Goal: Task Accomplishment & Management: Complete application form

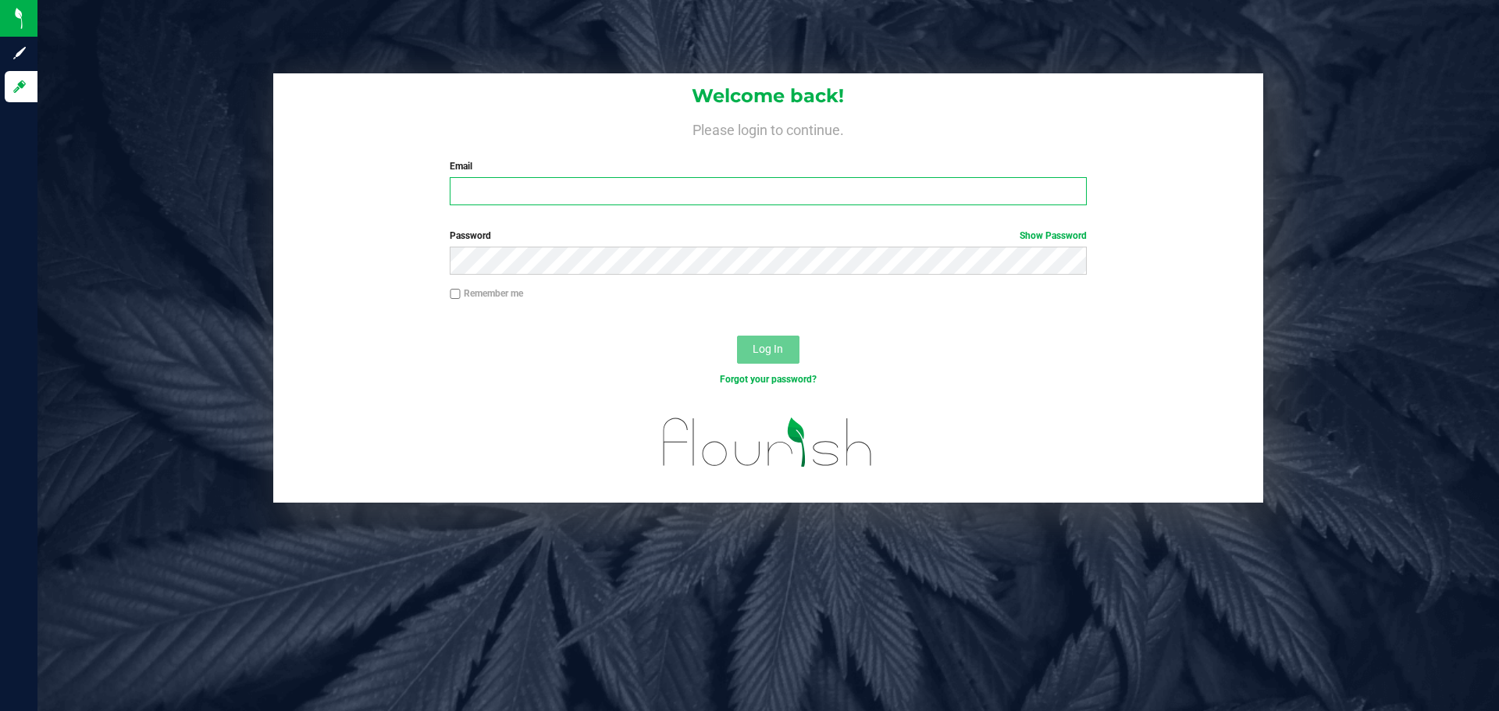
click at [566, 197] on input "Email" at bounding box center [768, 191] width 636 height 28
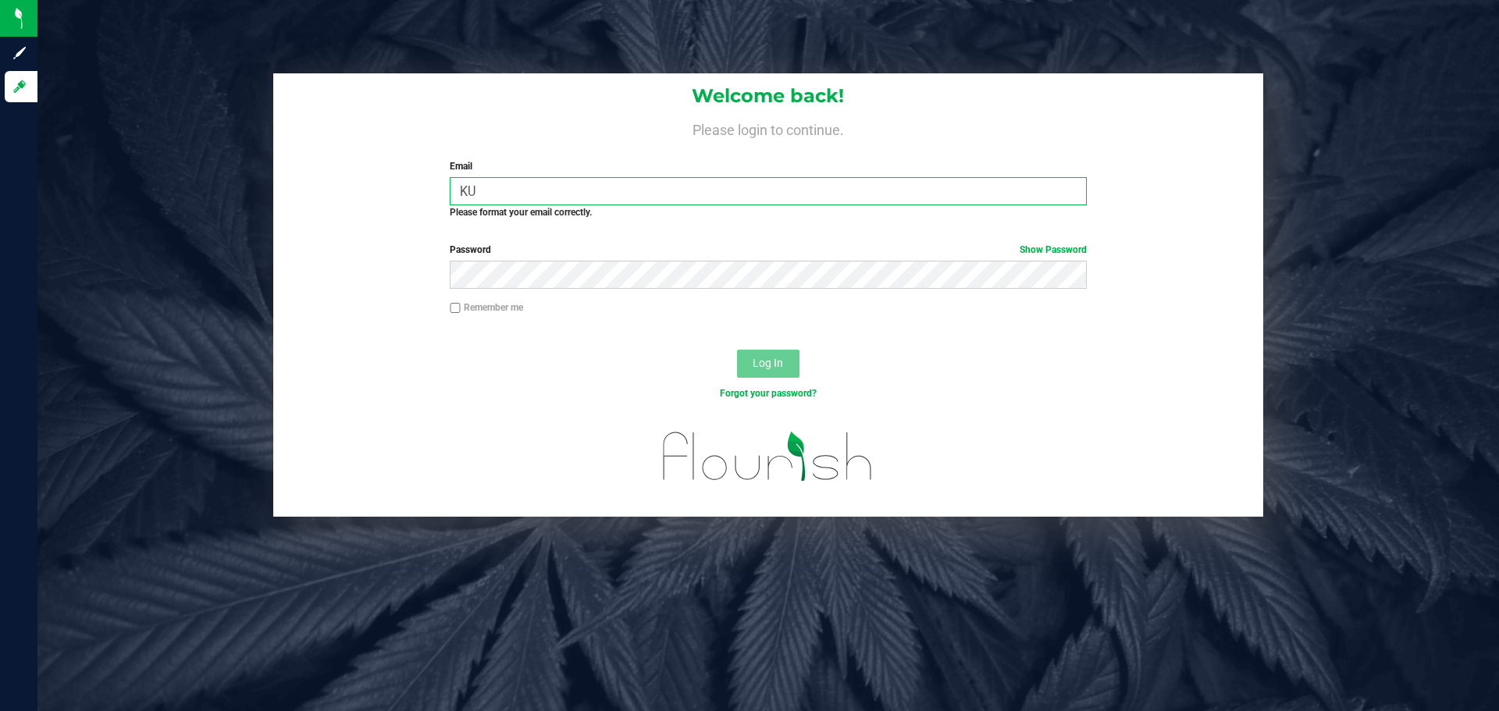
type input "K"
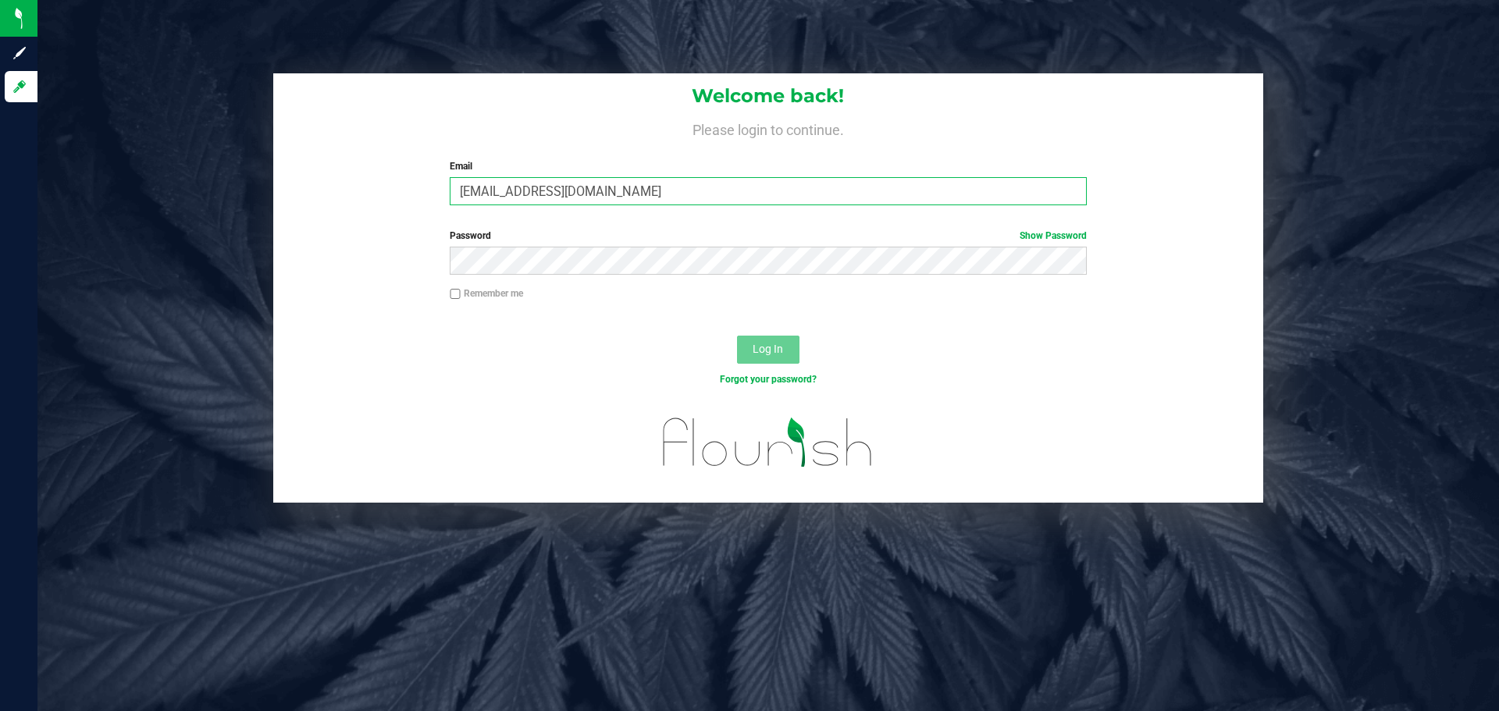
type input "[EMAIL_ADDRESS][DOMAIN_NAME]"
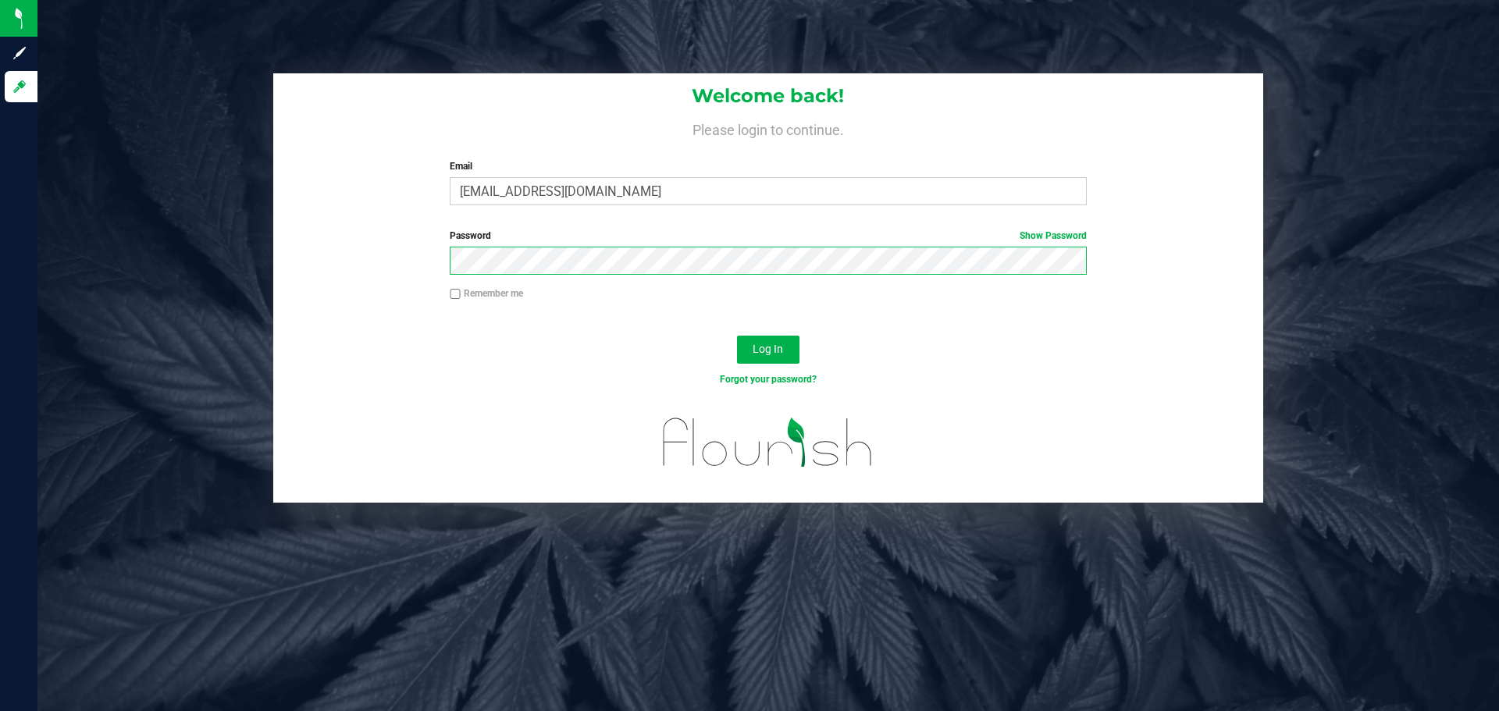
click at [737, 336] on button "Log In" at bounding box center [768, 350] width 62 height 28
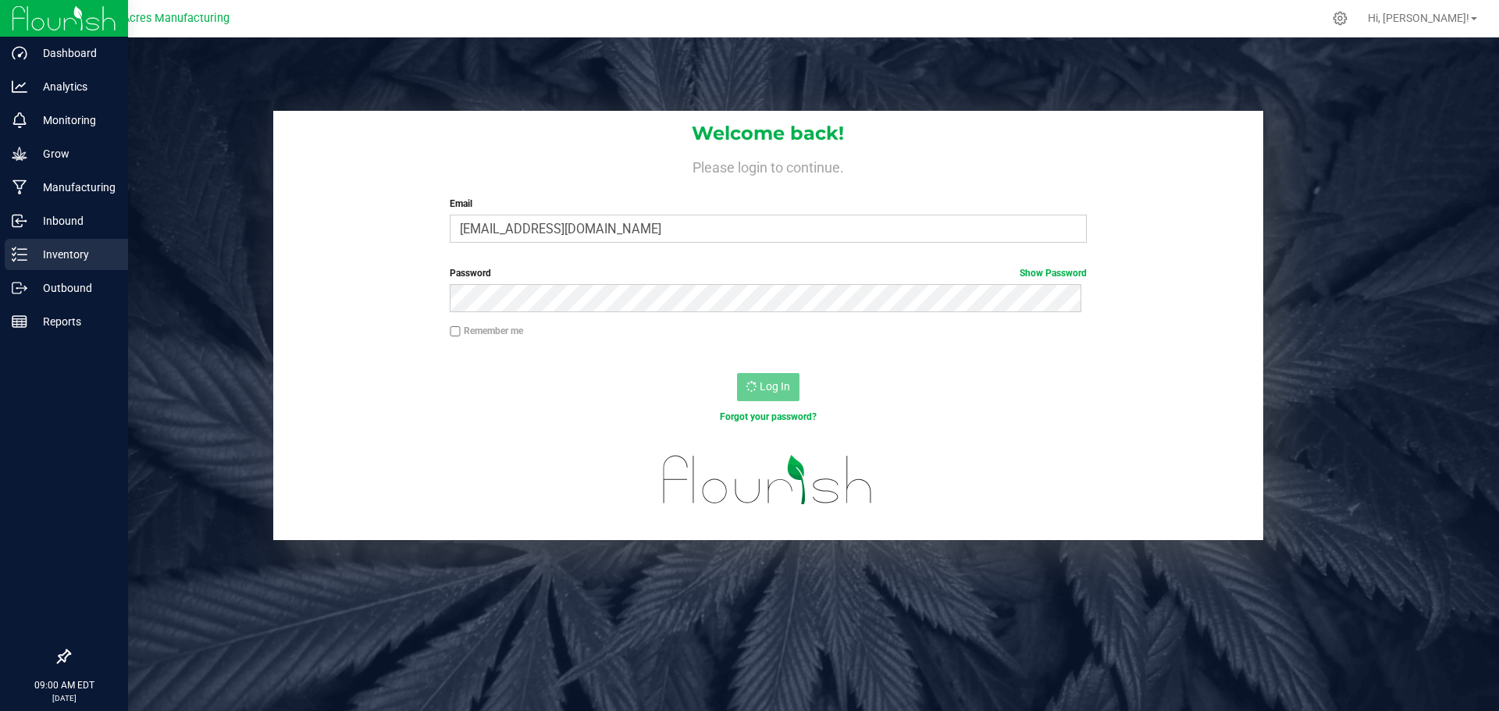
click at [67, 252] on p "Inventory" at bounding box center [74, 254] width 94 height 19
click at [84, 254] on p "Inventory" at bounding box center [74, 254] width 94 height 19
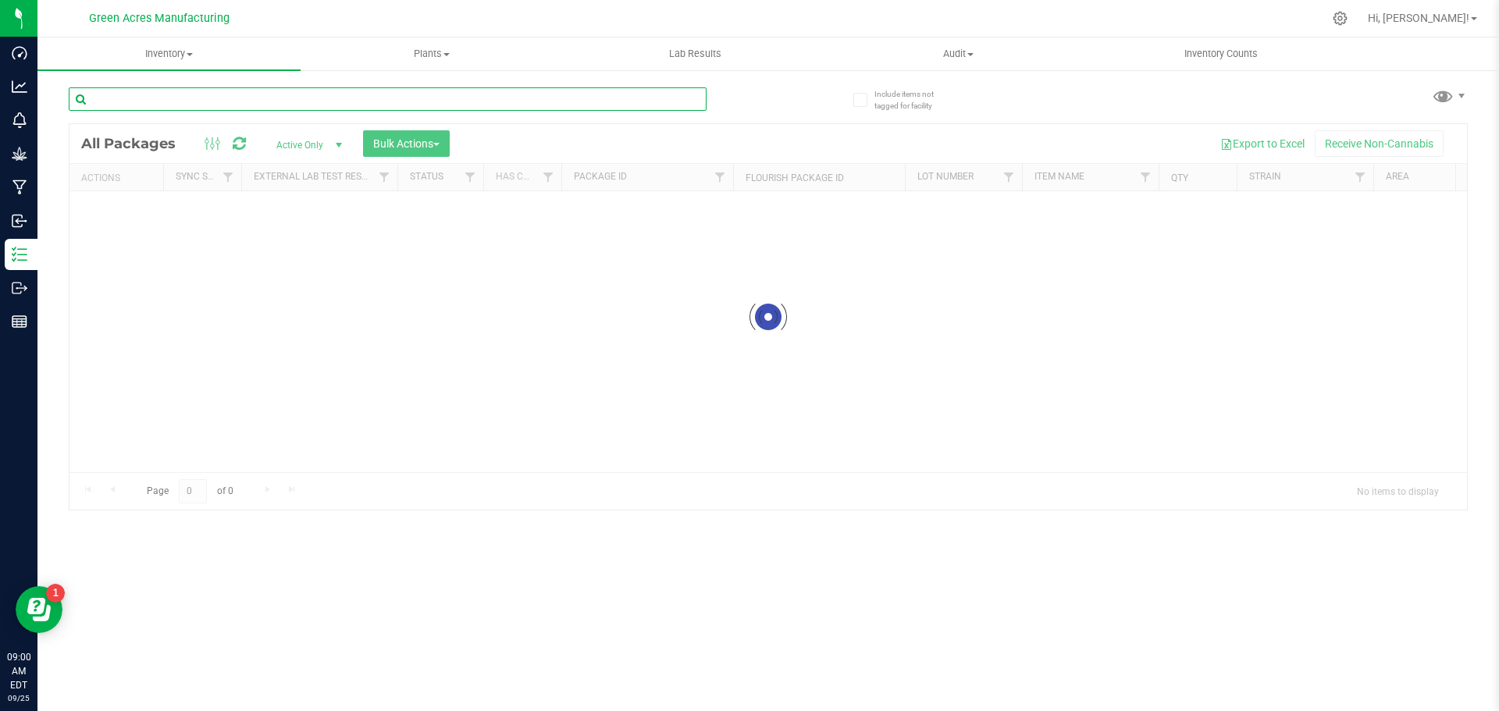
click at [317, 97] on input "text" at bounding box center [388, 98] width 638 height 23
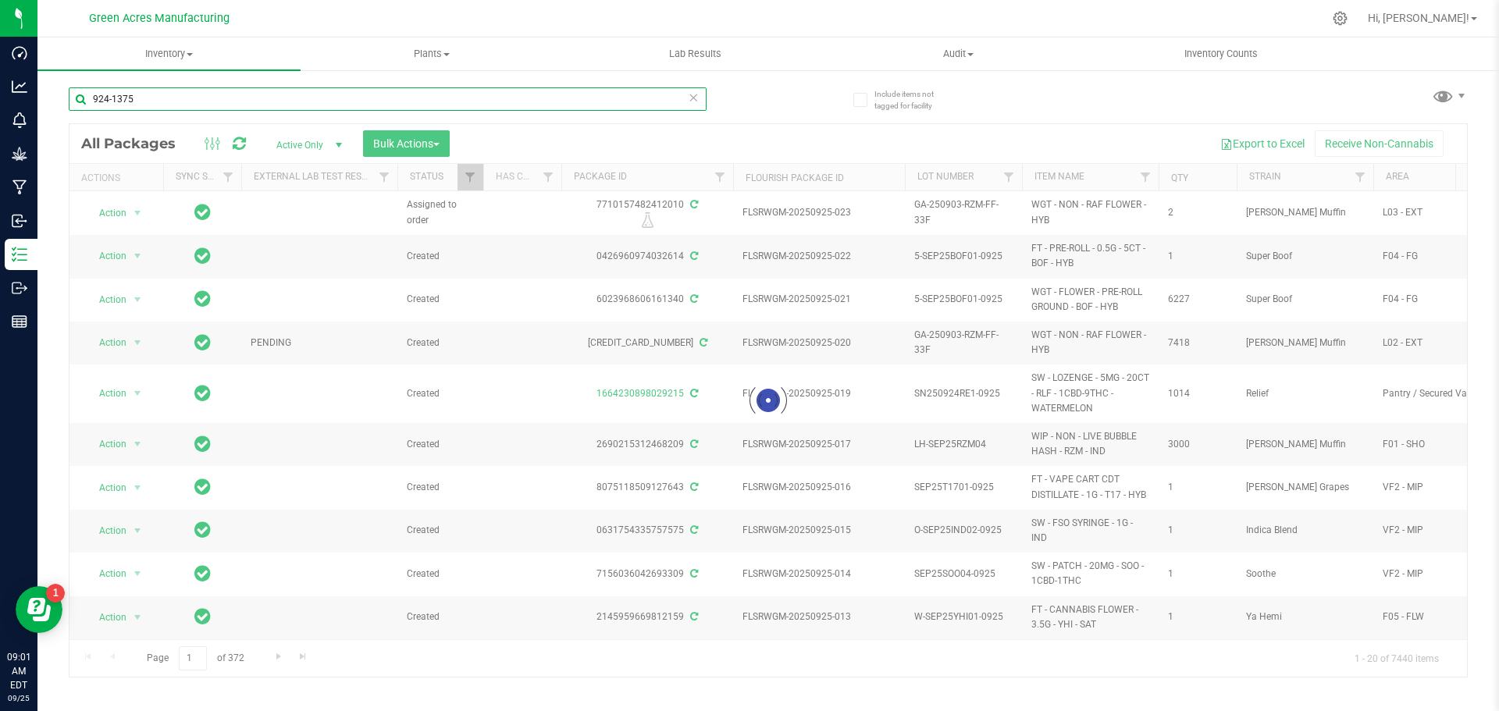
type input "924-1375"
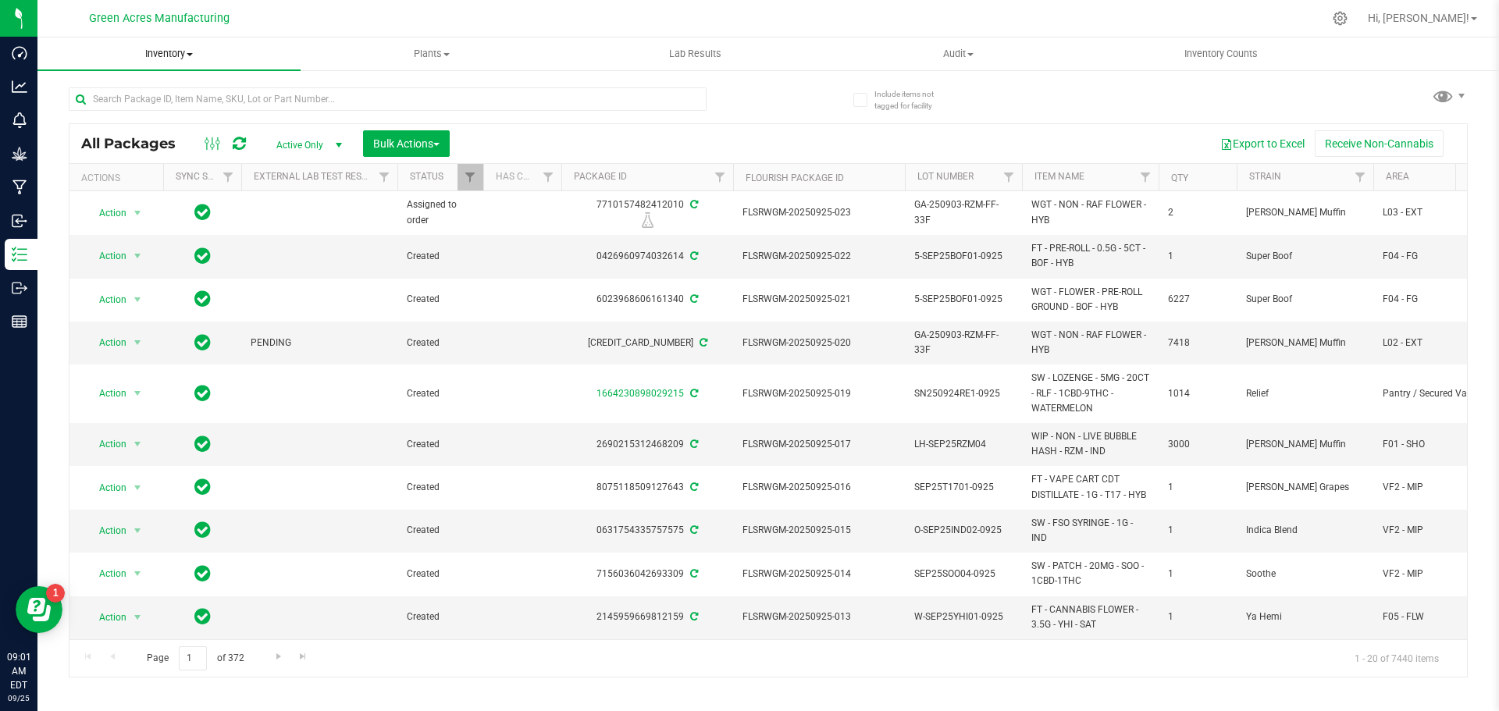
click at [169, 57] on span "Inventory" at bounding box center [168, 54] width 263 height 14
click at [182, 183] on li "From bill of materials" at bounding box center [168, 188] width 263 height 19
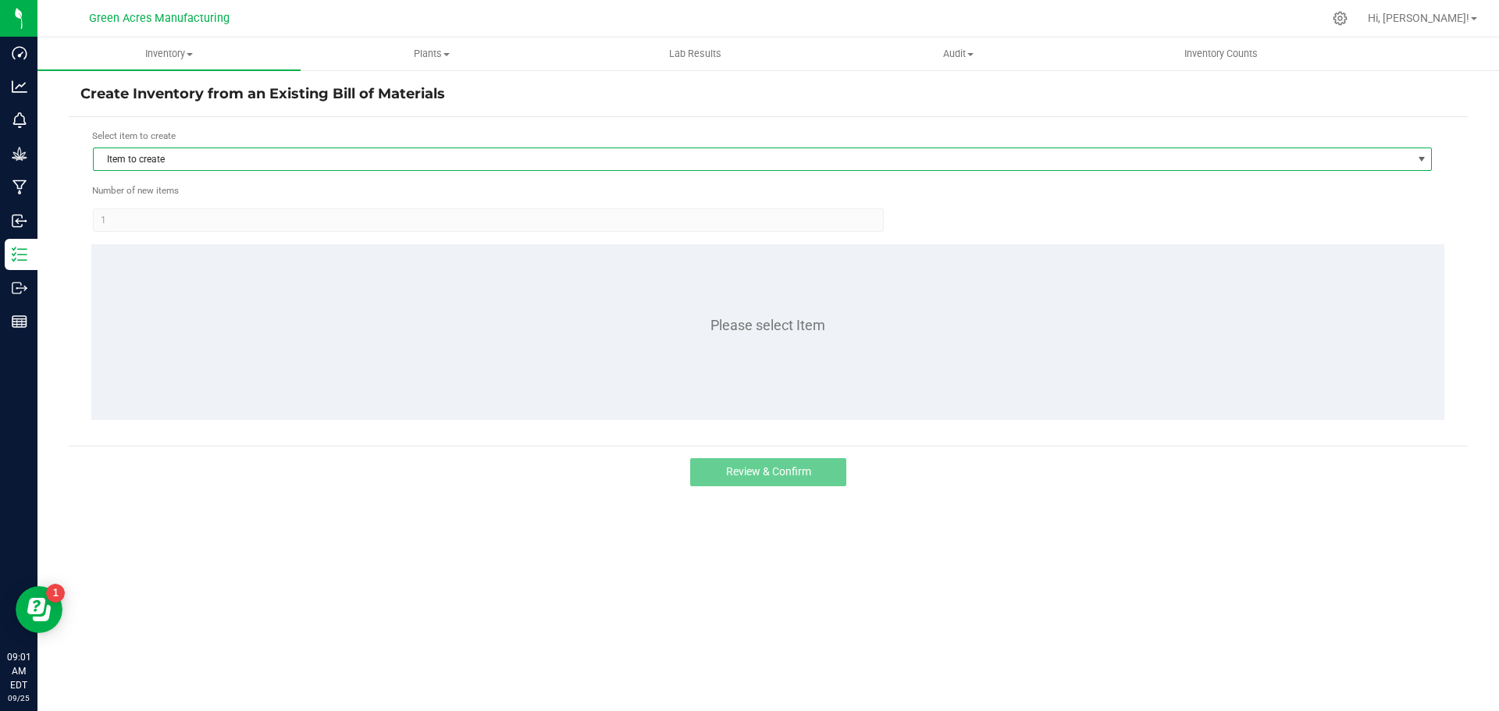
click at [568, 152] on span "Item to create" at bounding box center [753, 159] width 1318 height 22
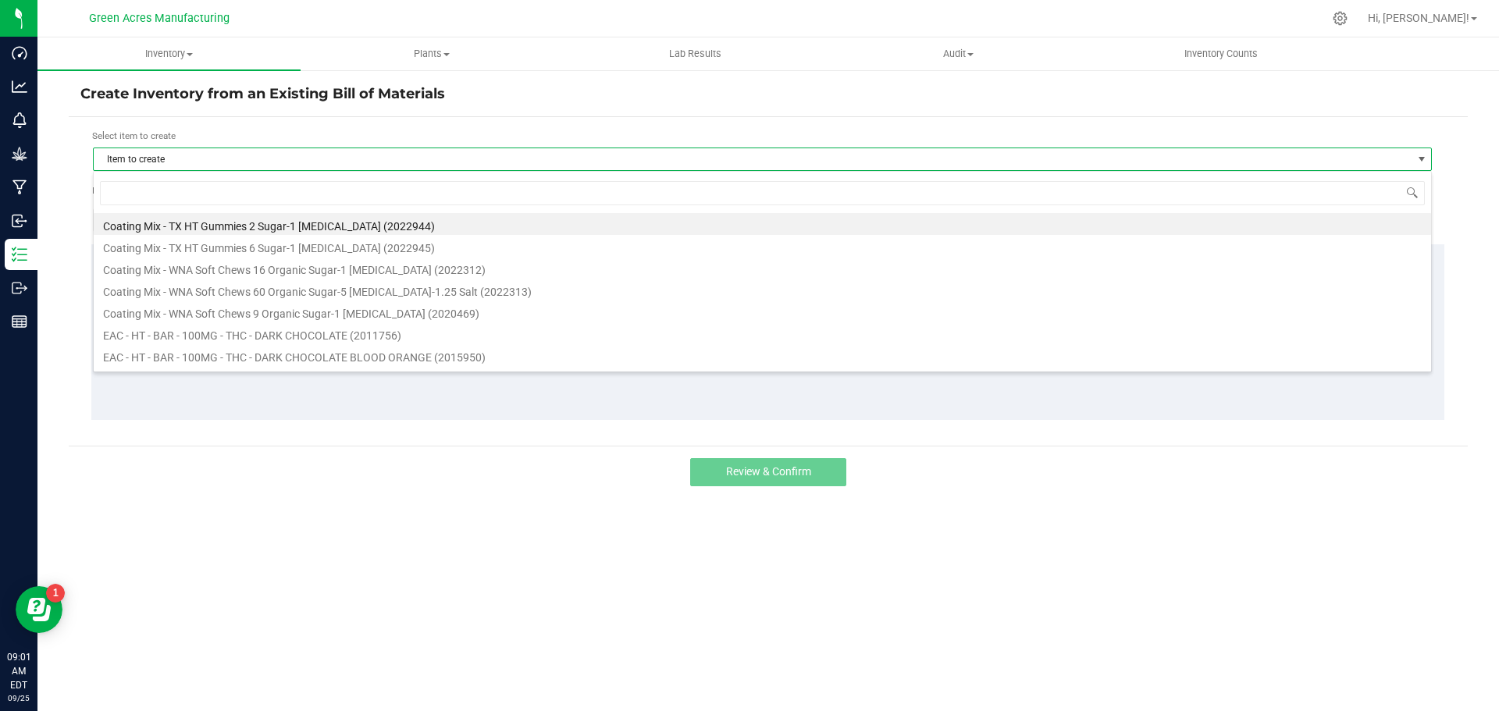
scroll to position [23, 1339]
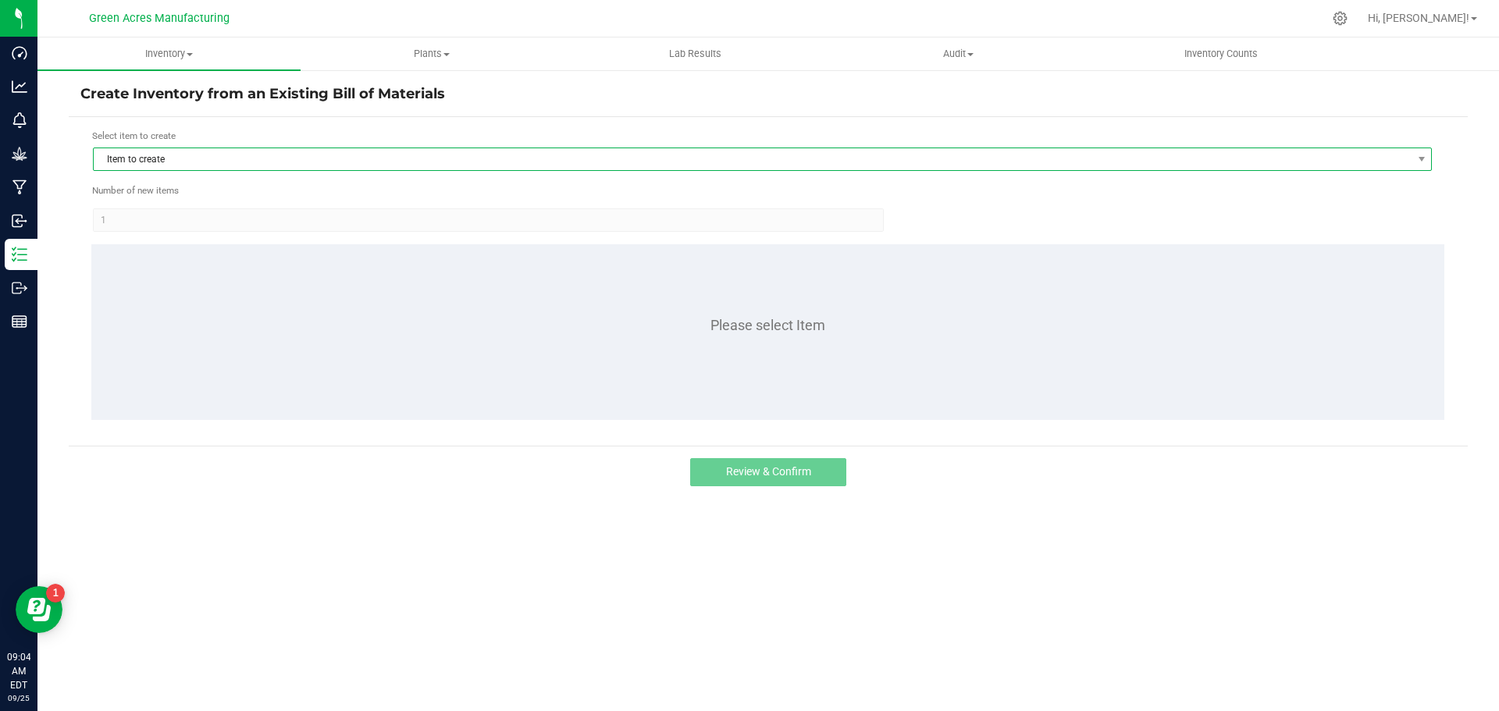
click at [441, 150] on span "Item to create" at bounding box center [753, 159] width 1318 height 22
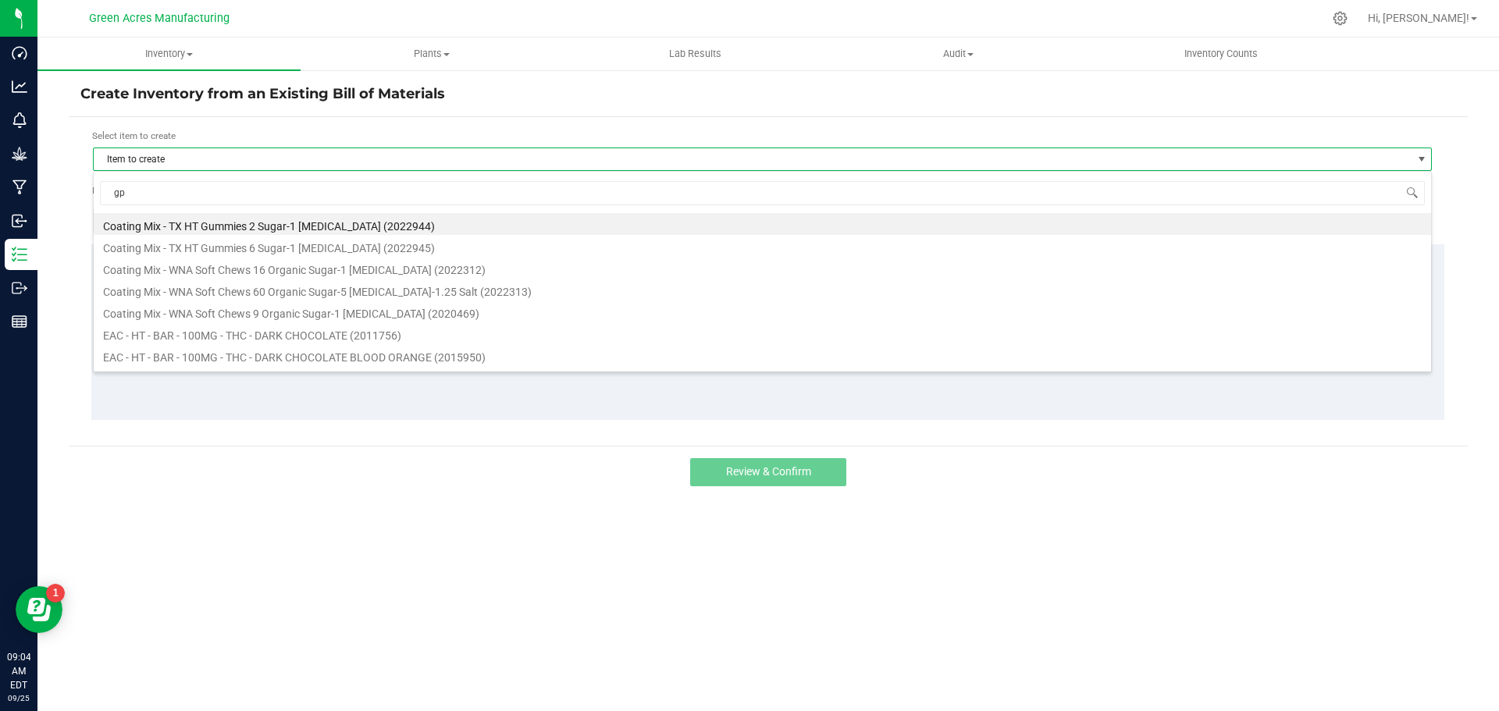
type input "gpe"
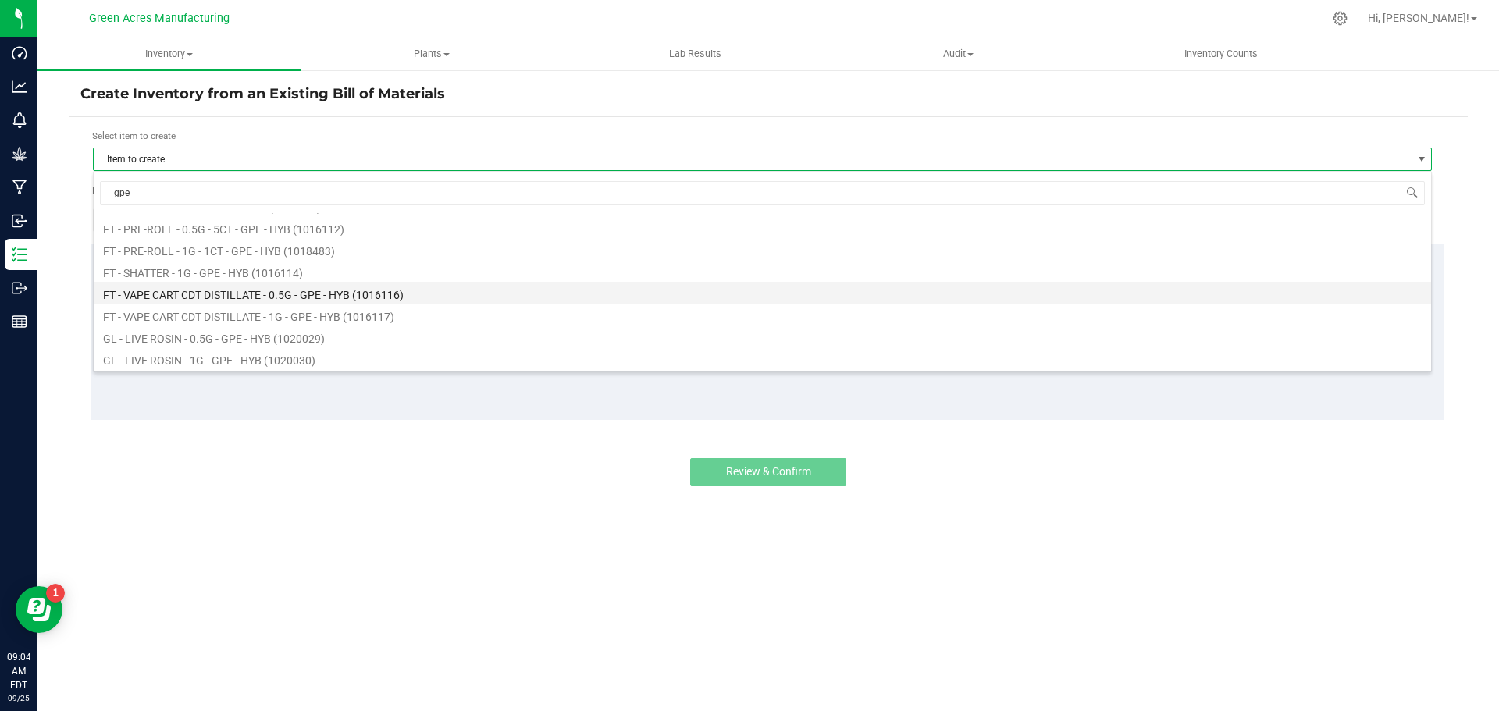
scroll to position [156, 0]
click at [416, 283] on li "FT - VAPE CART CDT DISTILLATE - 1G - GPE - HYB (1016117)" at bounding box center [762, 287] width 1337 height 22
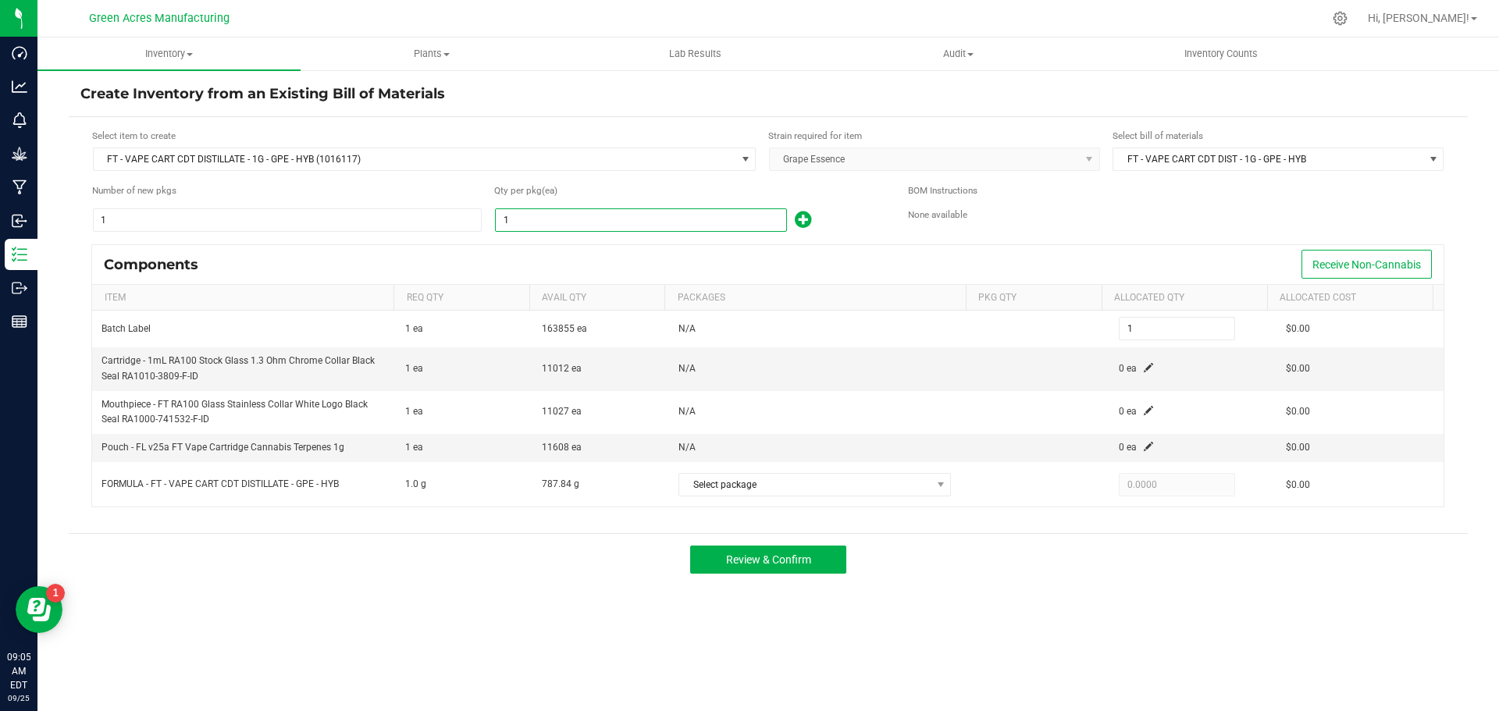
click at [554, 217] on input "1" at bounding box center [641, 220] width 290 height 22
paste input "734"
type input "734"
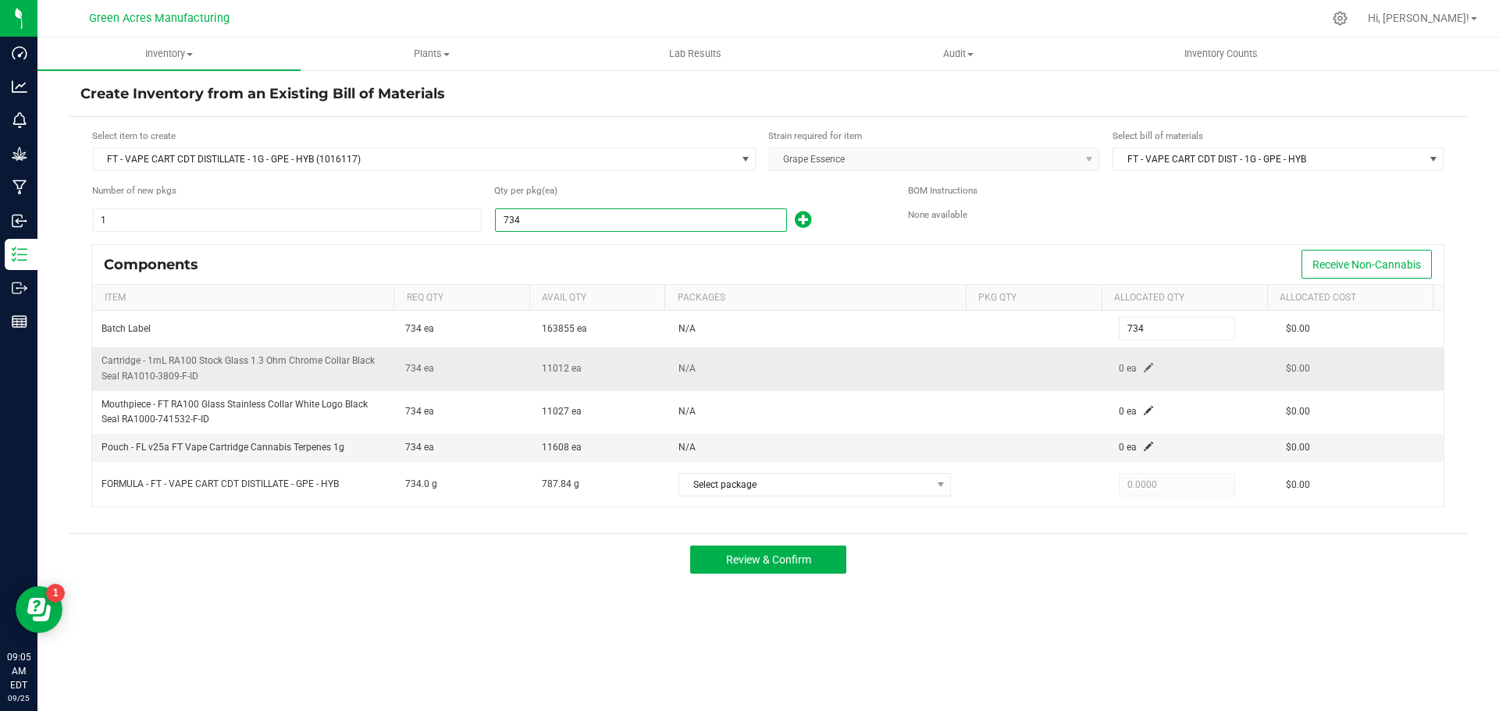
type input "734"
click at [1139, 361] on td "0 ea" at bounding box center [1192, 368] width 167 height 43
click at [1144, 367] on td "0 ea" at bounding box center [1192, 368] width 167 height 43
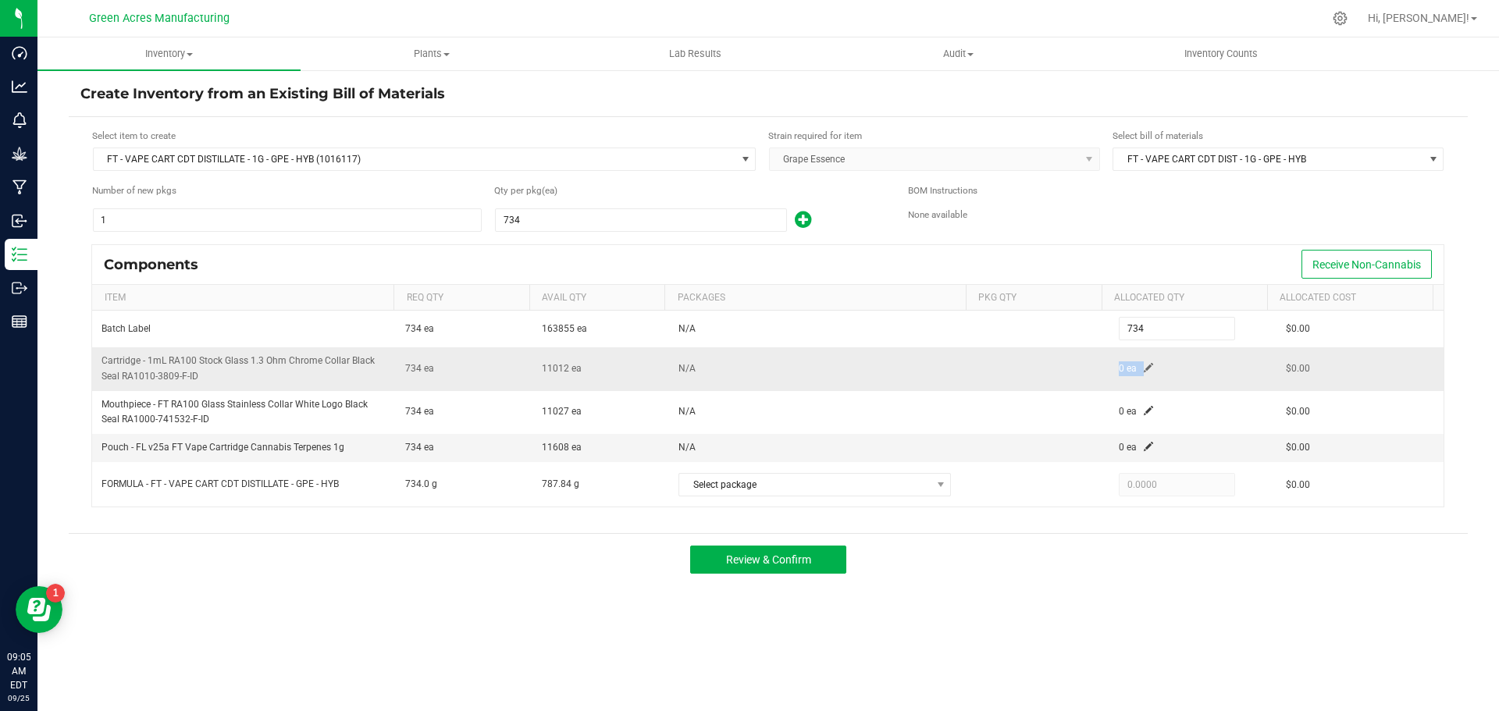
click at [1144, 366] on span at bounding box center [1148, 367] width 9 height 9
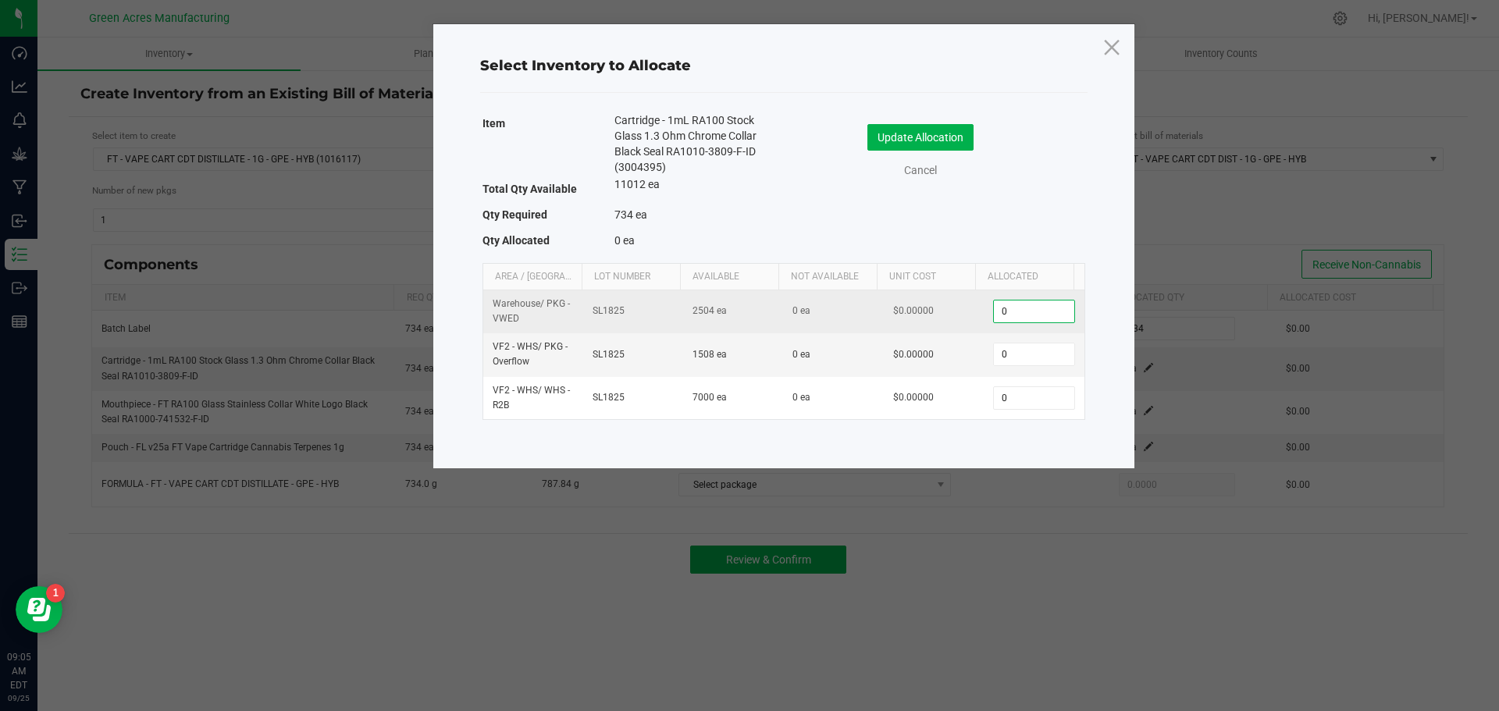
click at [1002, 317] on input "0" at bounding box center [1034, 312] width 80 height 22
click at [1017, 305] on input "0" at bounding box center [1034, 312] width 80 height 22
click at [1020, 308] on input "0" at bounding box center [1034, 312] width 80 height 22
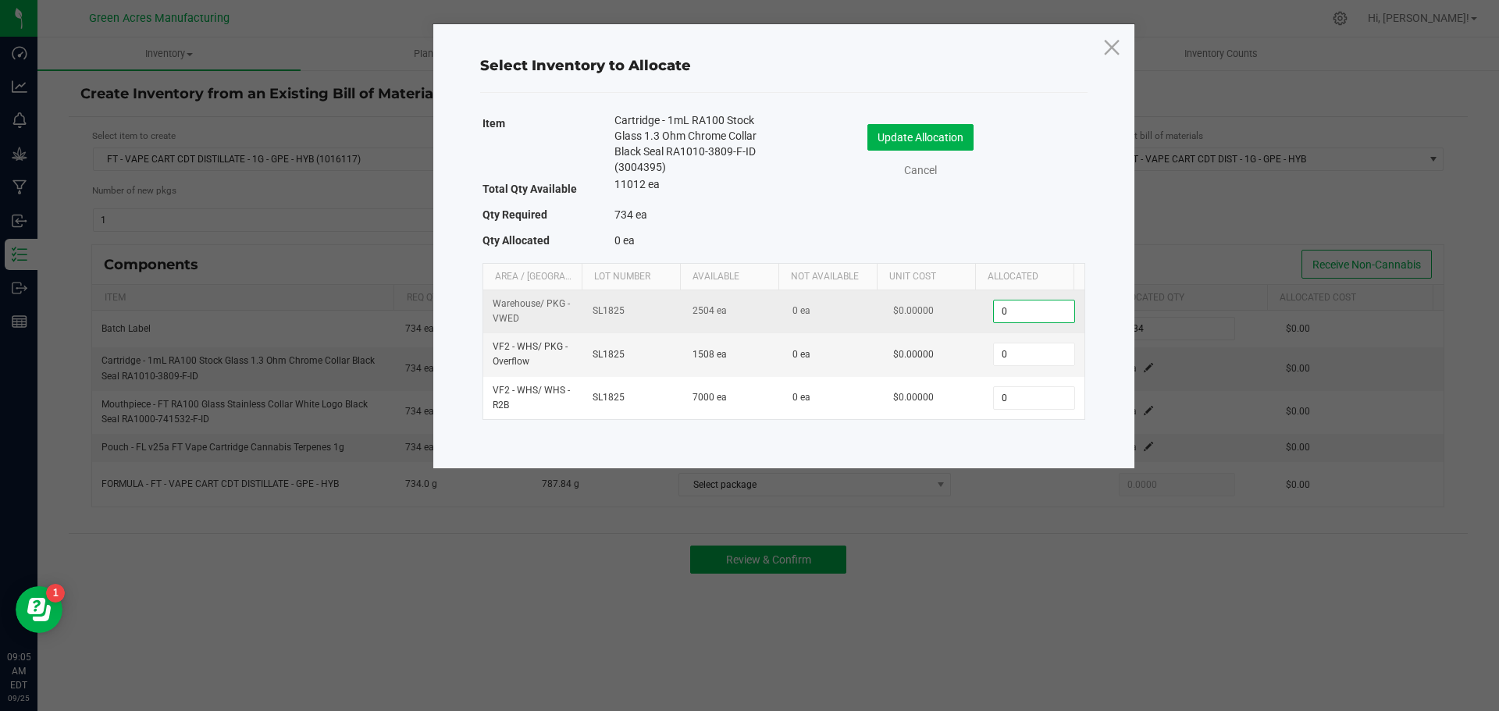
paste input
click at [1024, 309] on input "734" at bounding box center [1034, 312] width 80 height 22
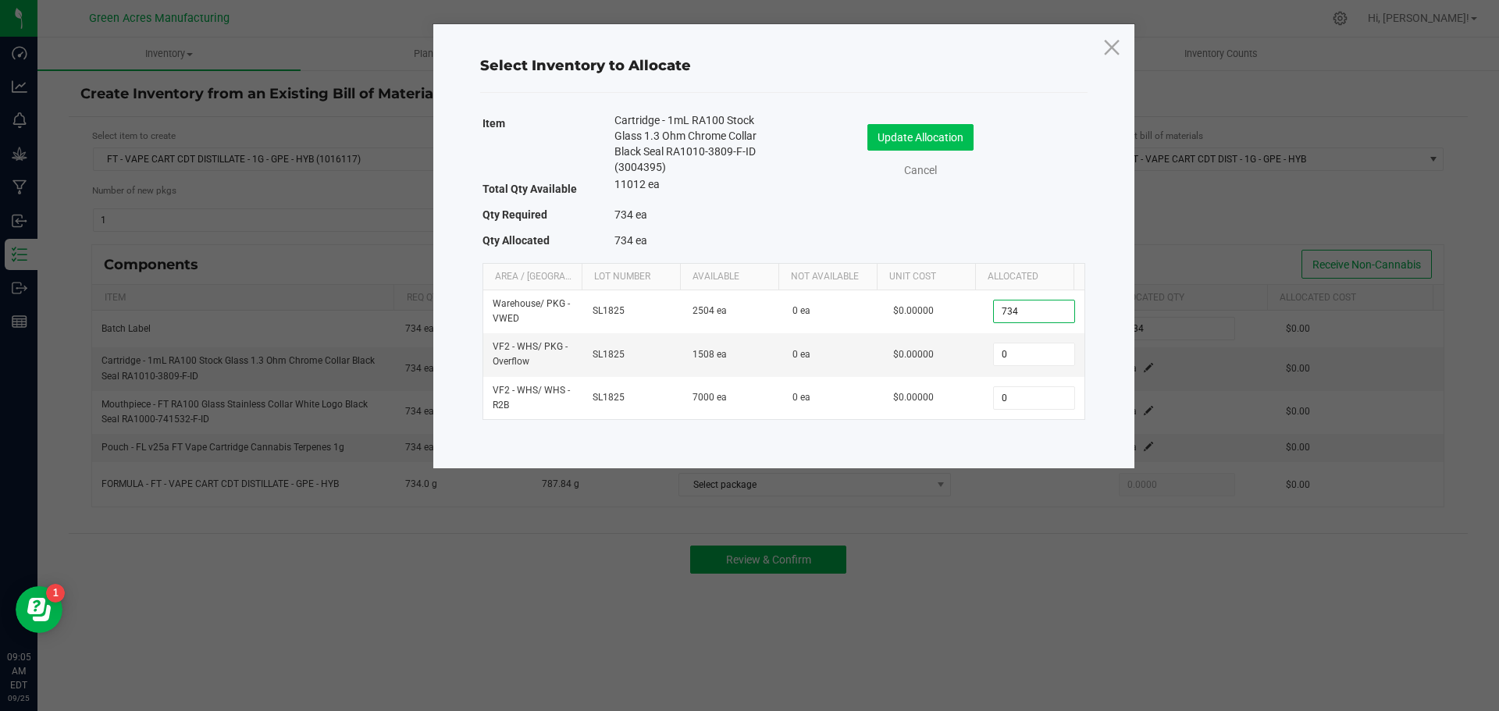
type input "734"
click at [910, 133] on button "Update Allocation" at bounding box center [920, 137] width 106 height 27
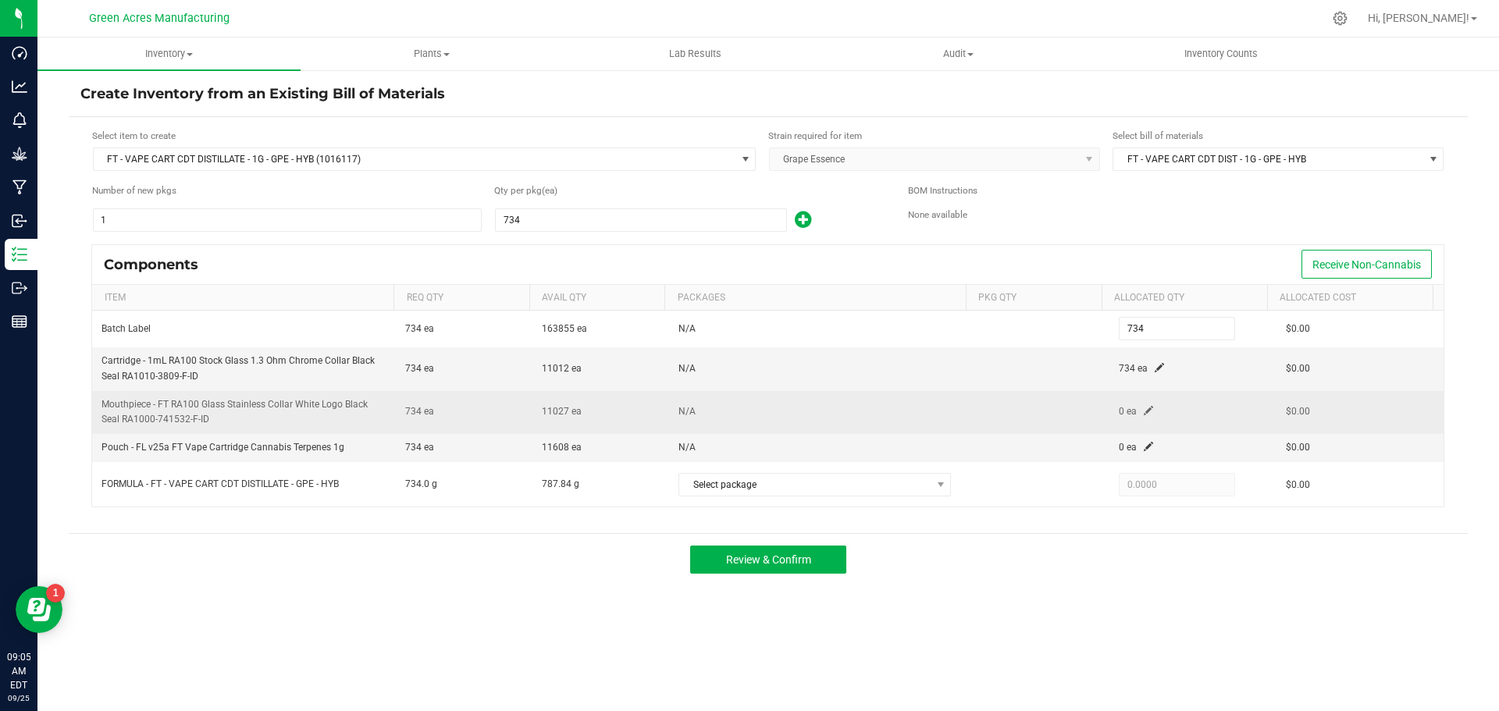
click at [1144, 409] on span at bounding box center [1148, 410] width 9 height 9
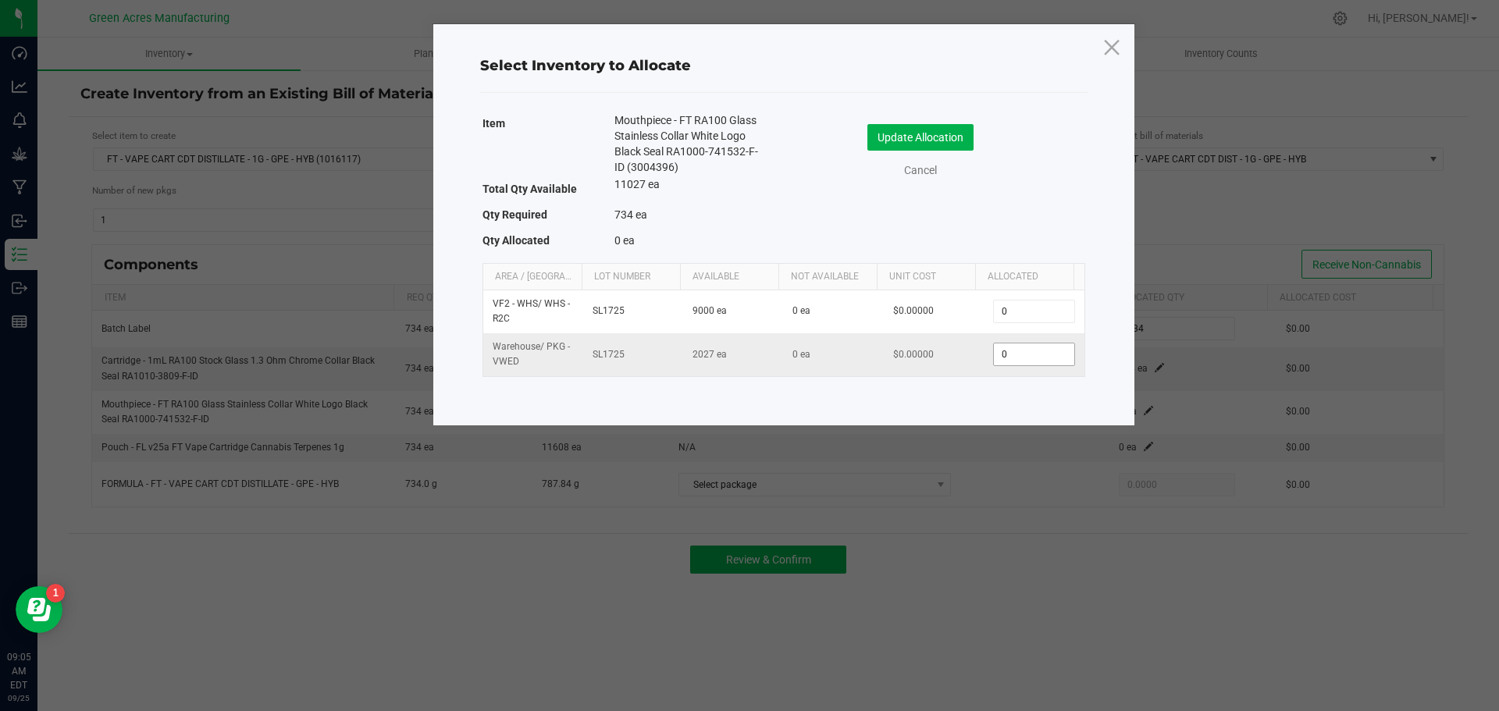
click at [1009, 358] on input "0" at bounding box center [1034, 355] width 80 height 22
paste input "734"
type input "734"
click at [952, 137] on button "Update Allocation" at bounding box center [920, 137] width 106 height 27
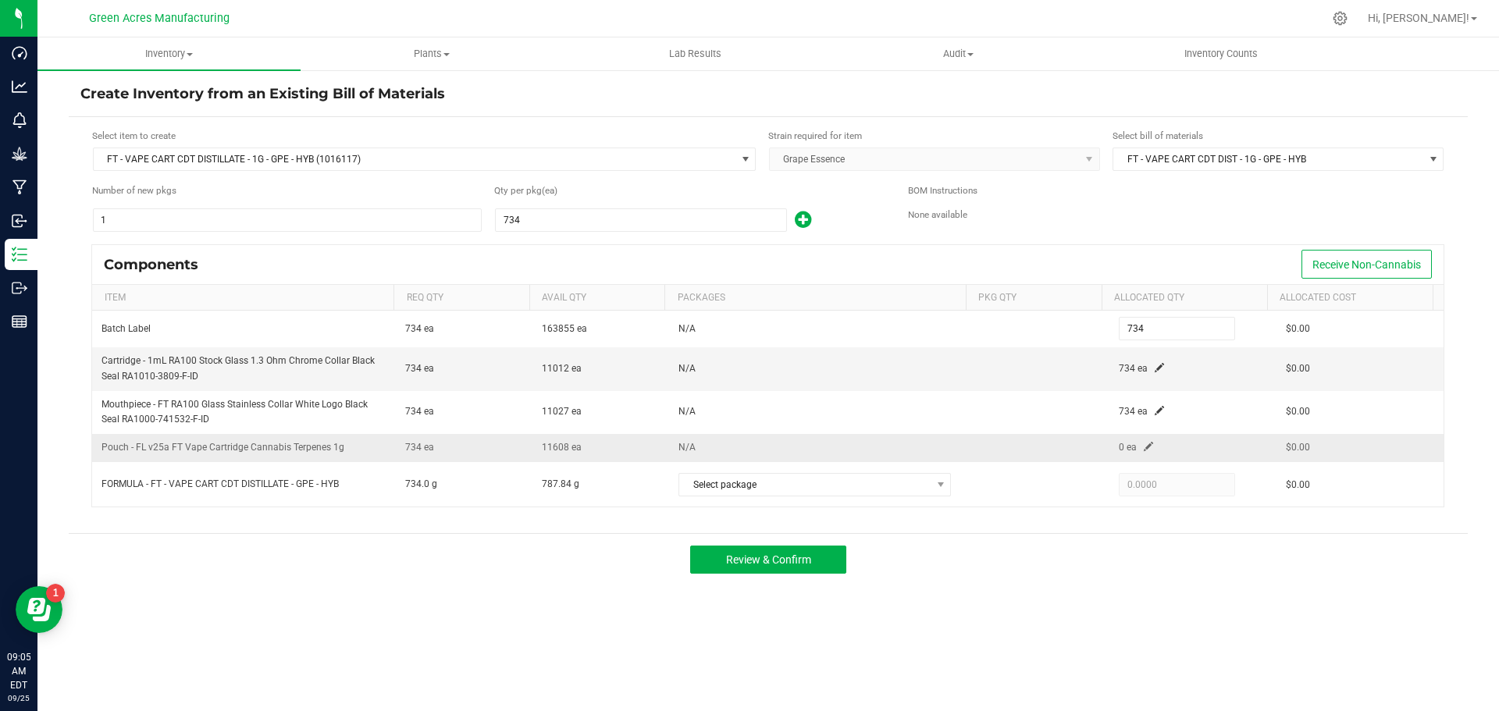
click at [1144, 450] on span at bounding box center [1148, 446] width 9 height 9
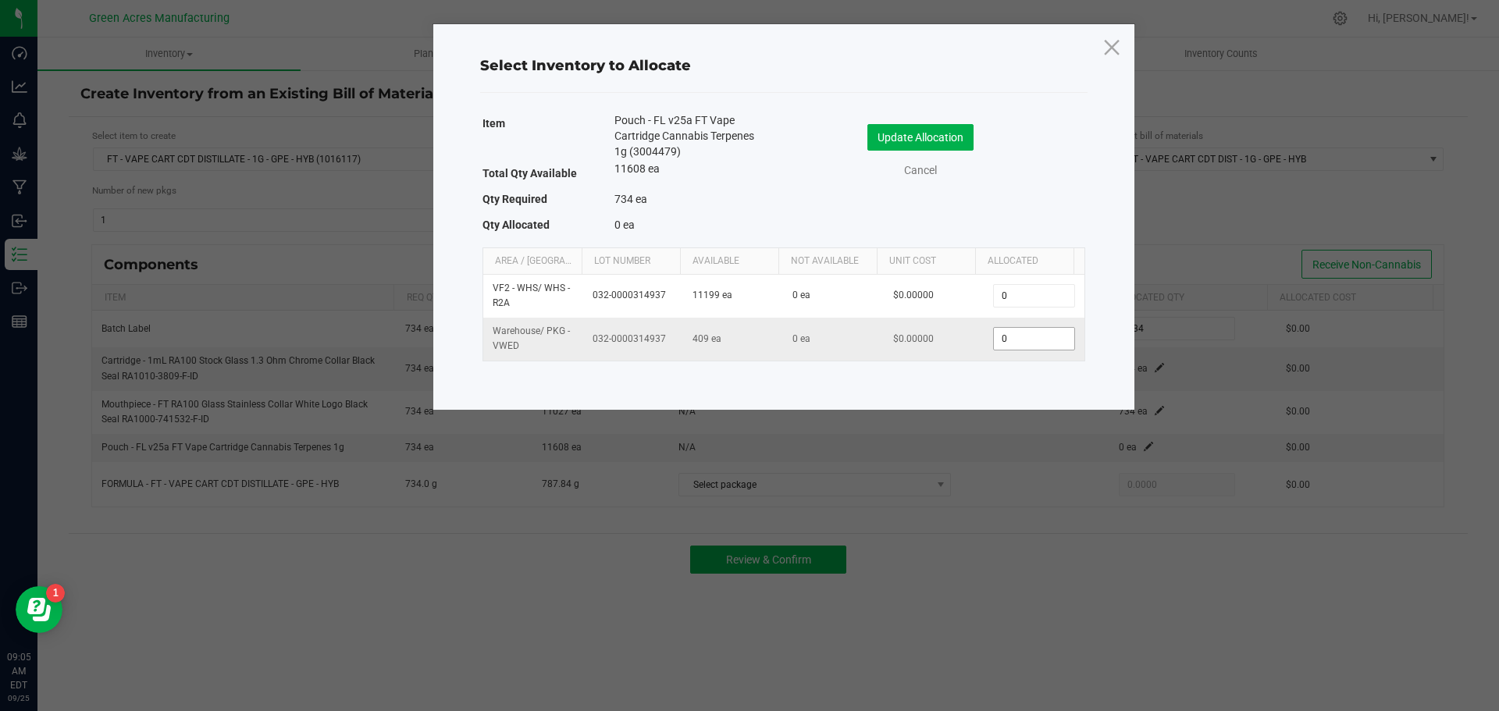
click at [1021, 340] on input "0" at bounding box center [1034, 339] width 80 height 22
paste input "734"
type input "734"
click at [1017, 332] on input "734" at bounding box center [1034, 339] width 80 height 22
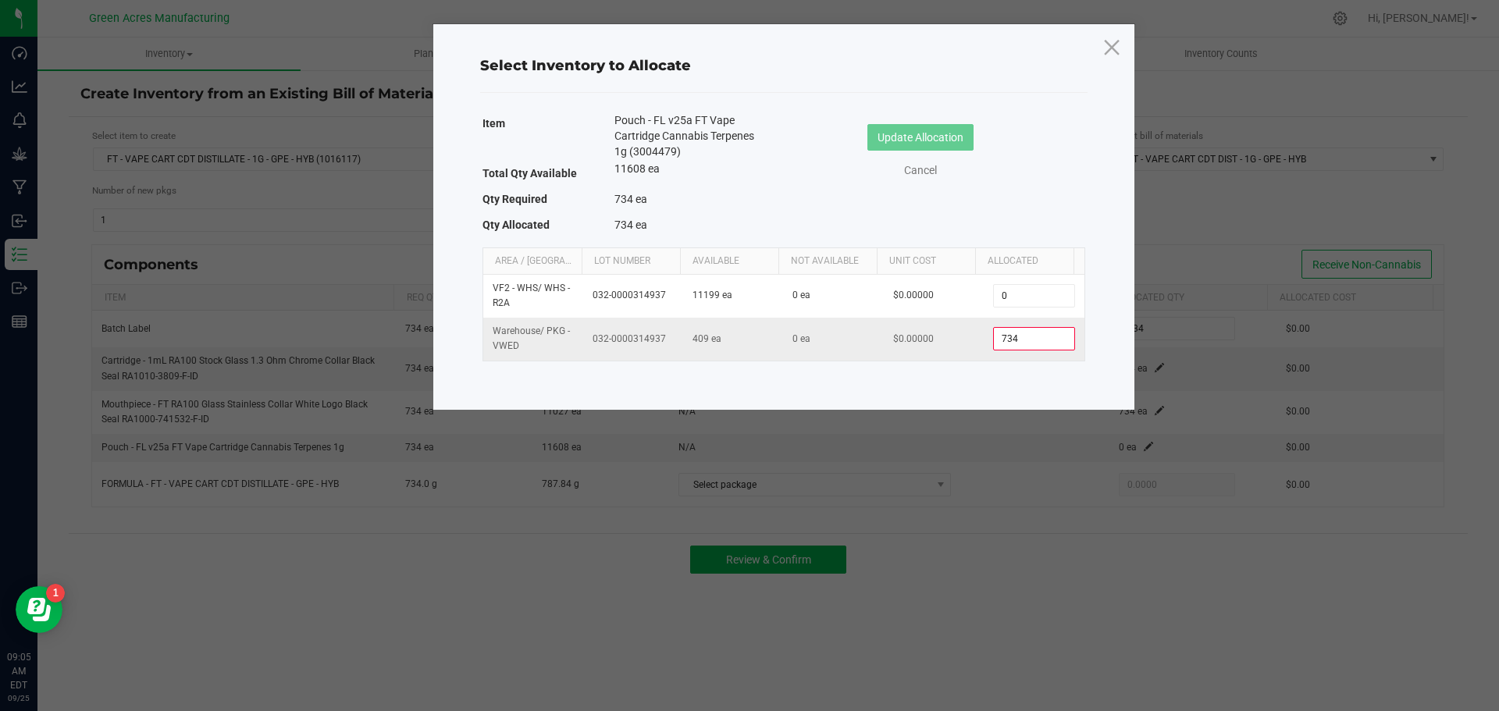
click at [1017, 332] on input "734" at bounding box center [1034, 339] width 80 height 22
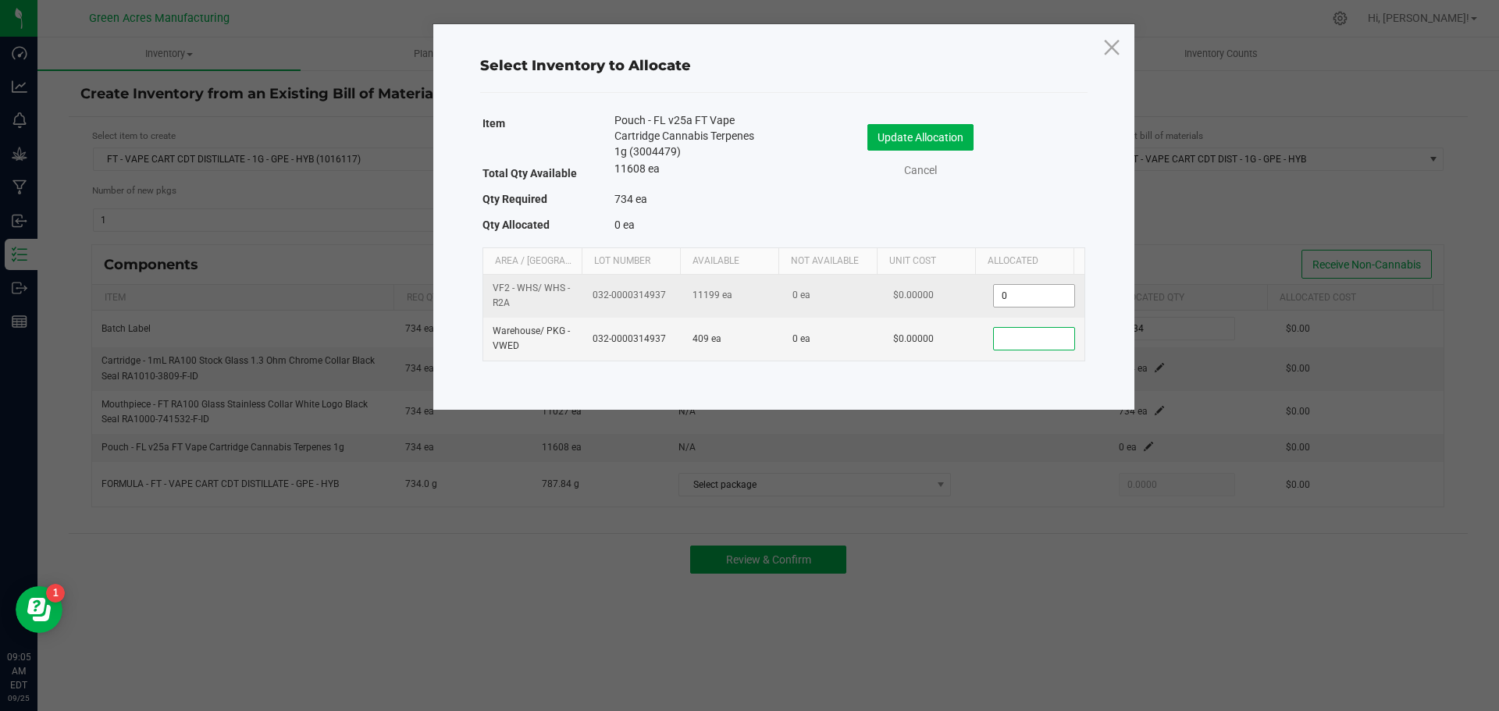
click at [1022, 302] on input "0" at bounding box center [1034, 296] width 80 height 22
paste input "734"
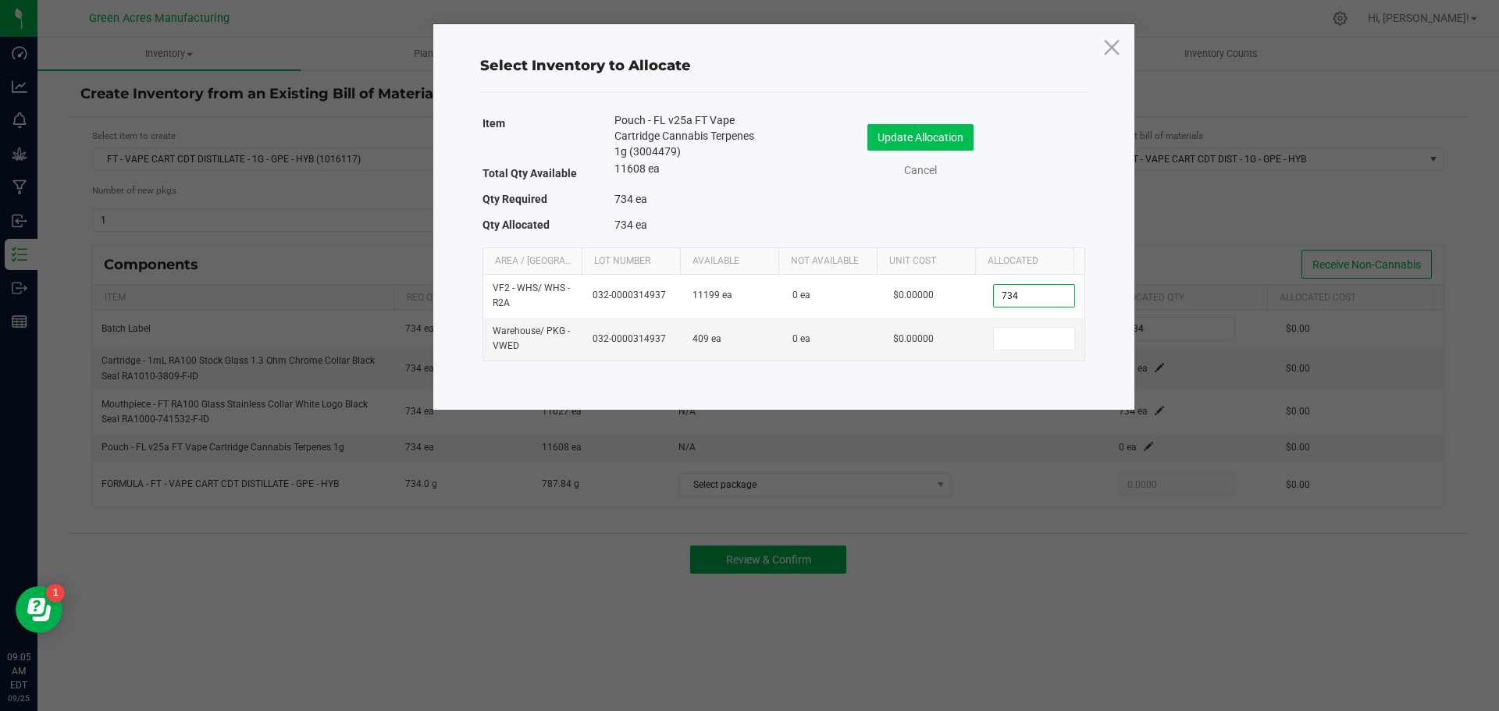
type input "734"
click at [938, 137] on button "Update Allocation" at bounding box center [920, 137] width 106 height 27
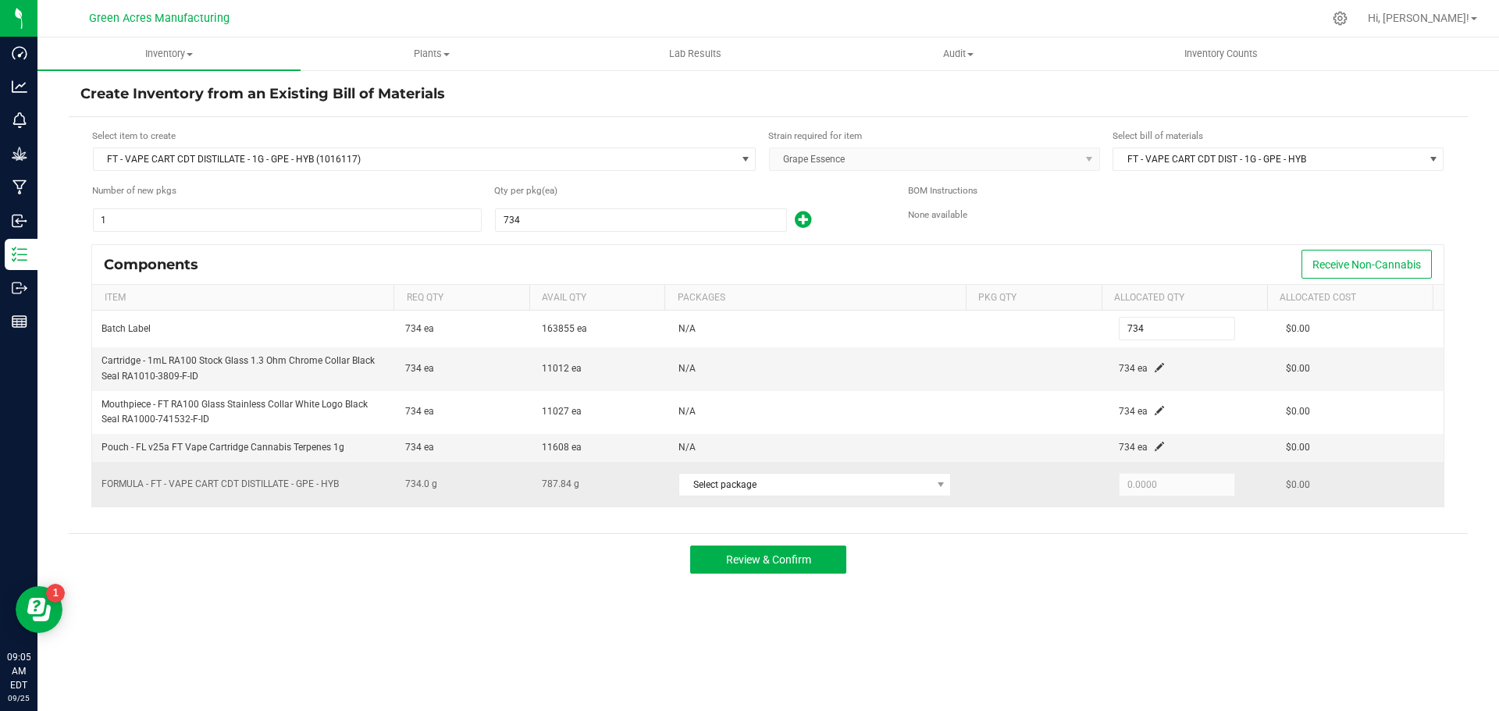
click at [1177, 458] on td "734 ea" at bounding box center [1192, 448] width 167 height 28
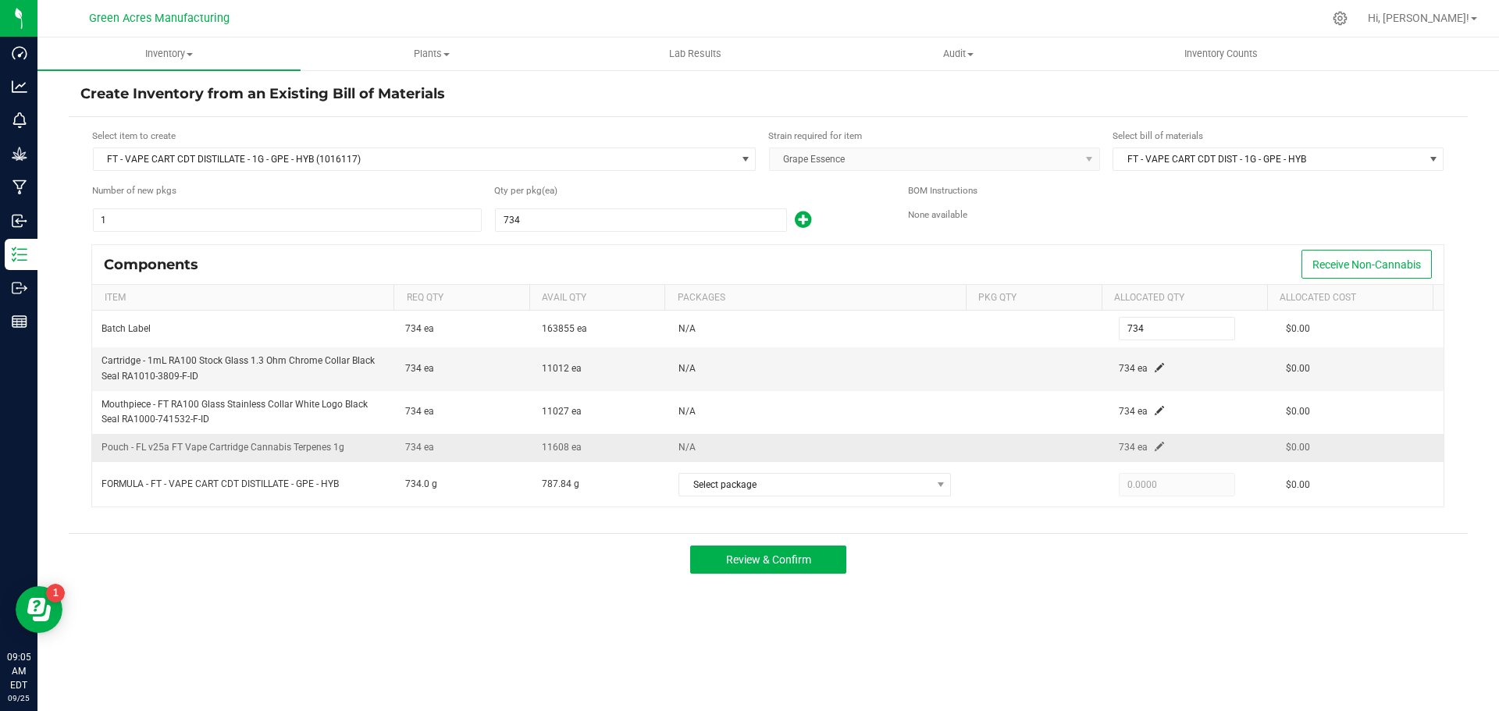
click at [1155, 442] on span at bounding box center [1159, 446] width 9 height 9
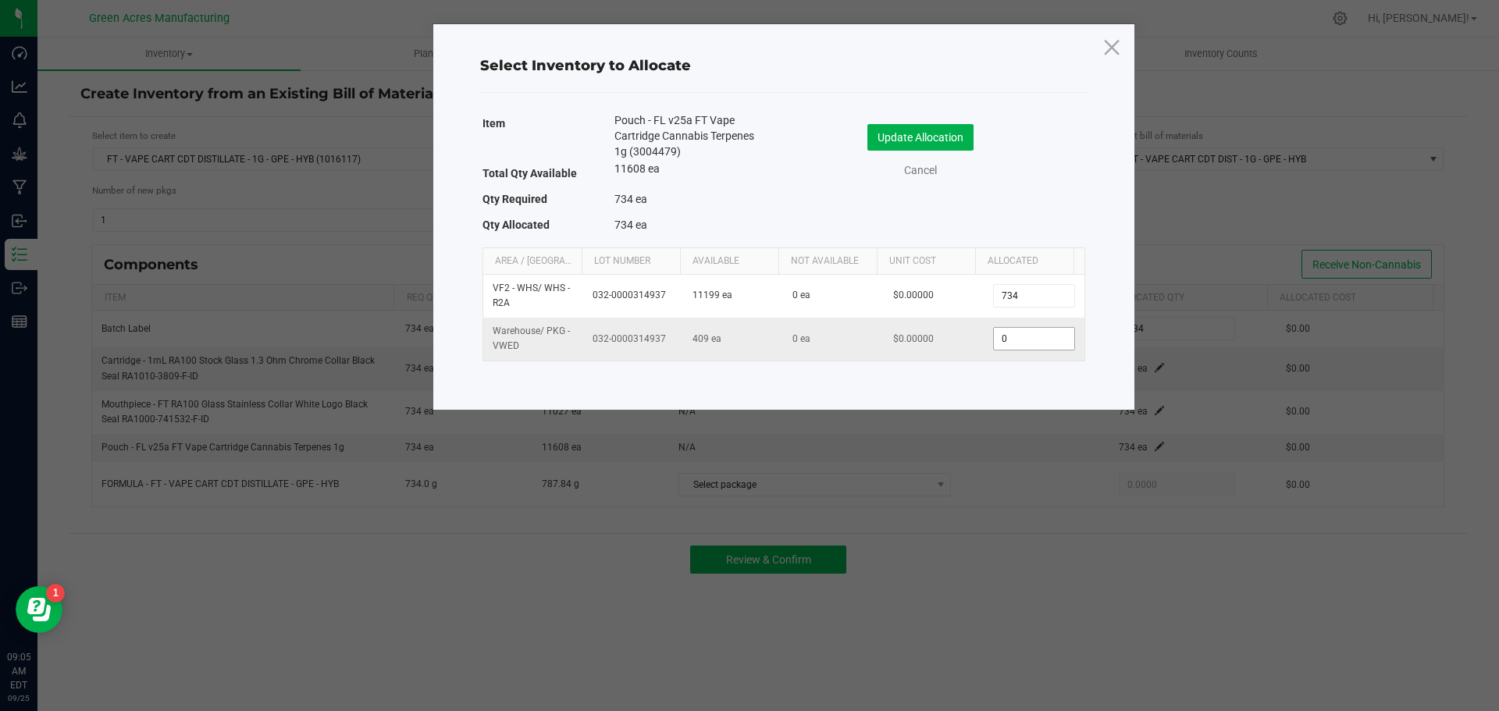
click at [1014, 338] on input "0" at bounding box center [1034, 339] width 80 height 22
type input "409"
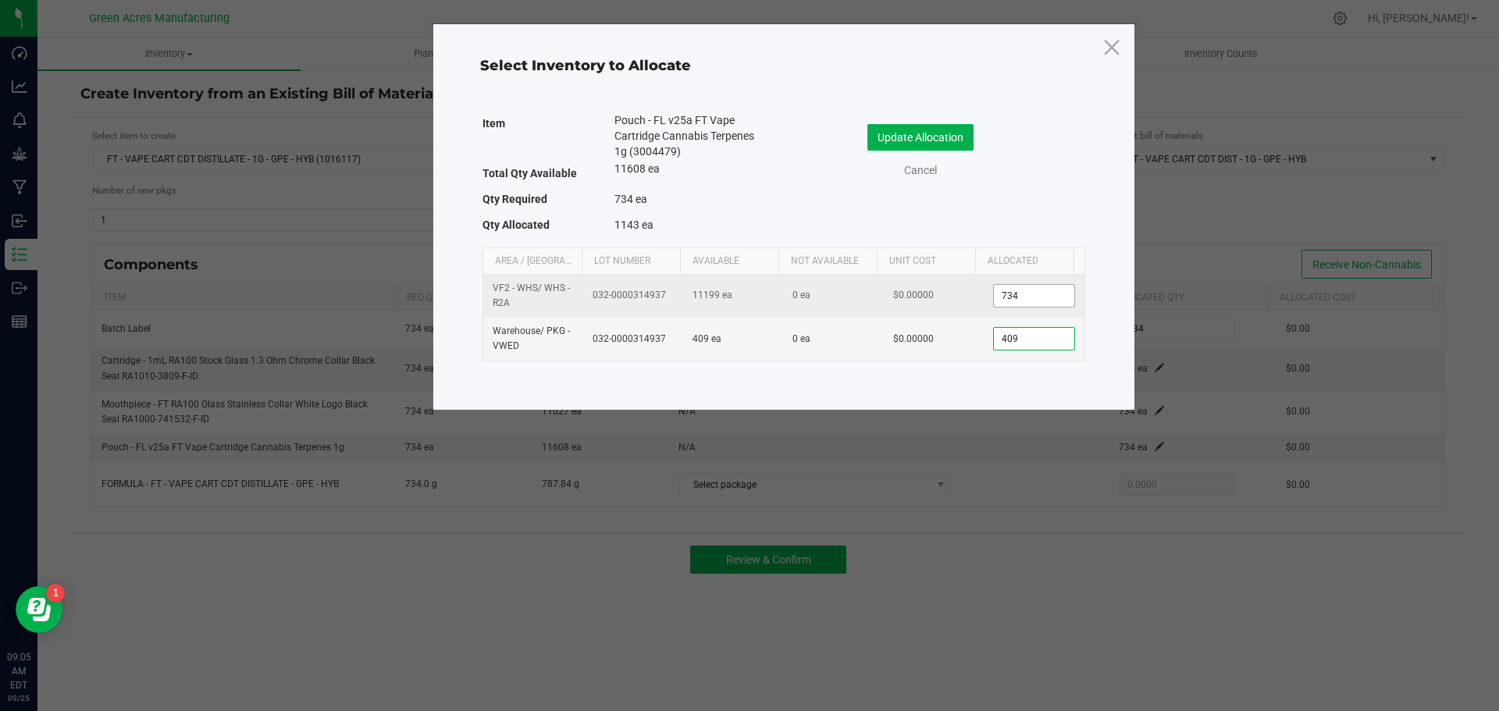
click at [1034, 297] on input "734" at bounding box center [1034, 296] width 80 height 22
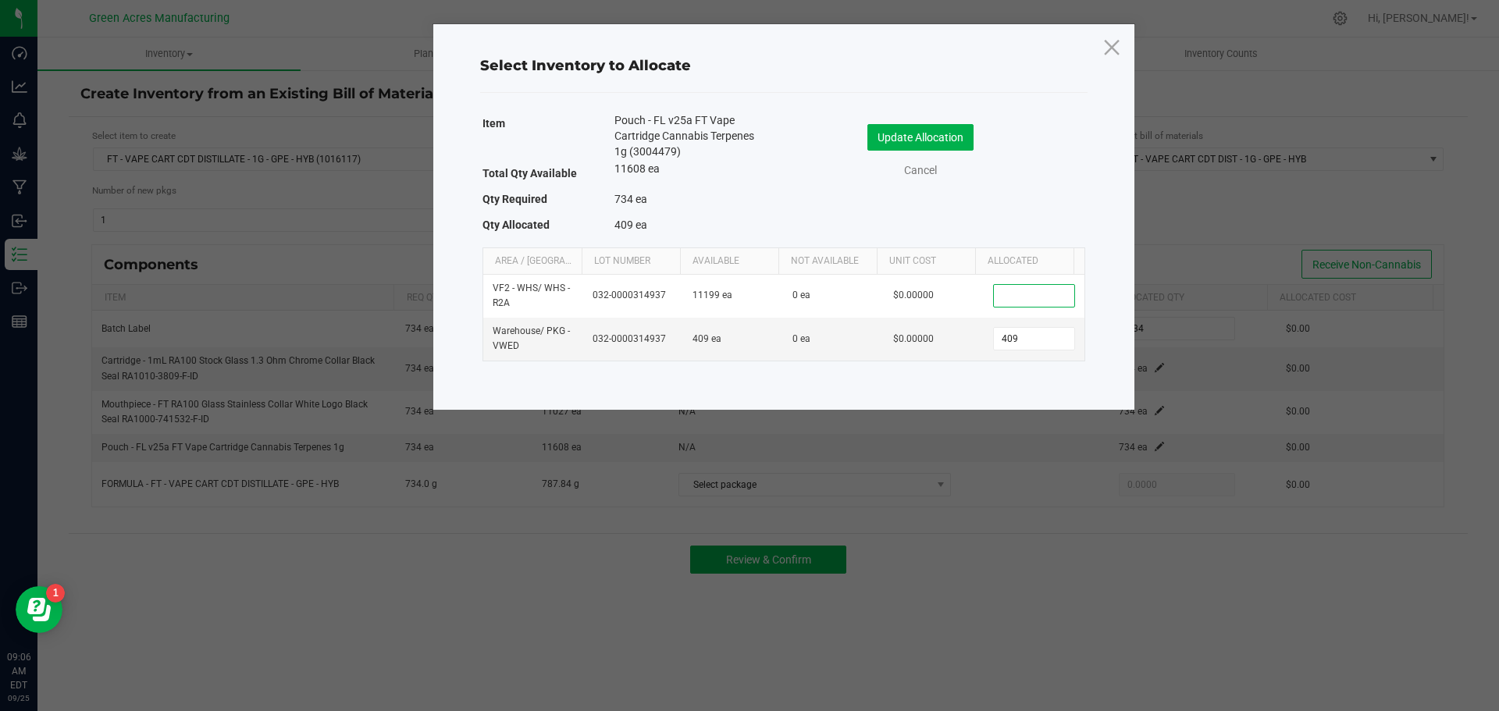
click at [1037, 297] on input at bounding box center [1034, 296] width 80 height 22
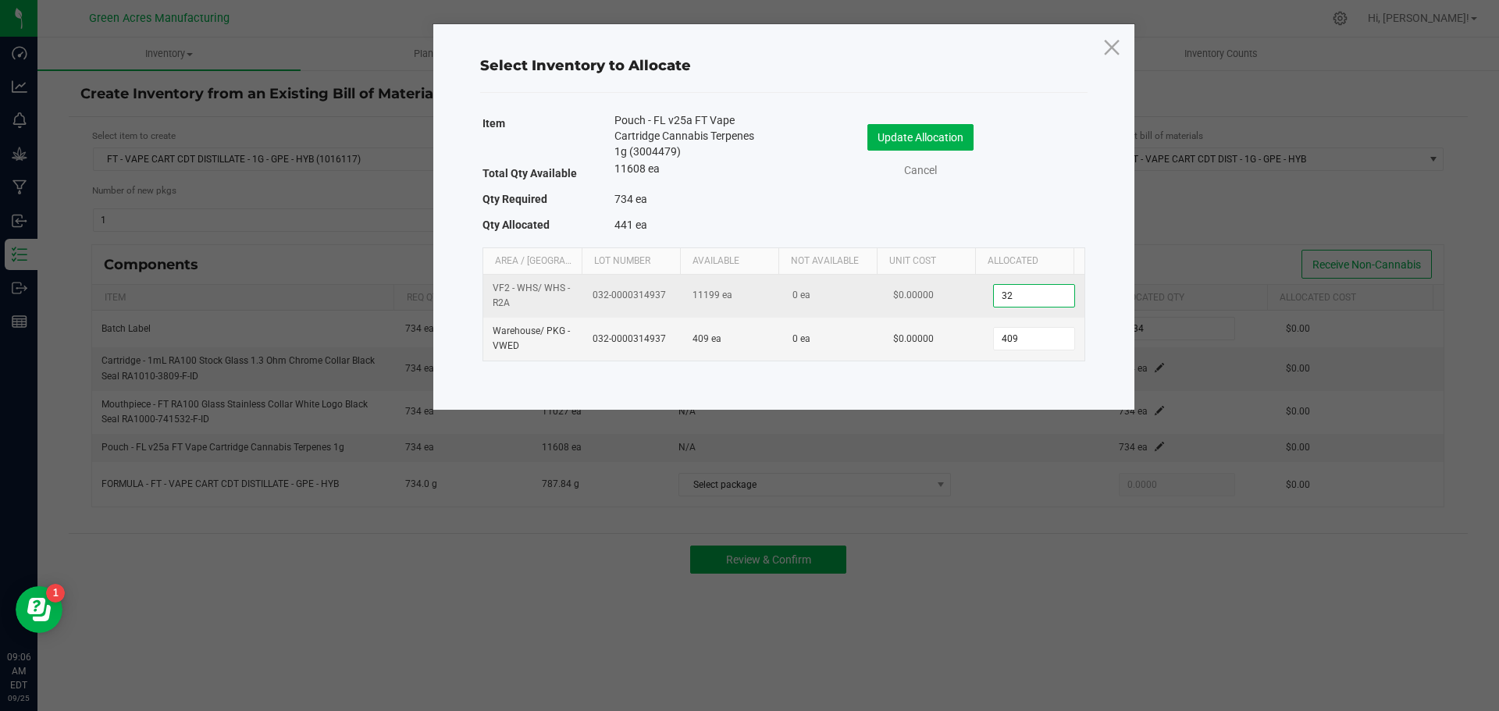
type input "325"
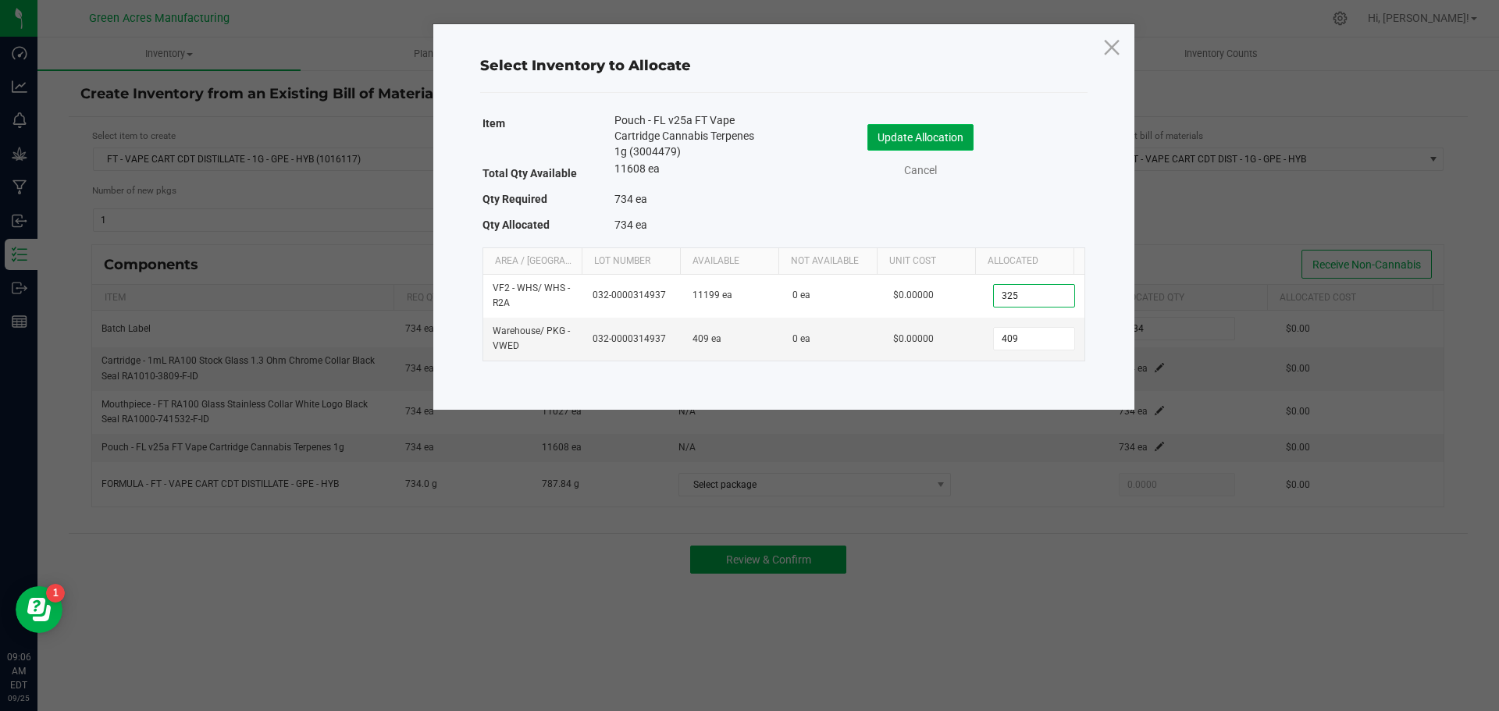
click at [934, 133] on button "Update Allocation" at bounding box center [920, 137] width 106 height 27
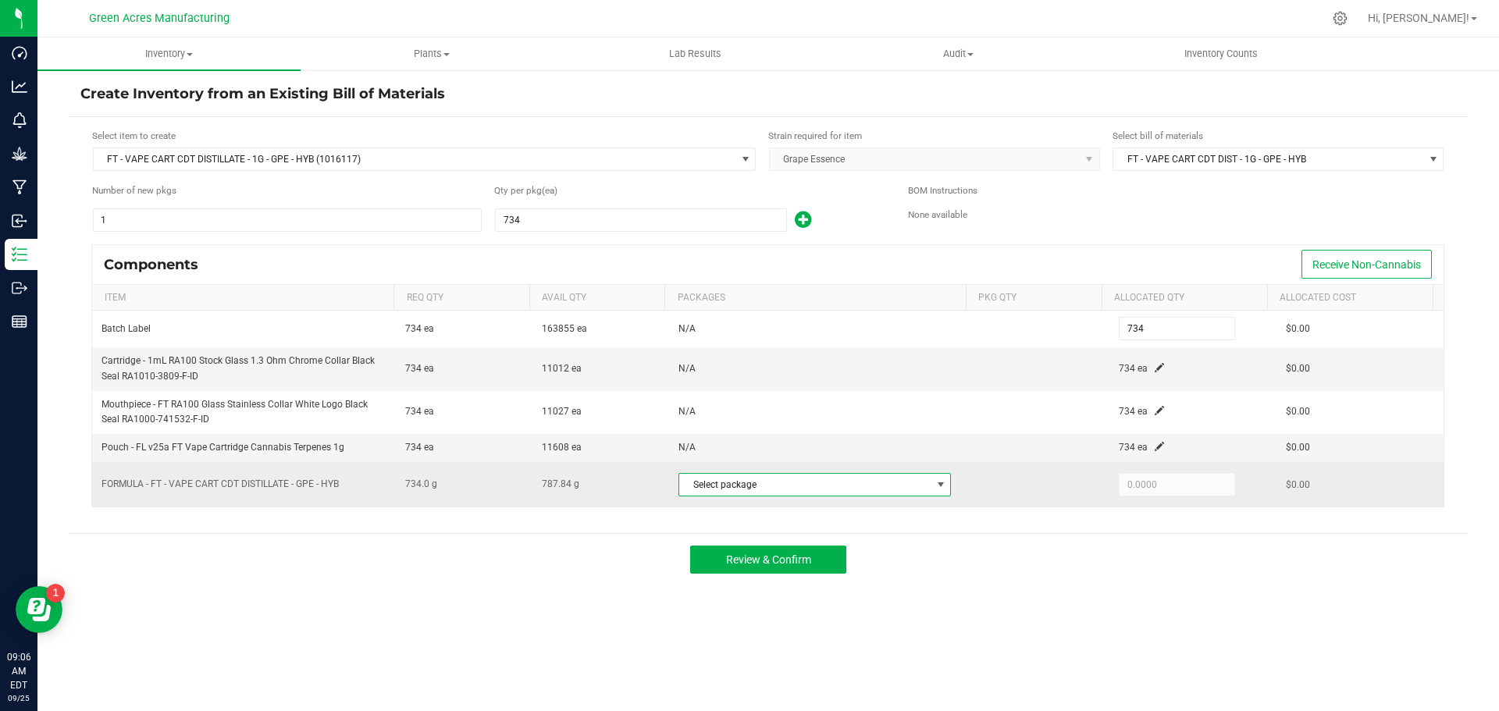
click at [851, 479] on span "Select package" at bounding box center [804, 485] width 251 height 22
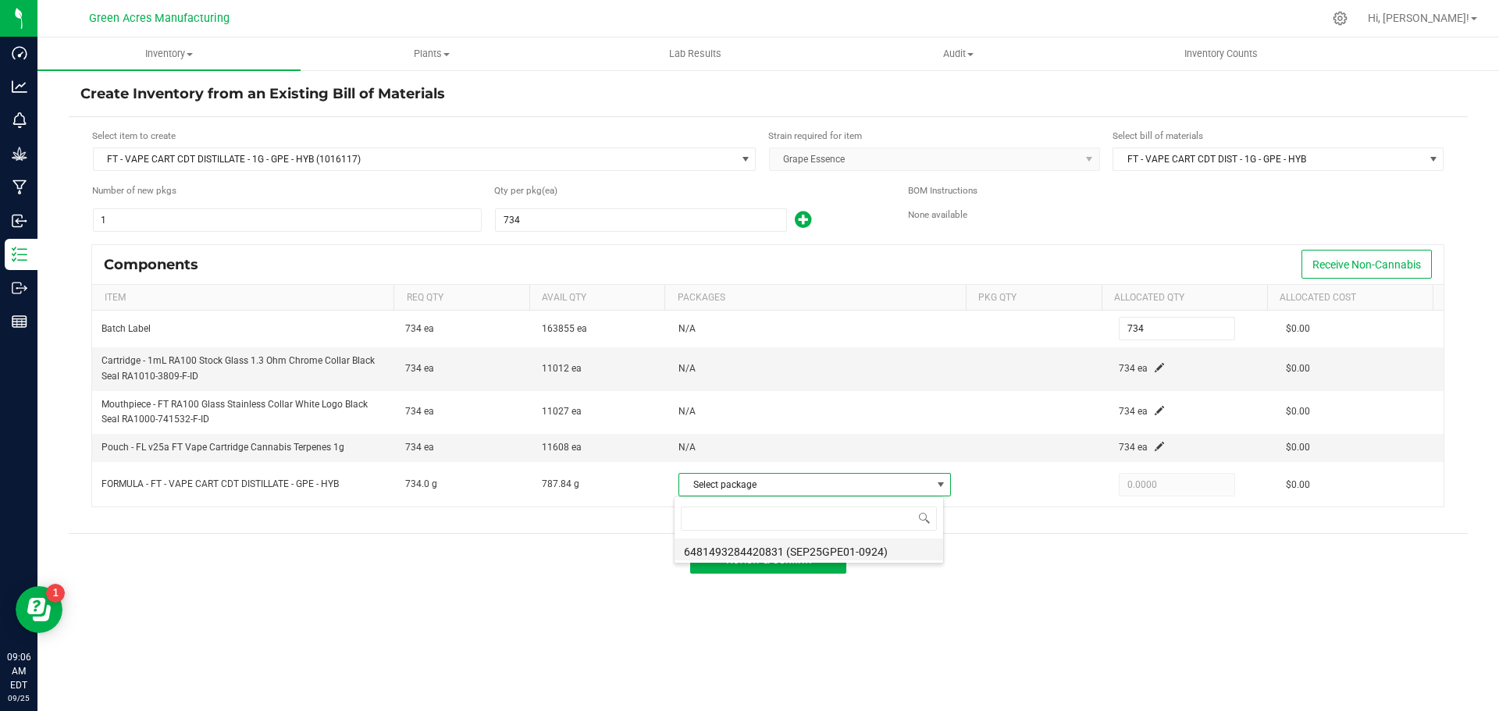
click at [863, 551] on li "6481493284420831 (SEP25GPE01-0924)" at bounding box center [809, 550] width 269 height 22
type input "734.0000"
click at [787, 545] on div "Review & Confirm" at bounding box center [768, 559] width 1399 height 52
click at [801, 564] on span "Review & Confirm" at bounding box center [768, 560] width 85 height 12
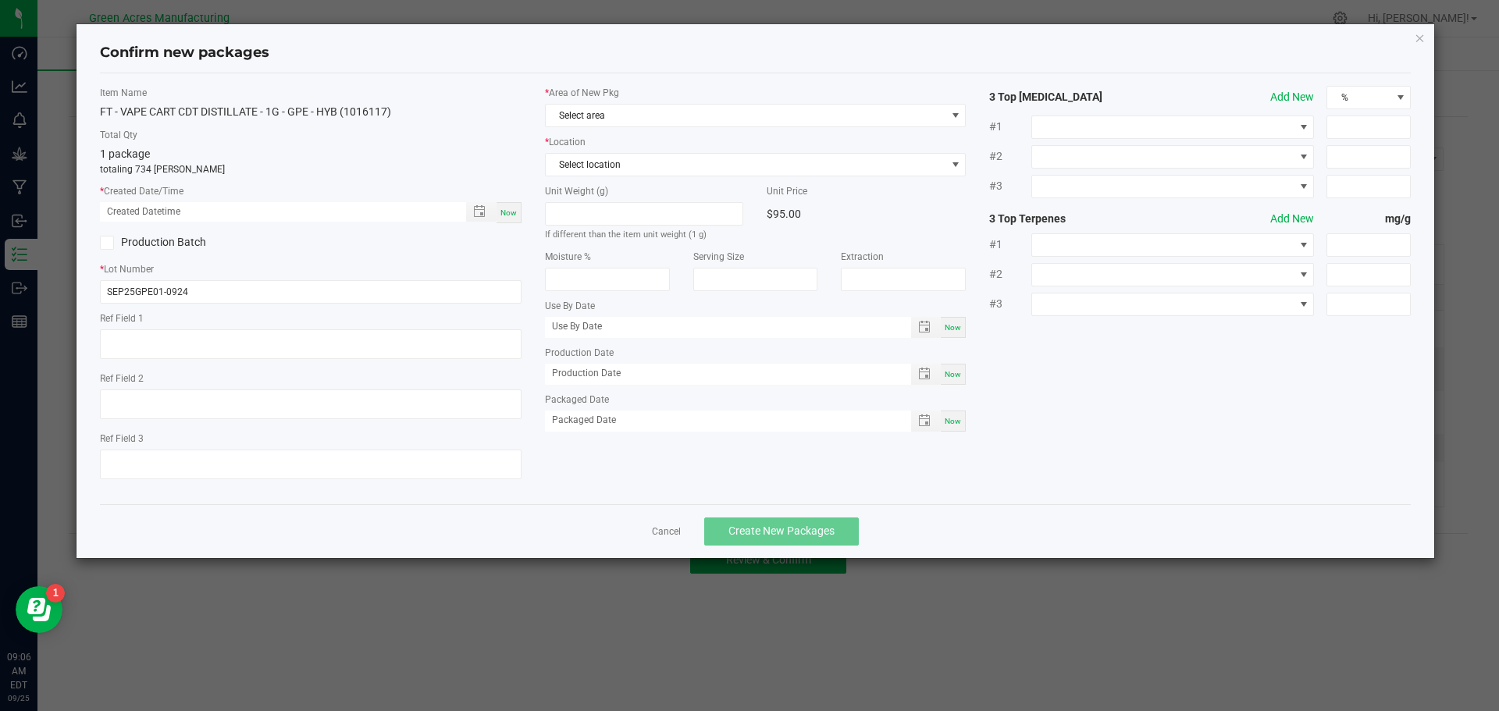
click at [514, 215] on span "Now" at bounding box center [508, 212] width 16 height 9
type input "09/25/2025 09:06 AM"
click at [663, 141] on label "* Location" at bounding box center [756, 142] width 422 height 14
click at [674, 118] on span "Select area" at bounding box center [746, 116] width 400 height 22
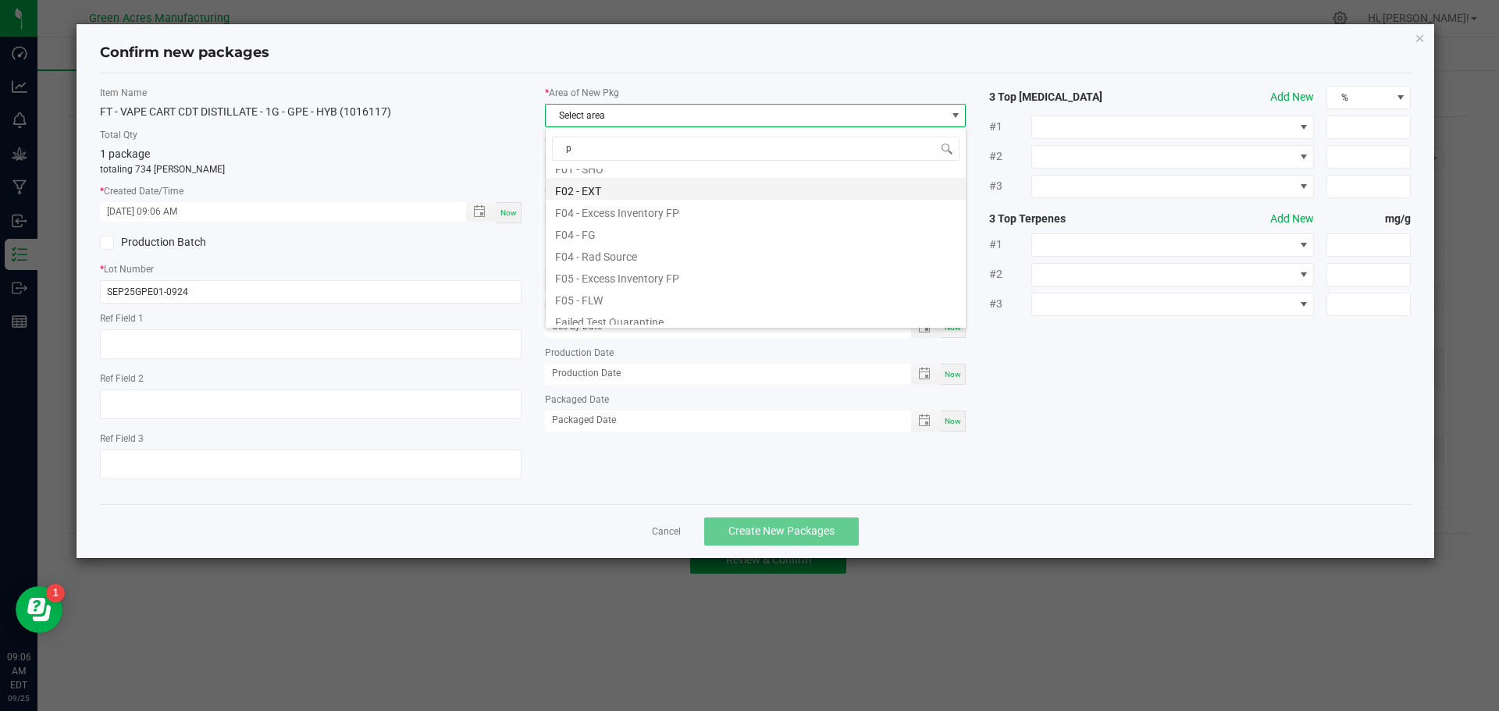
scroll to position [0, 0]
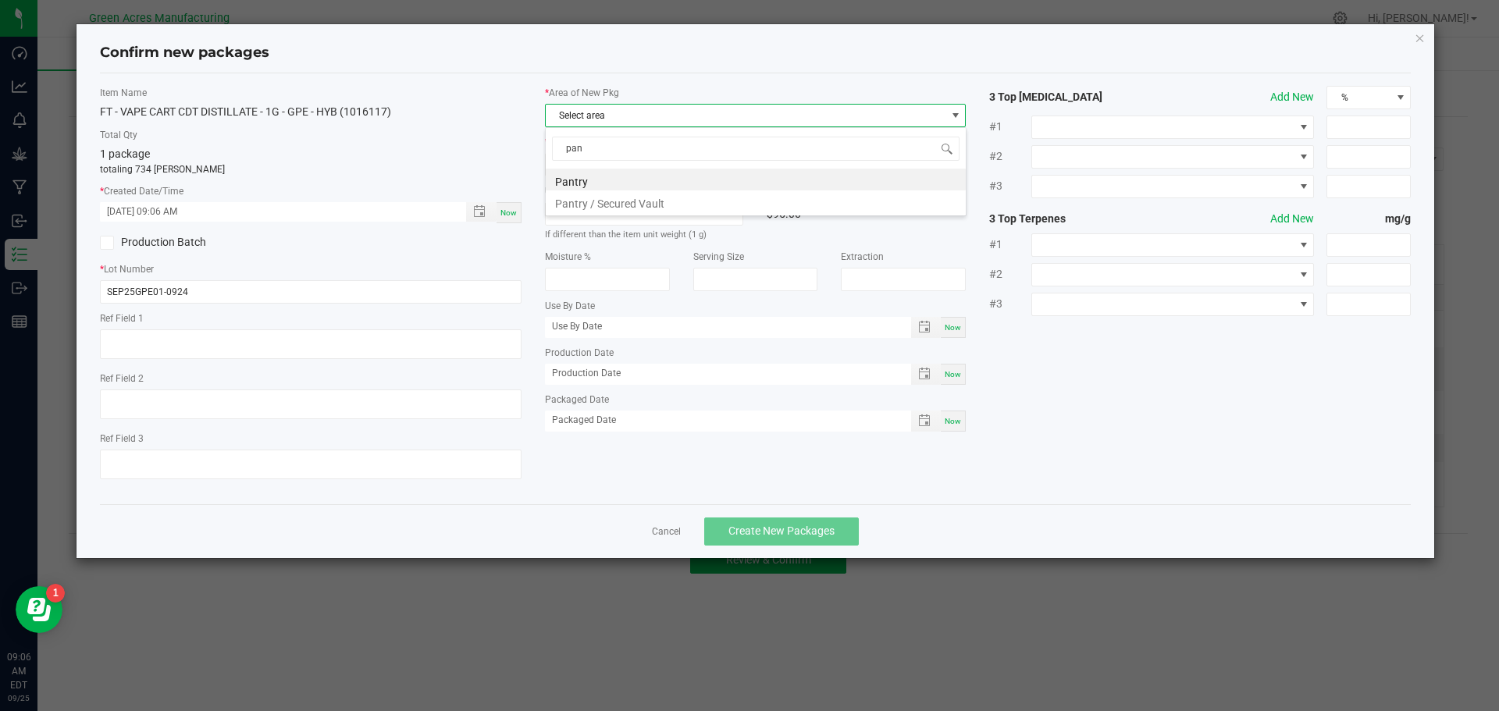
type input "pant"
click at [682, 208] on li "Pantry / Secured Vault" at bounding box center [756, 201] width 420 height 22
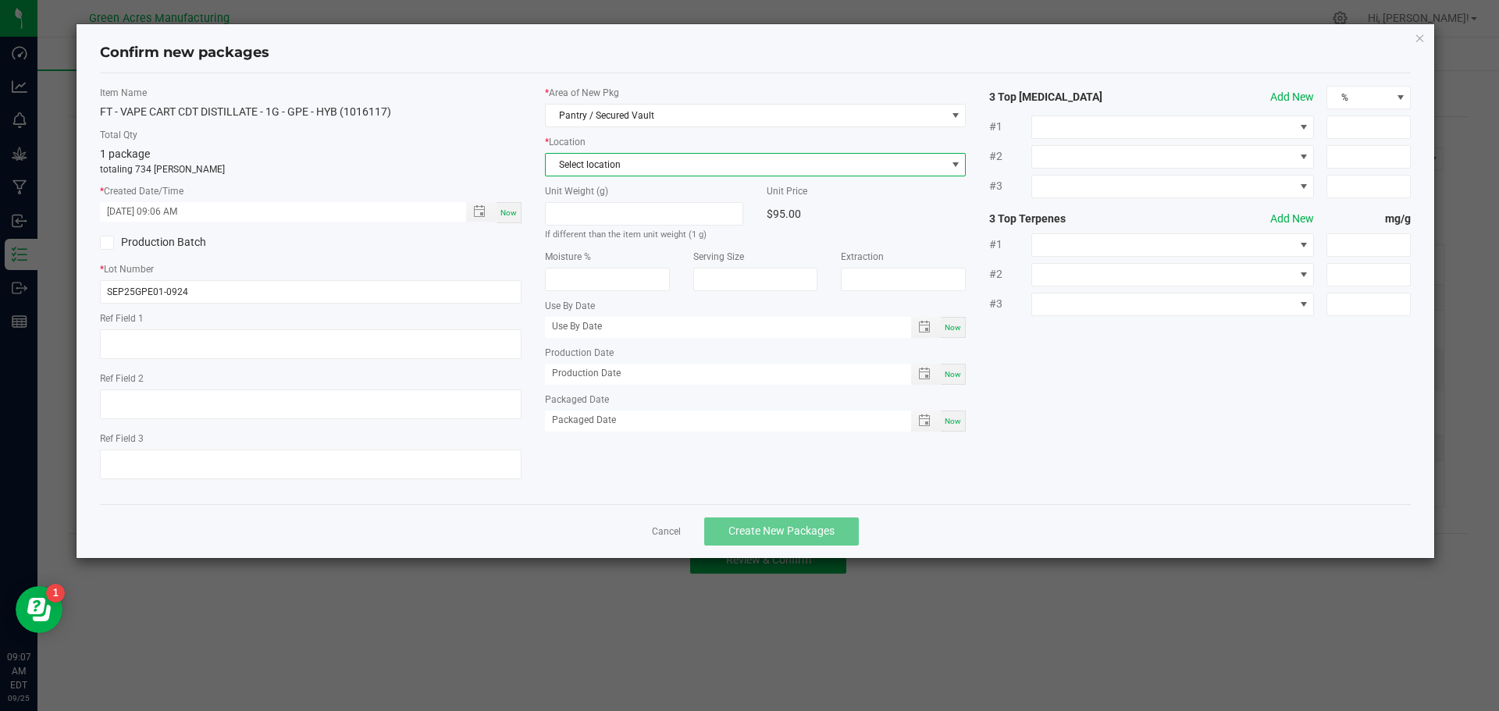
click at [697, 169] on span "Select location" at bounding box center [746, 165] width 400 height 22
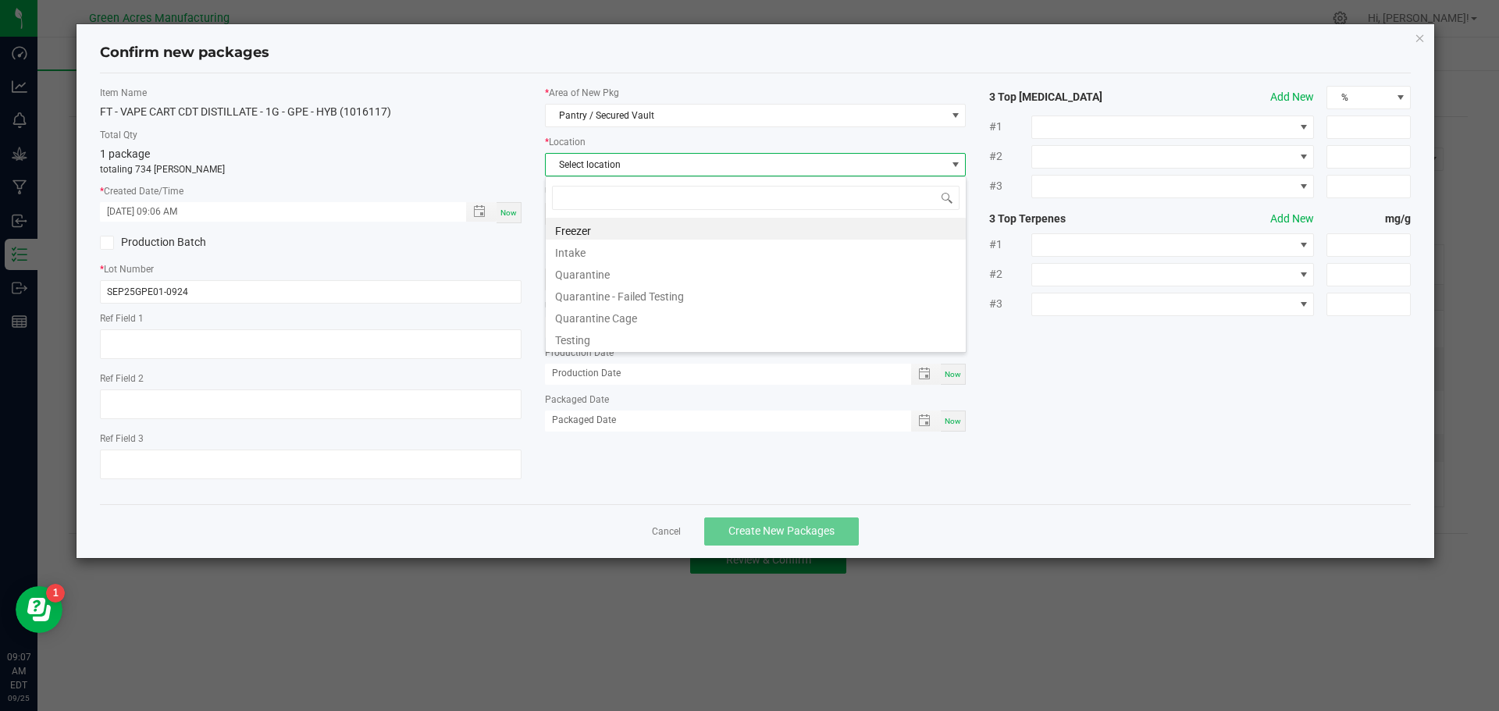
scroll to position [23, 422]
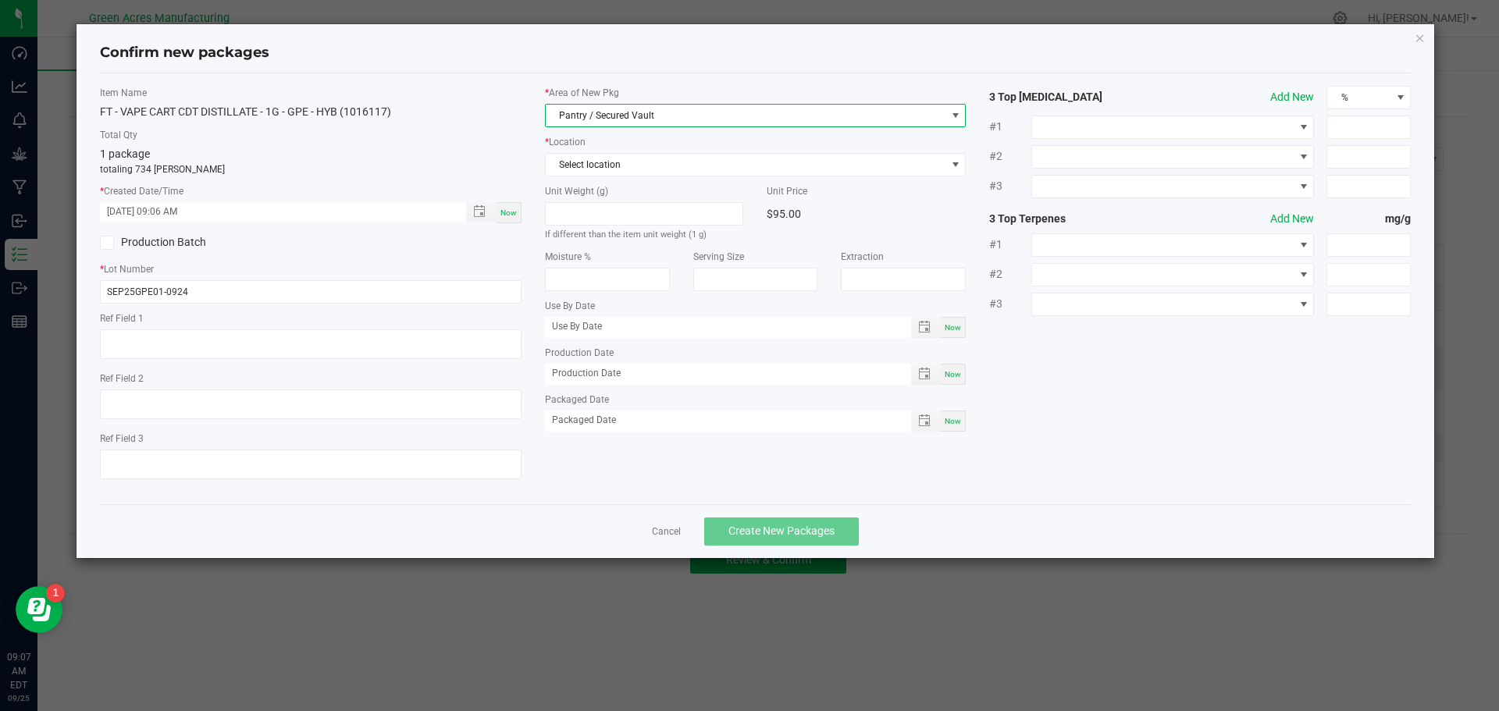
click at [715, 111] on span "Pantry / Secured Vault" at bounding box center [746, 116] width 400 height 22
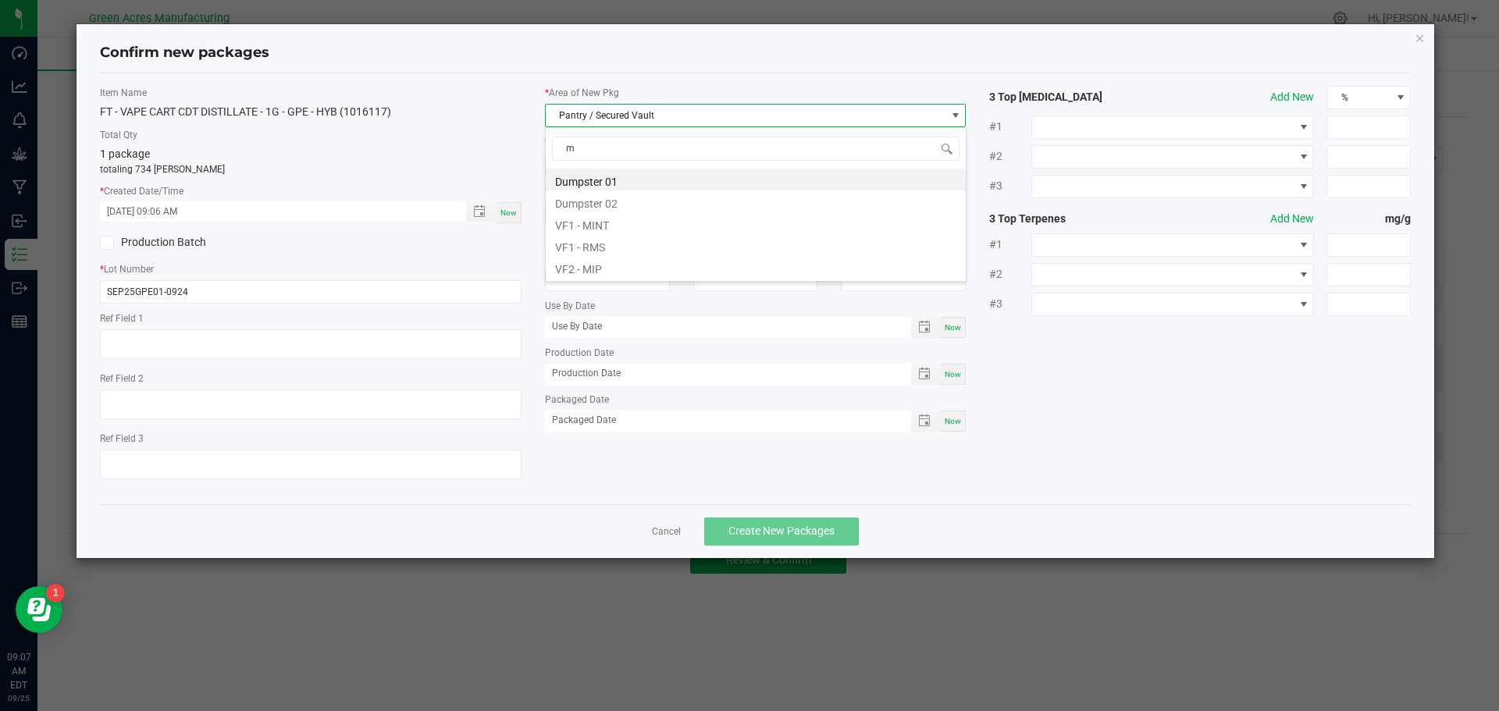
scroll to position [0, 0]
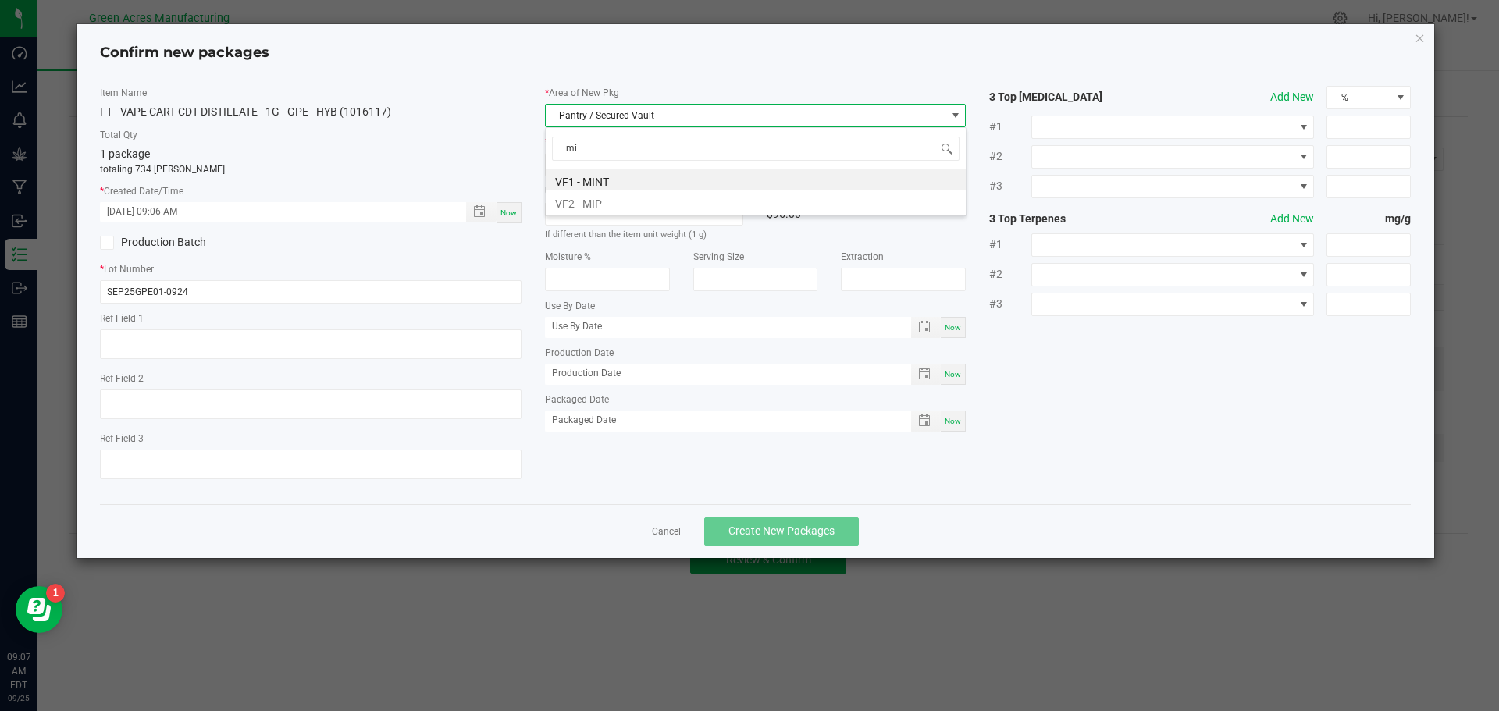
type input "mip"
click at [675, 191] on div "mip VF2 - MIP" at bounding box center [756, 160] width 422 height 67
click at [678, 181] on li "VF2 - MIP" at bounding box center [756, 180] width 420 height 22
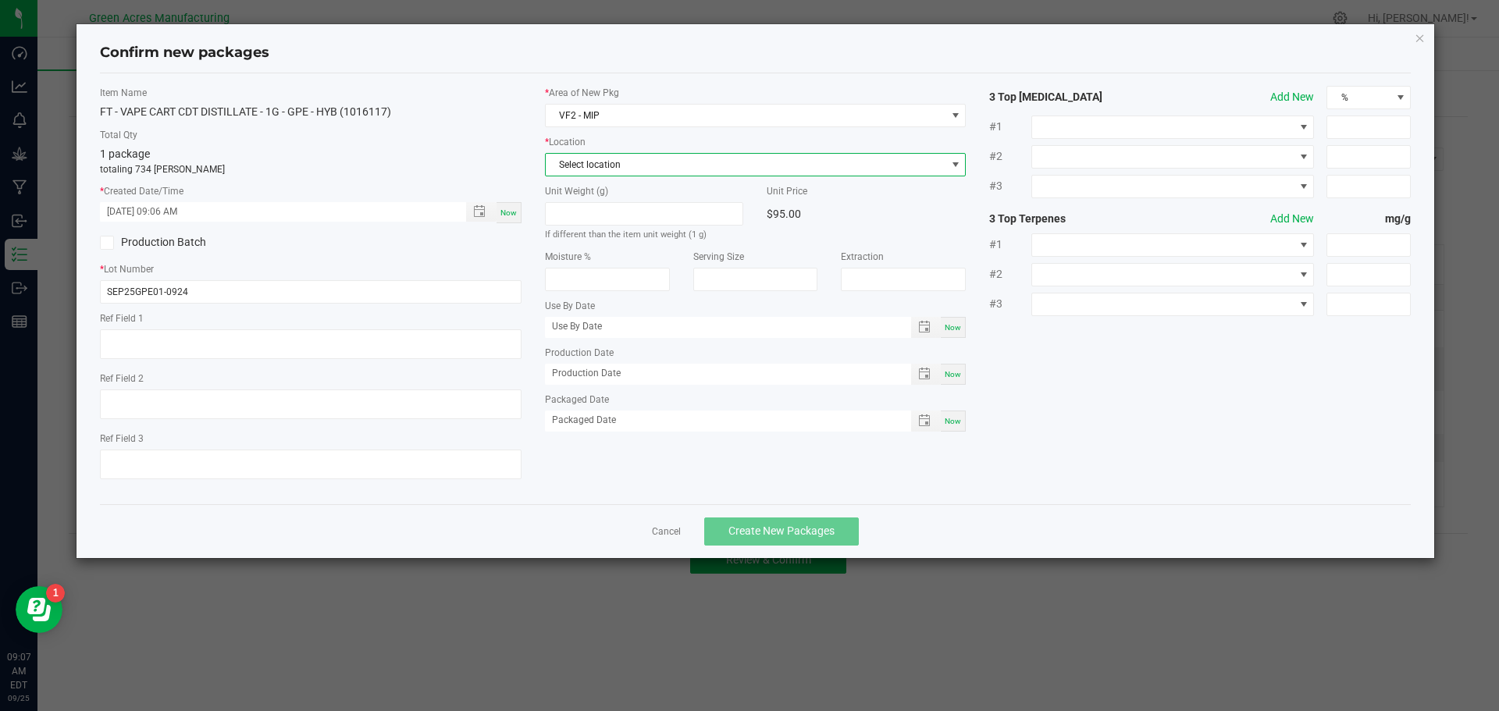
click at [693, 164] on span "Select location" at bounding box center [746, 165] width 400 height 22
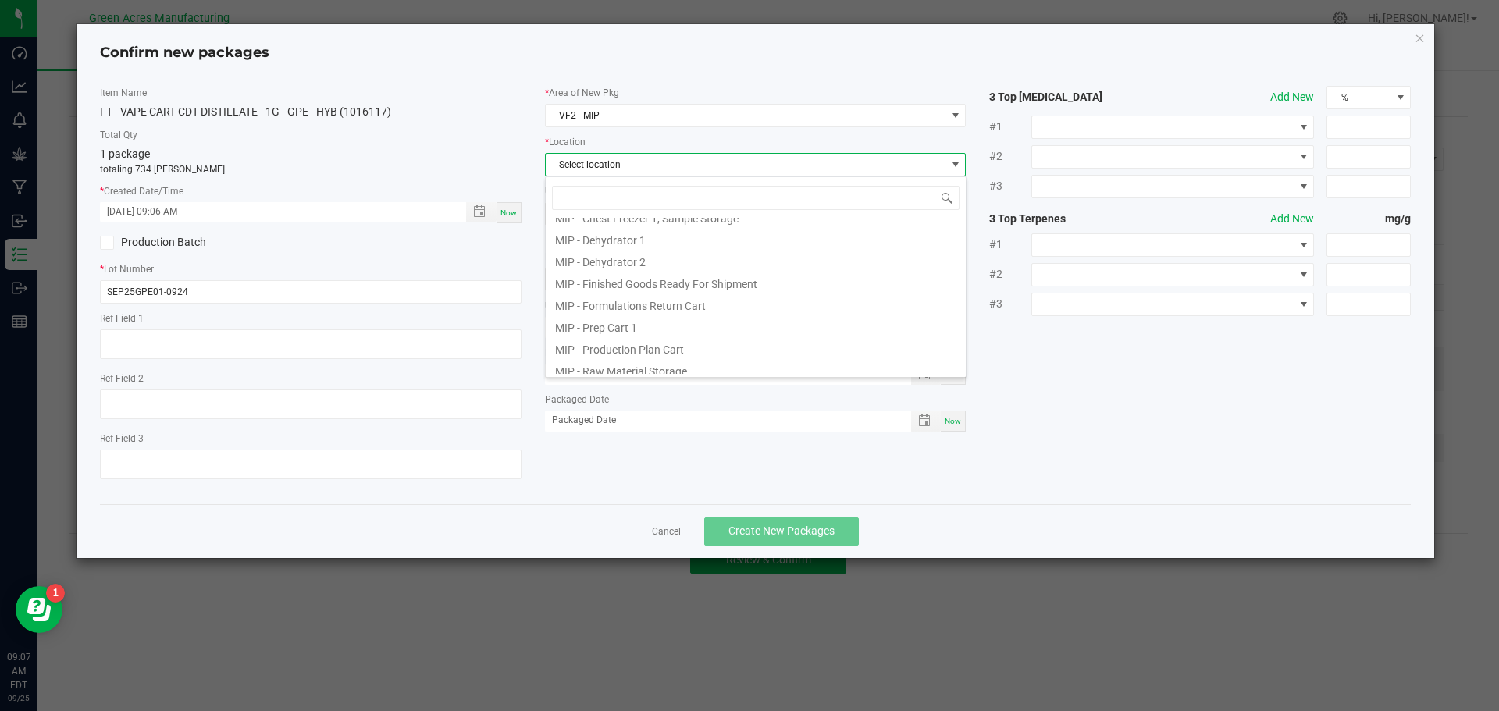
scroll to position [128, 0]
click at [707, 303] on li "MIP - Production Plan Cart" at bounding box center [756, 298] width 420 height 22
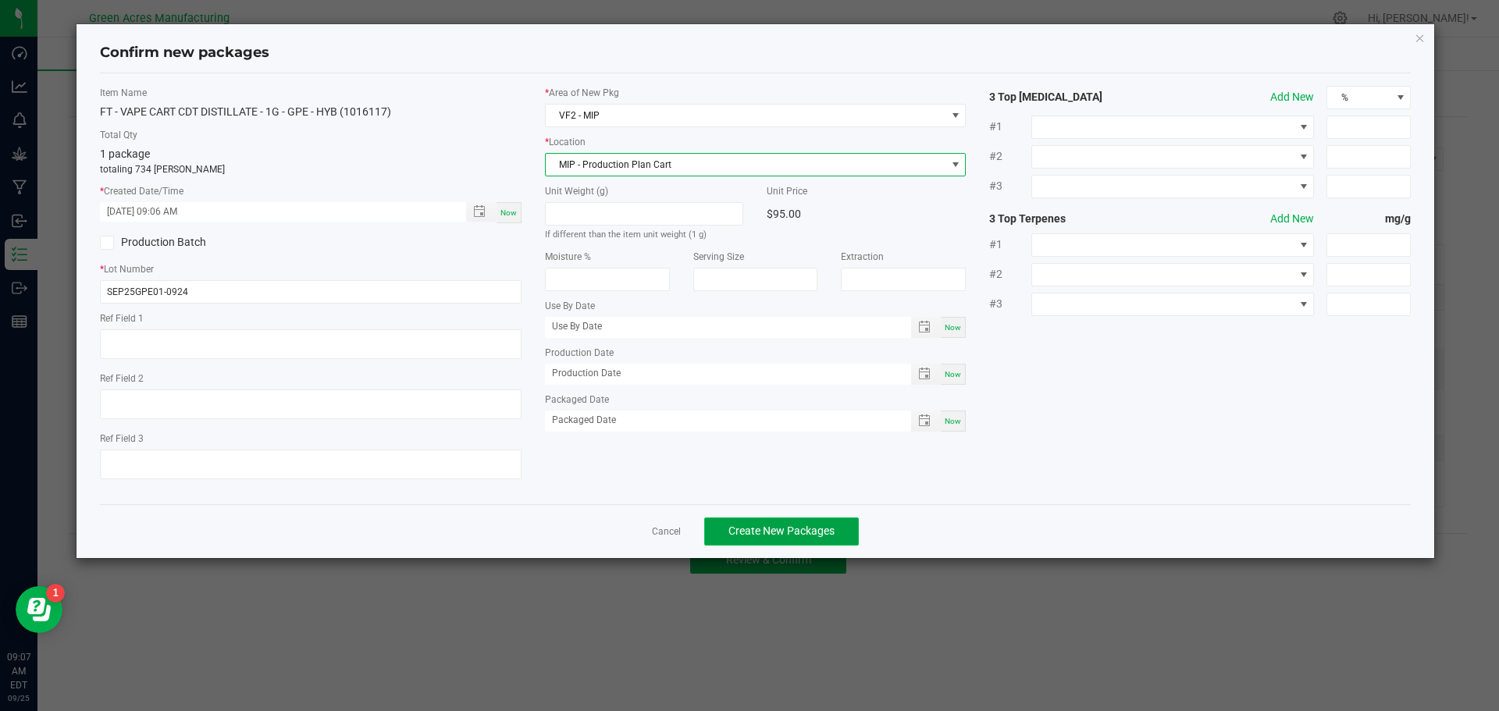
click at [808, 544] on button "Create New Packages" at bounding box center [781, 532] width 155 height 28
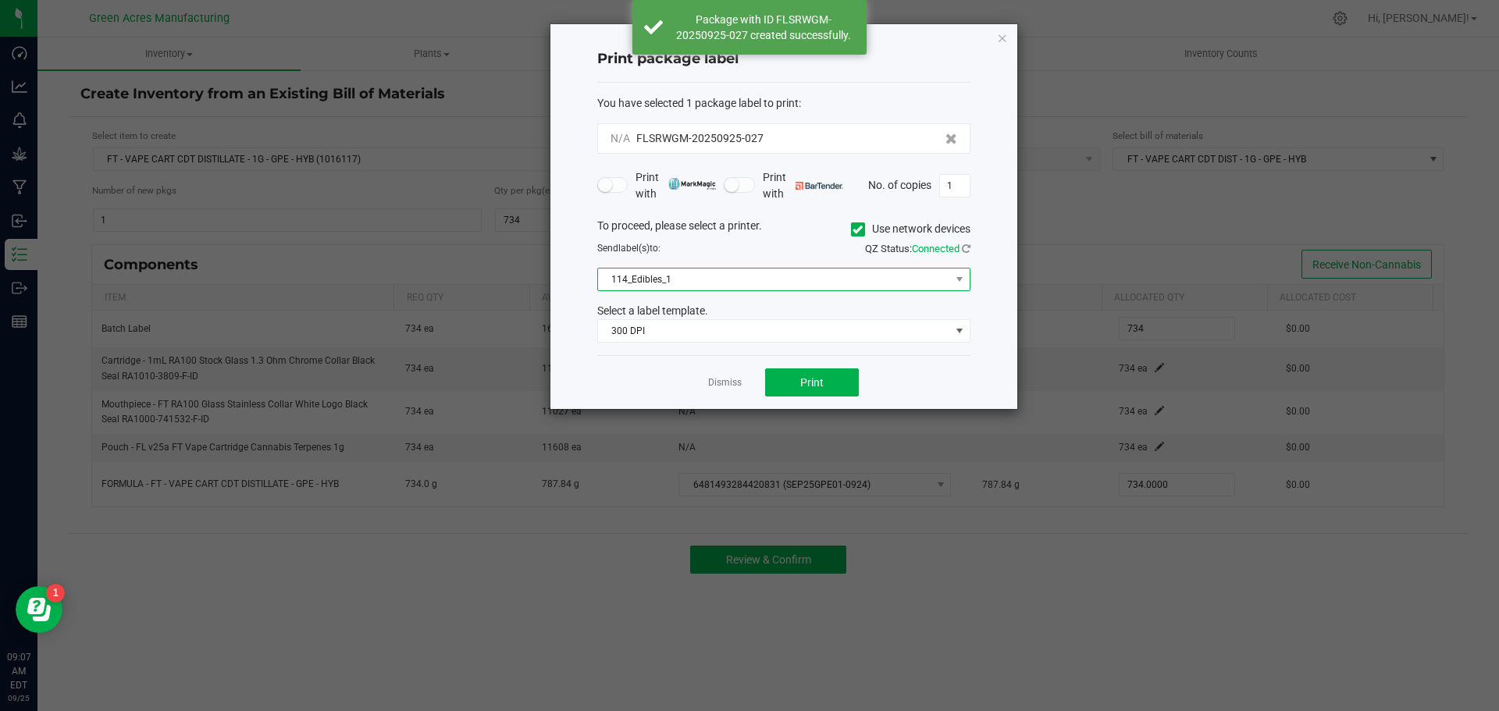
click at [857, 286] on span "114_Edibles_1" at bounding box center [774, 280] width 352 height 22
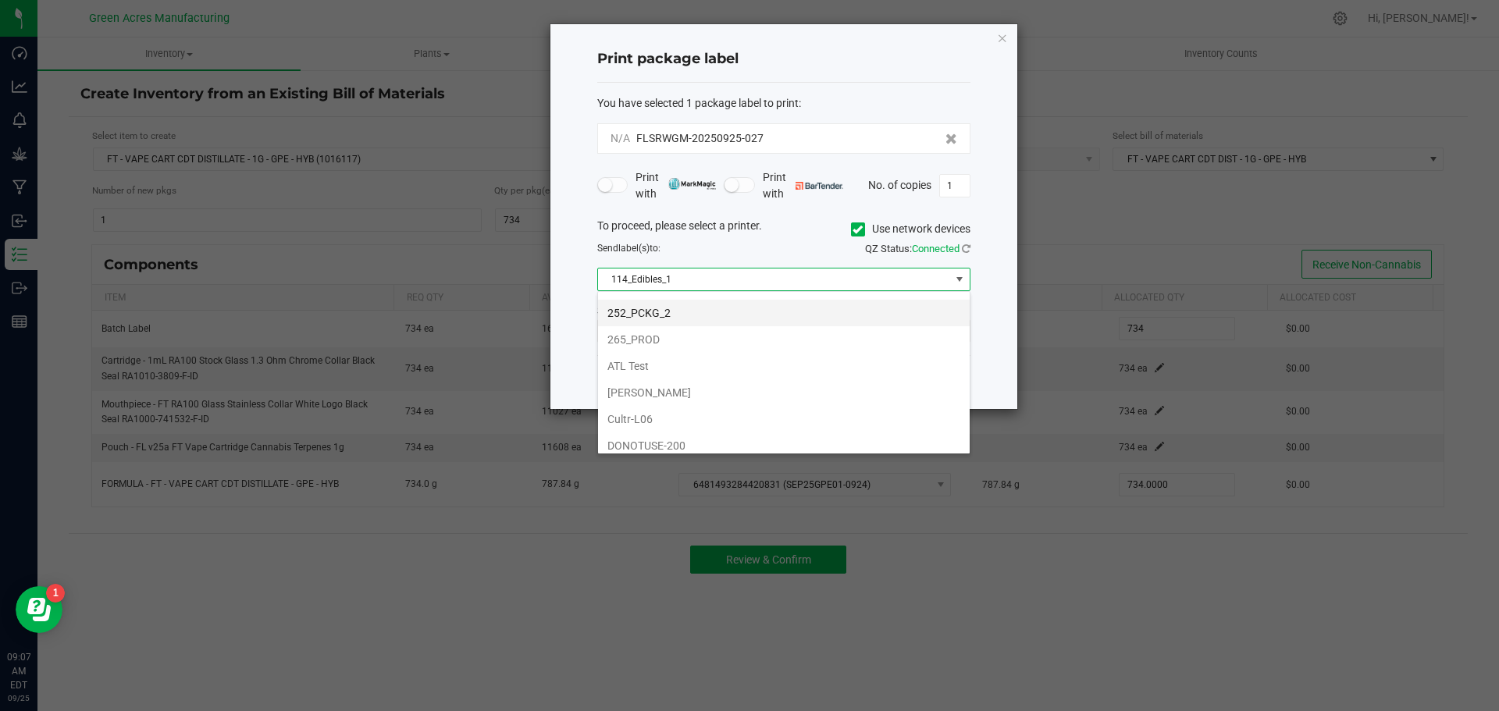
scroll to position [156, 0]
click at [822, 365] on li "252_PCKG_1" at bounding box center [784, 364] width 372 height 27
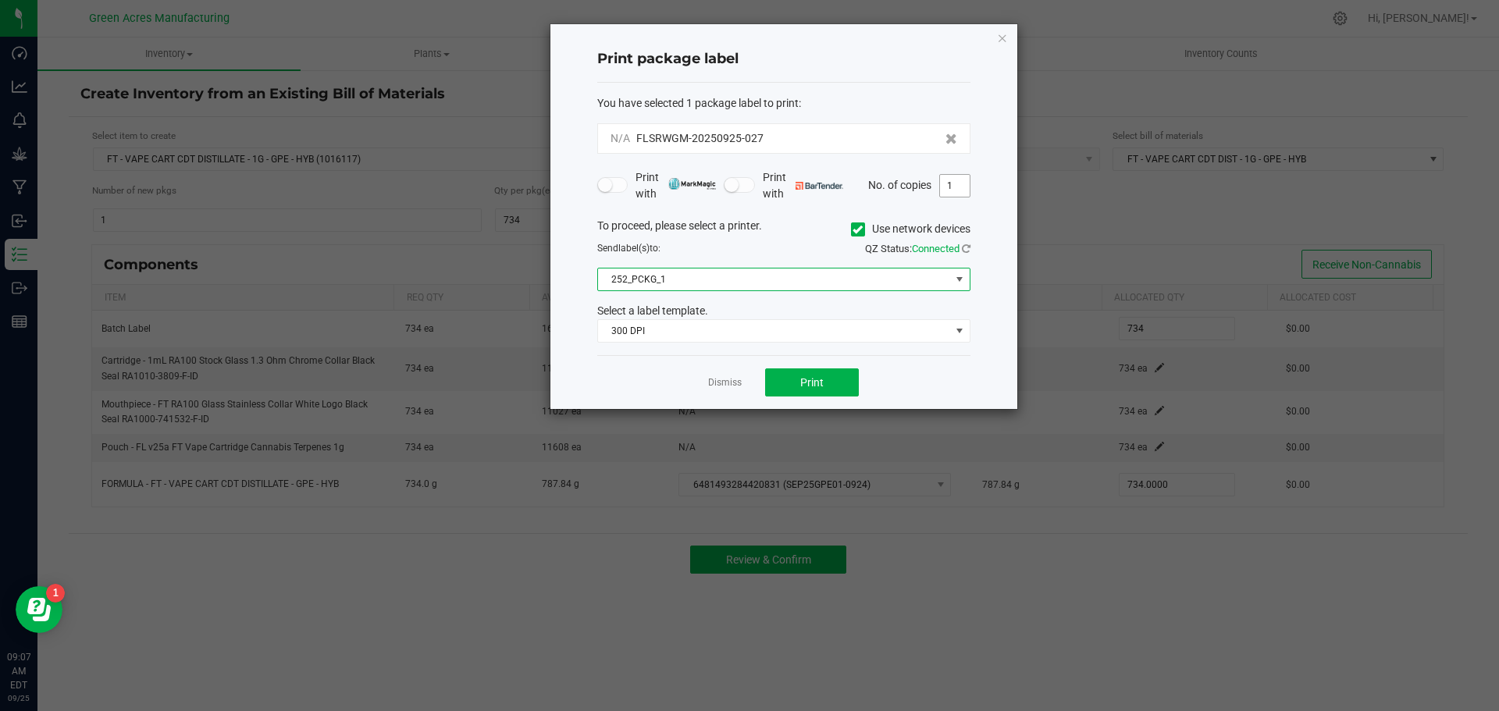
click at [947, 198] on div "Print with Print with No. of copies 1" at bounding box center [783, 185] width 373 height 33
click at [949, 196] on input "1" at bounding box center [955, 186] width 30 height 22
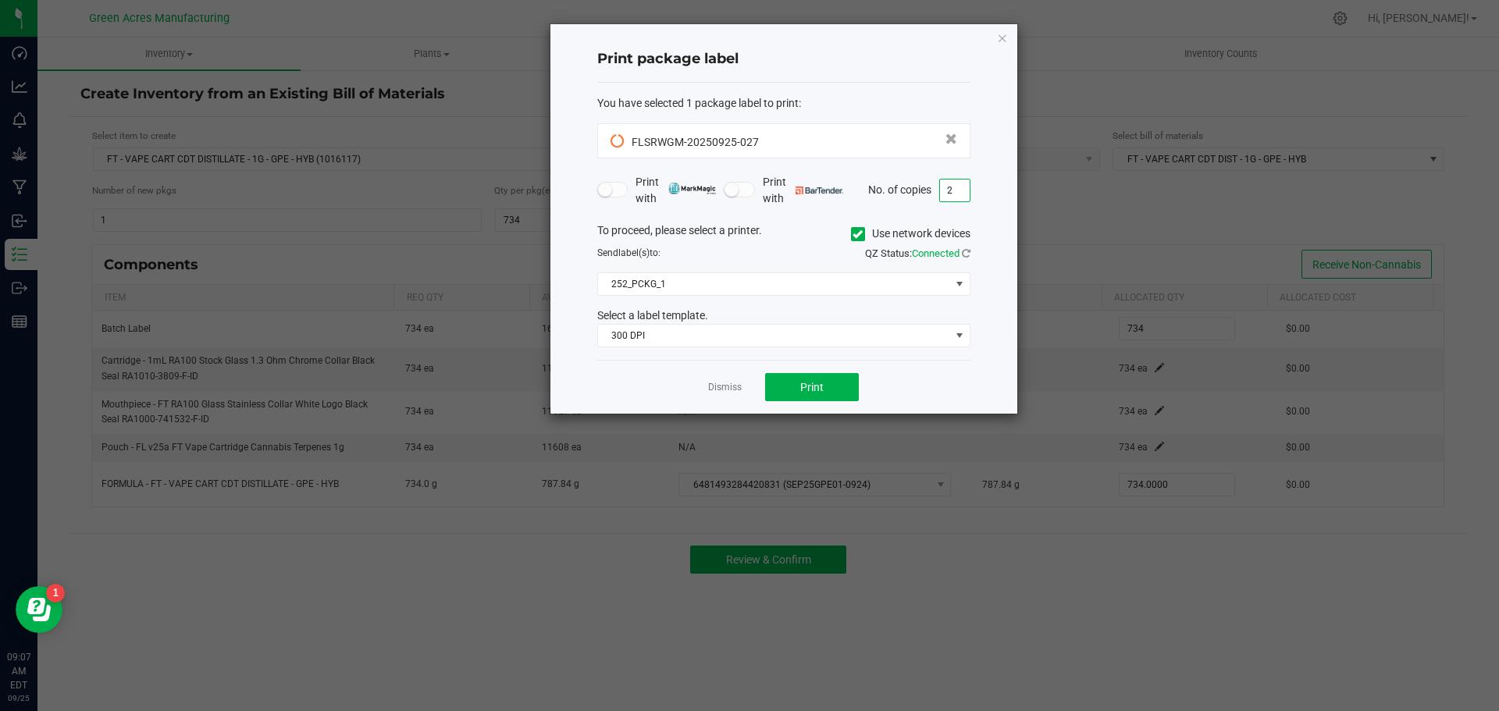
click at [959, 190] on input "2" at bounding box center [955, 191] width 30 height 22
type input "1"
click at [828, 384] on button "Print" at bounding box center [812, 387] width 94 height 28
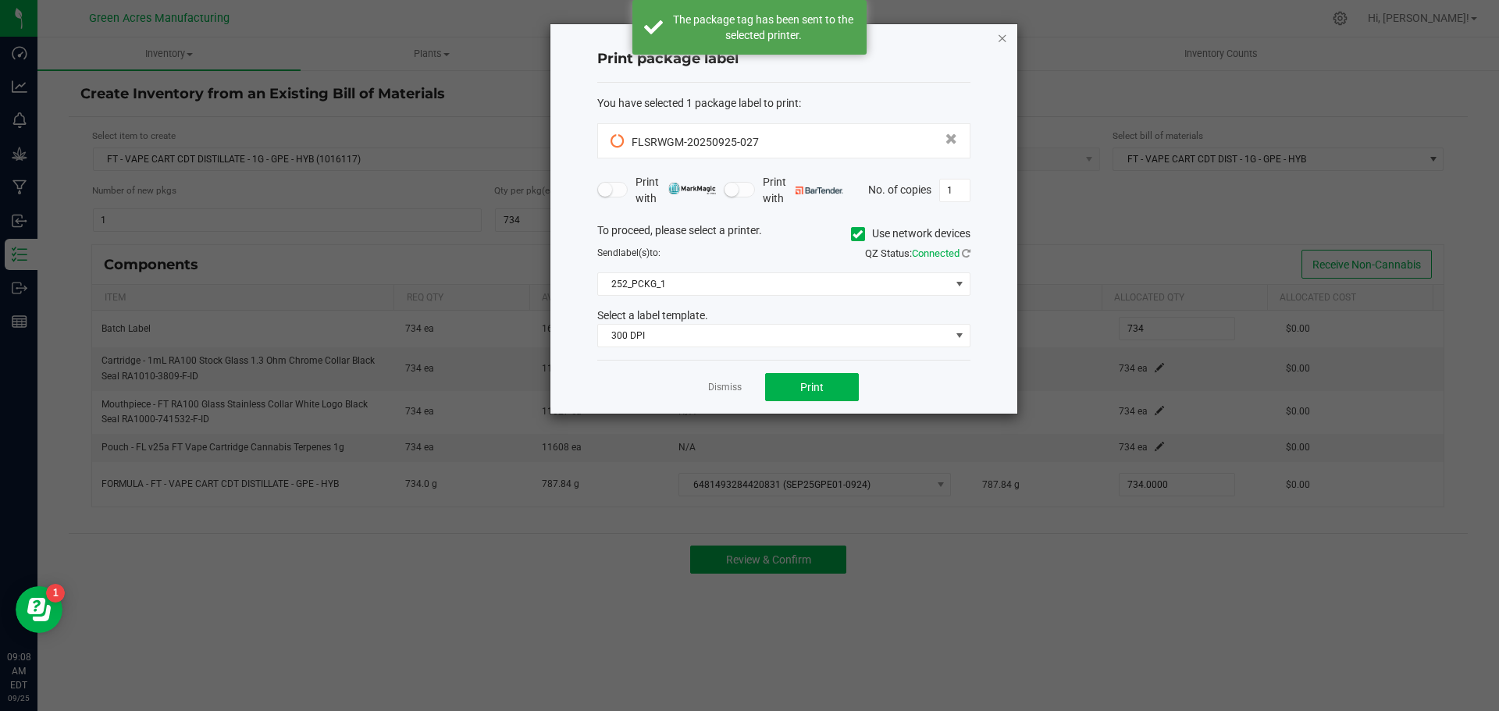
click at [997, 35] on icon "button" at bounding box center [1002, 37] width 11 height 19
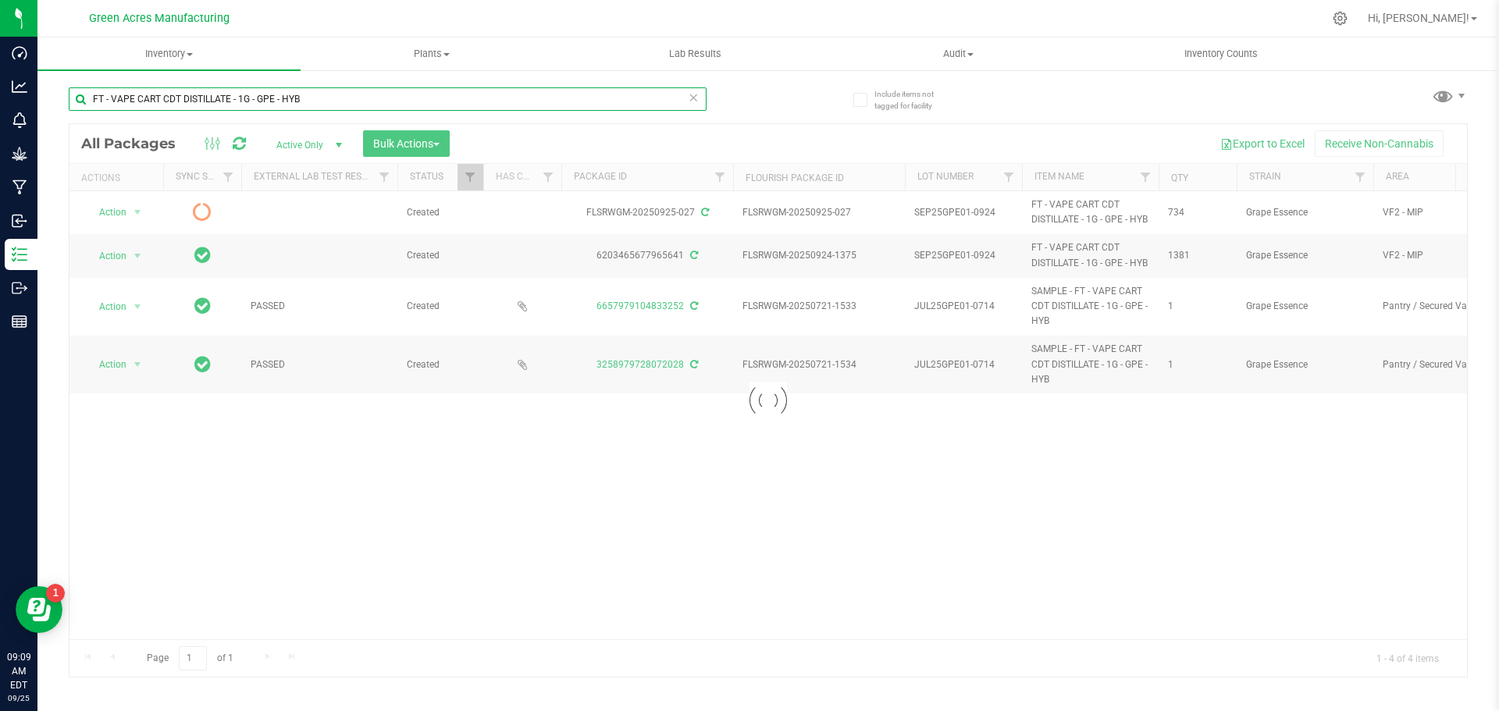
click at [290, 100] on input "FT - VAPE CART CDT DISTILLATE - 1G - GPE - HYB" at bounding box center [388, 98] width 638 height 23
click at [640, 562] on div at bounding box center [767, 400] width 1397 height 553
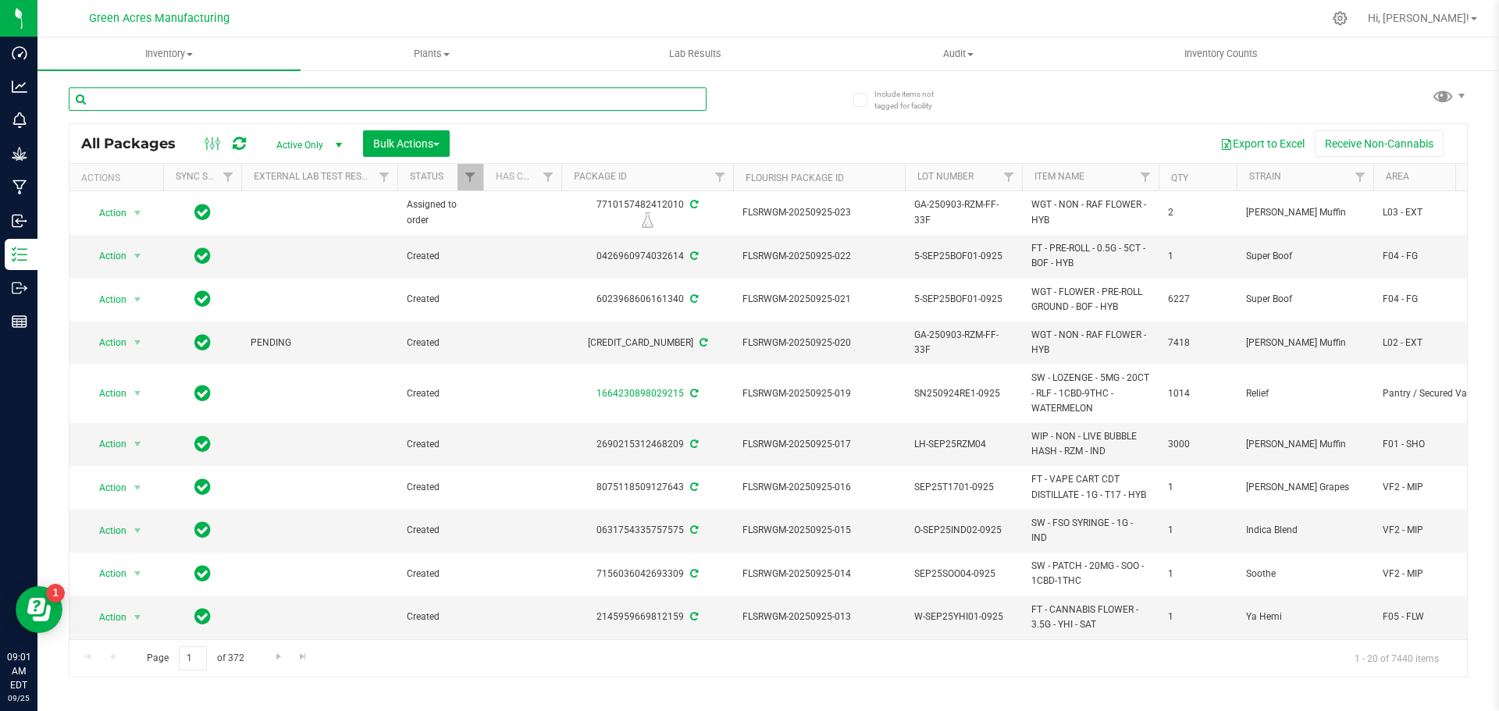
click at [336, 91] on input "text" at bounding box center [388, 98] width 638 height 23
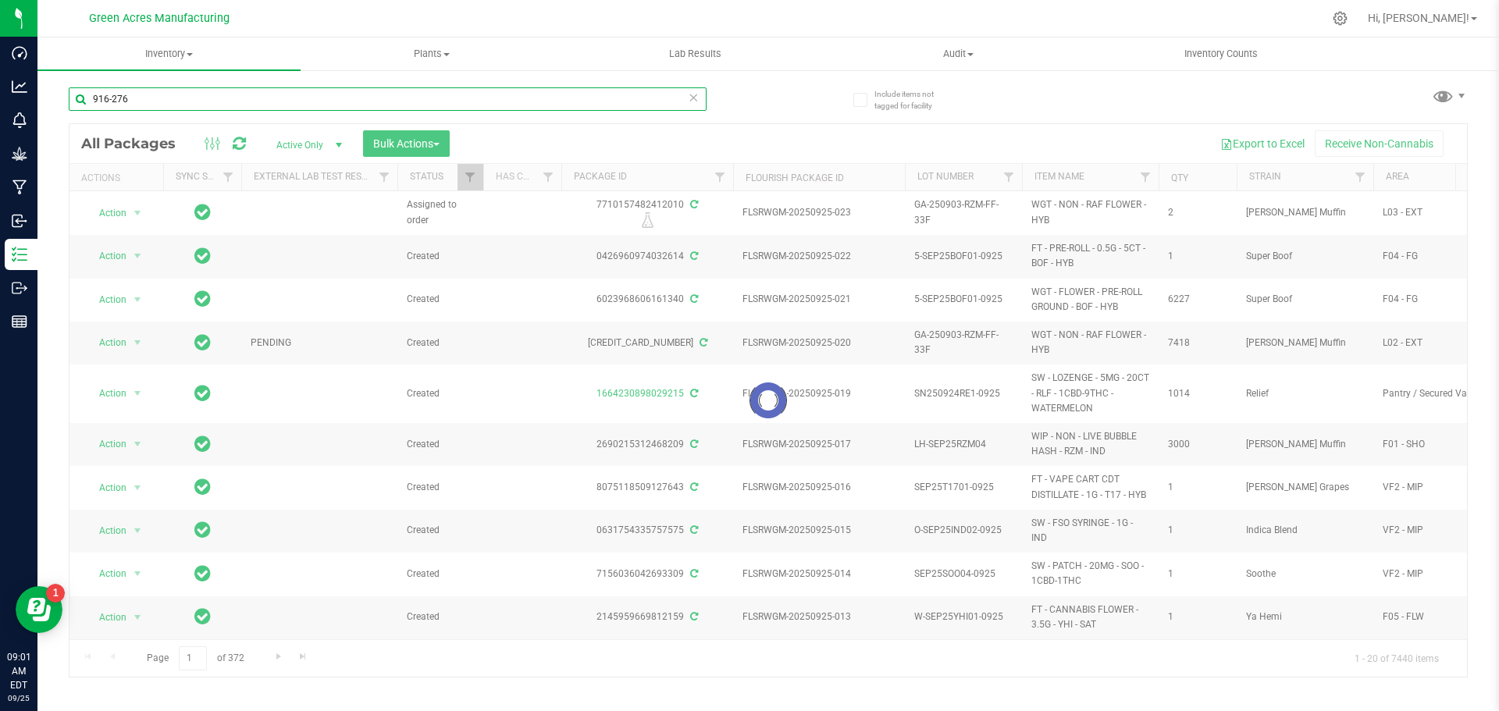
type input "916-276"
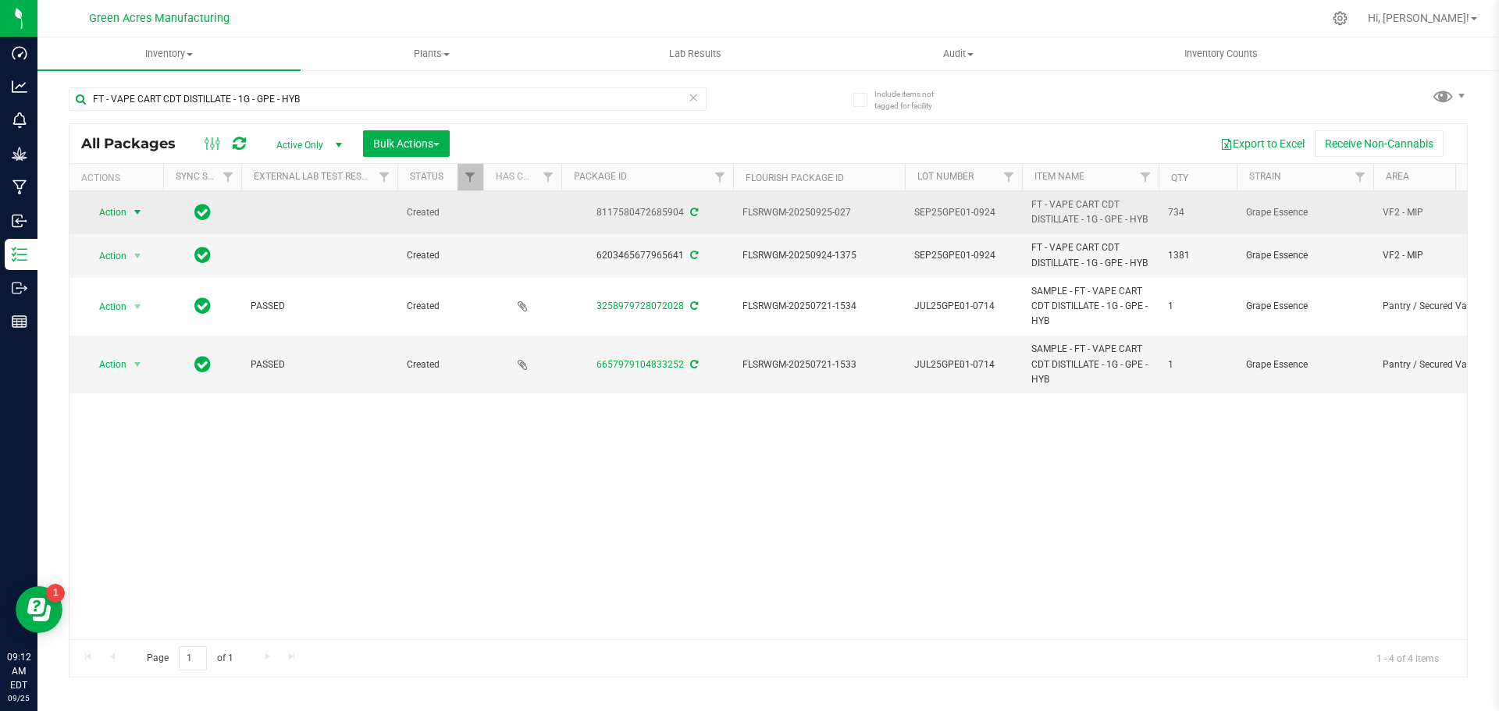
click at [140, 219] on span "select" at bounding box center [137, 212] width 12 height 12
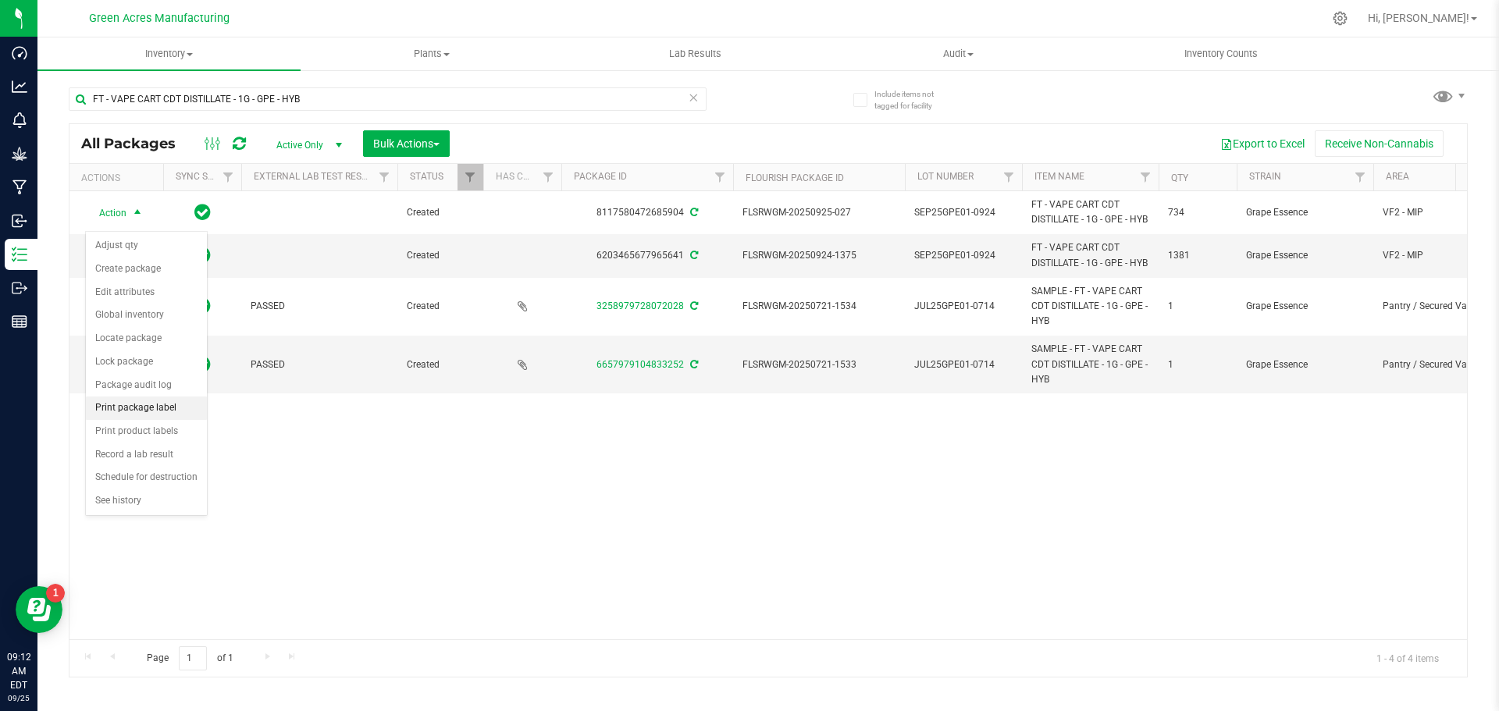
click at [166, 408] on li "Print package label" at bounding box center [146, 408] width 121 height 23
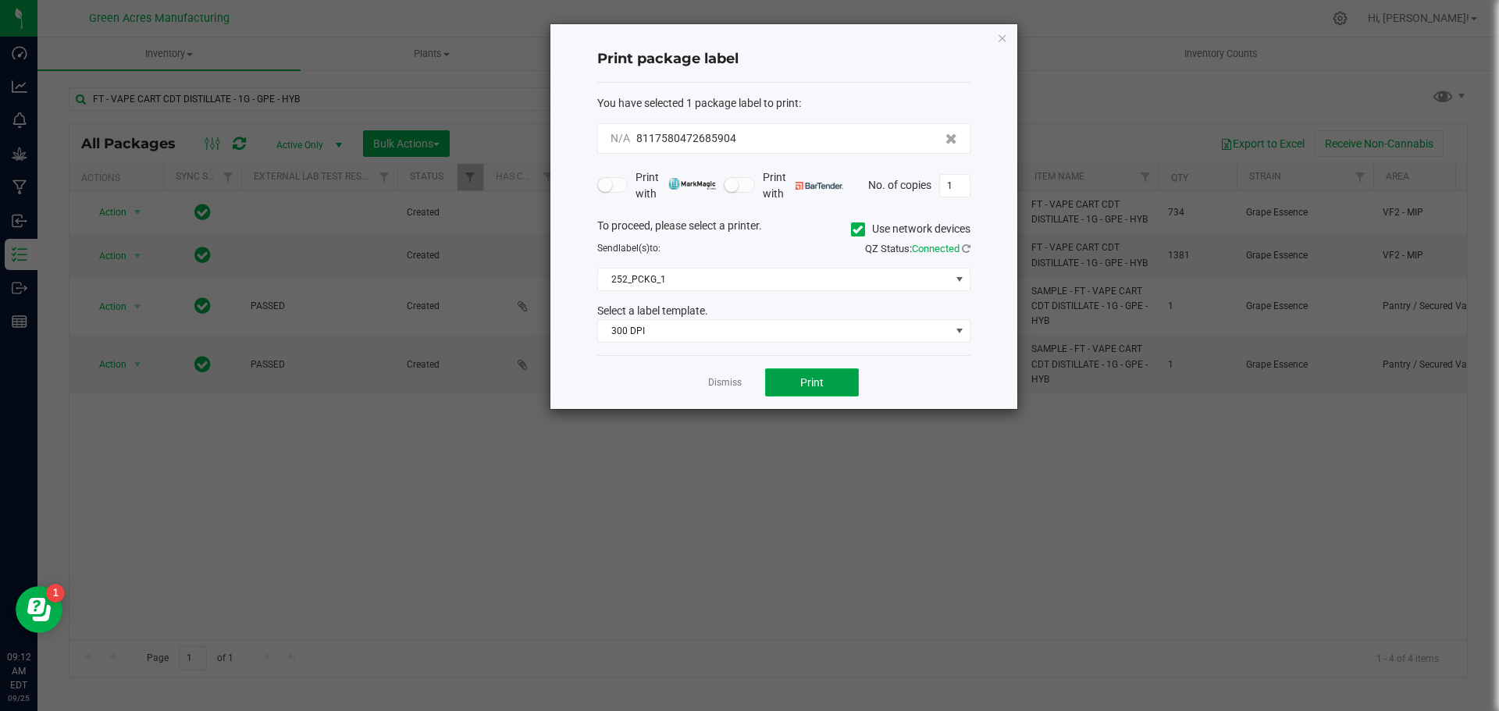
click at [842, 380] on button "Print" at bounding box center [812, 382] width 94 height 28
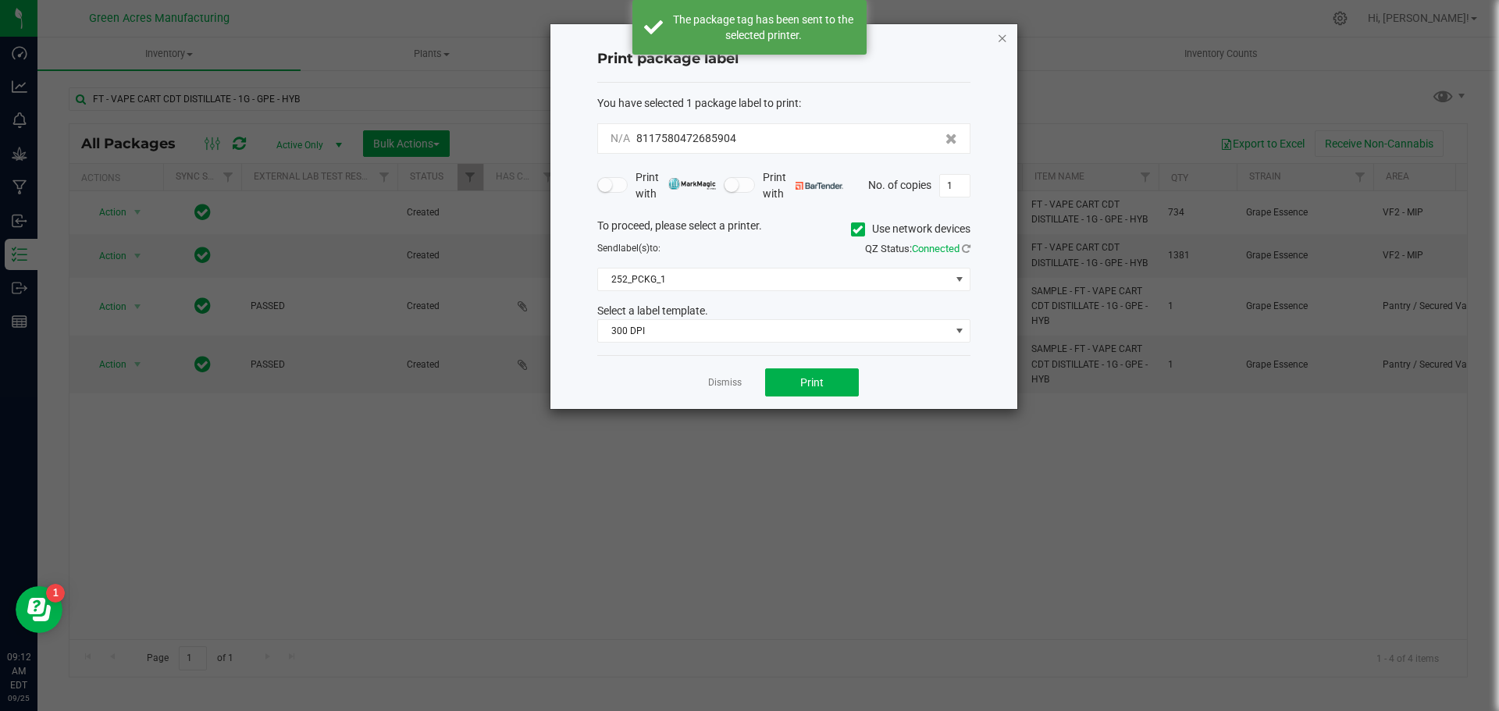
click at [1001, 38] on icon "button" at bounding box center [1002, 37] width 11 height 19
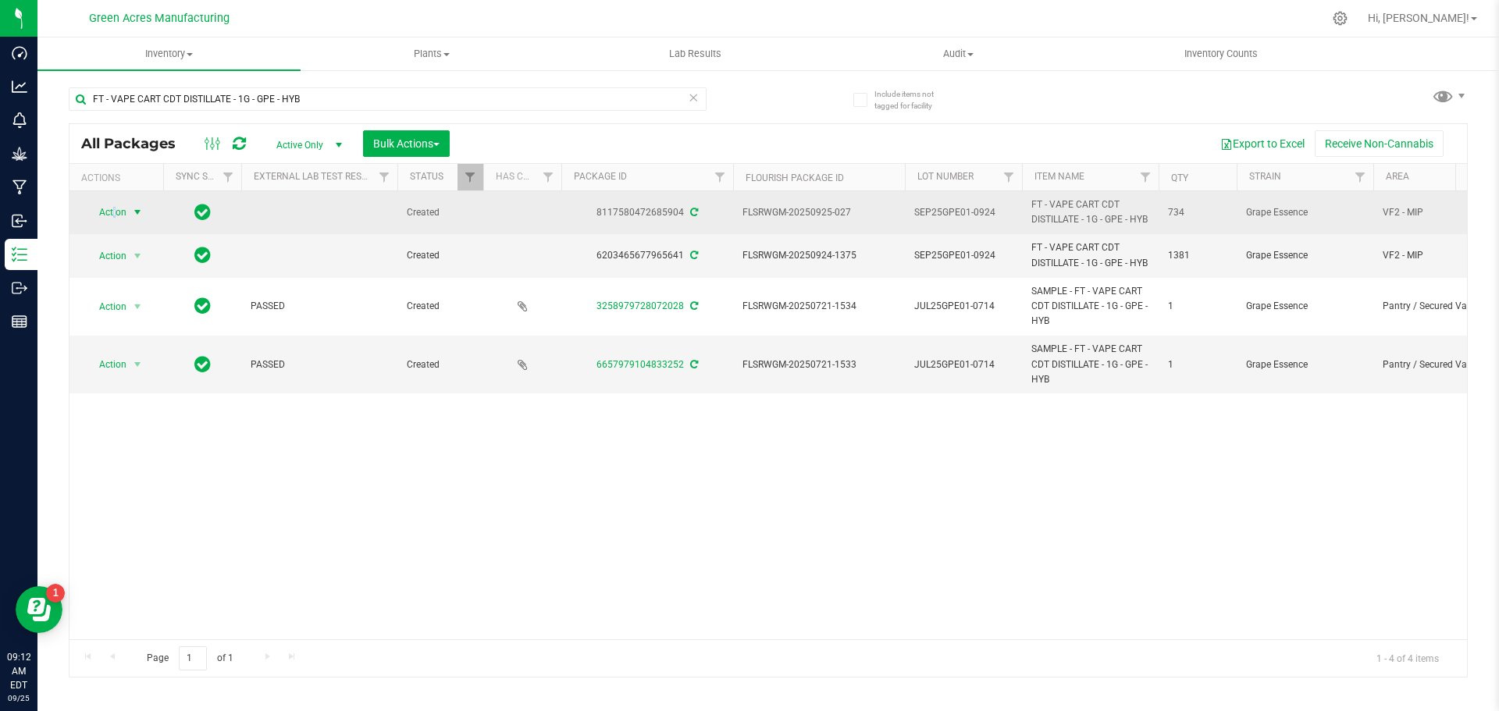
click at [116, 213] on span "Action" at bounding box center [106, 212] width 42 height 22
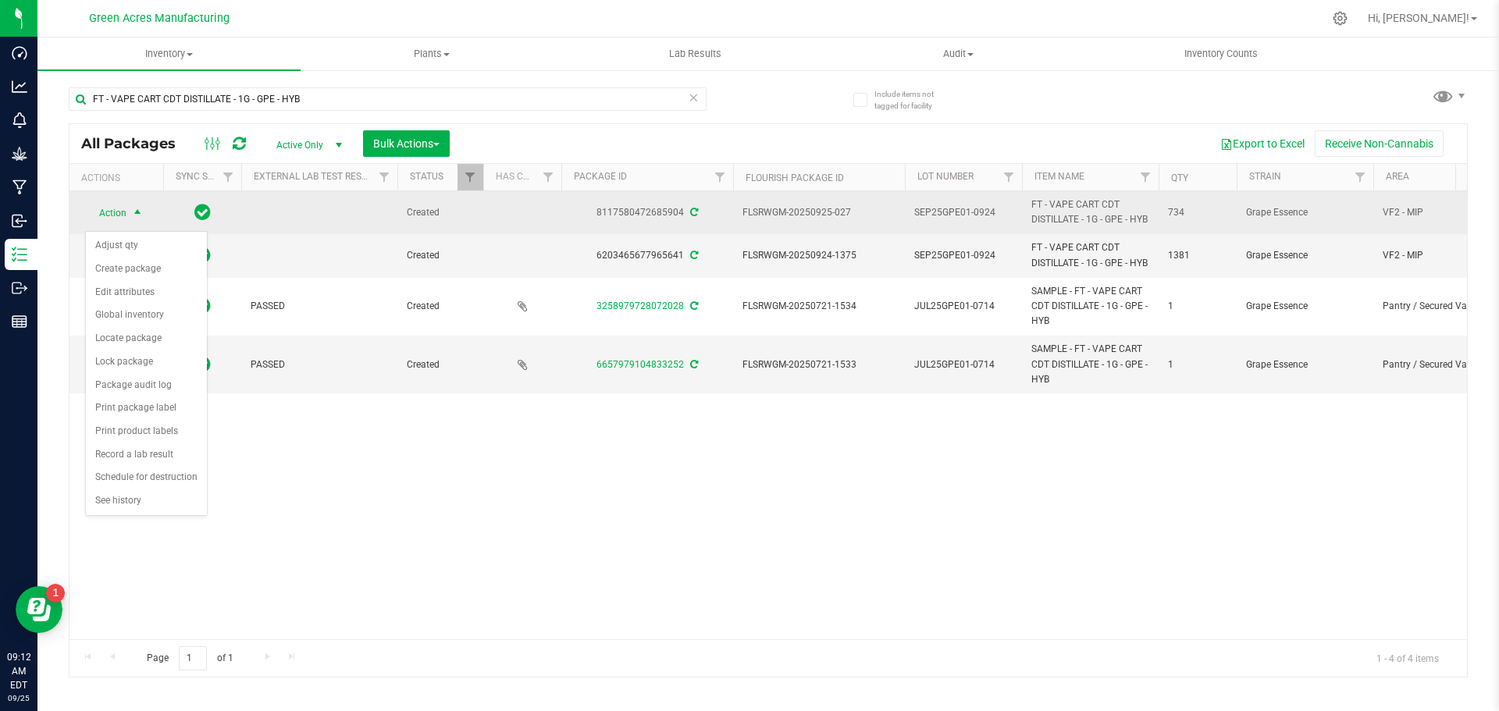
click at [112, 217] on span "Action" at bounding box center [106, 213] width 42 height 22
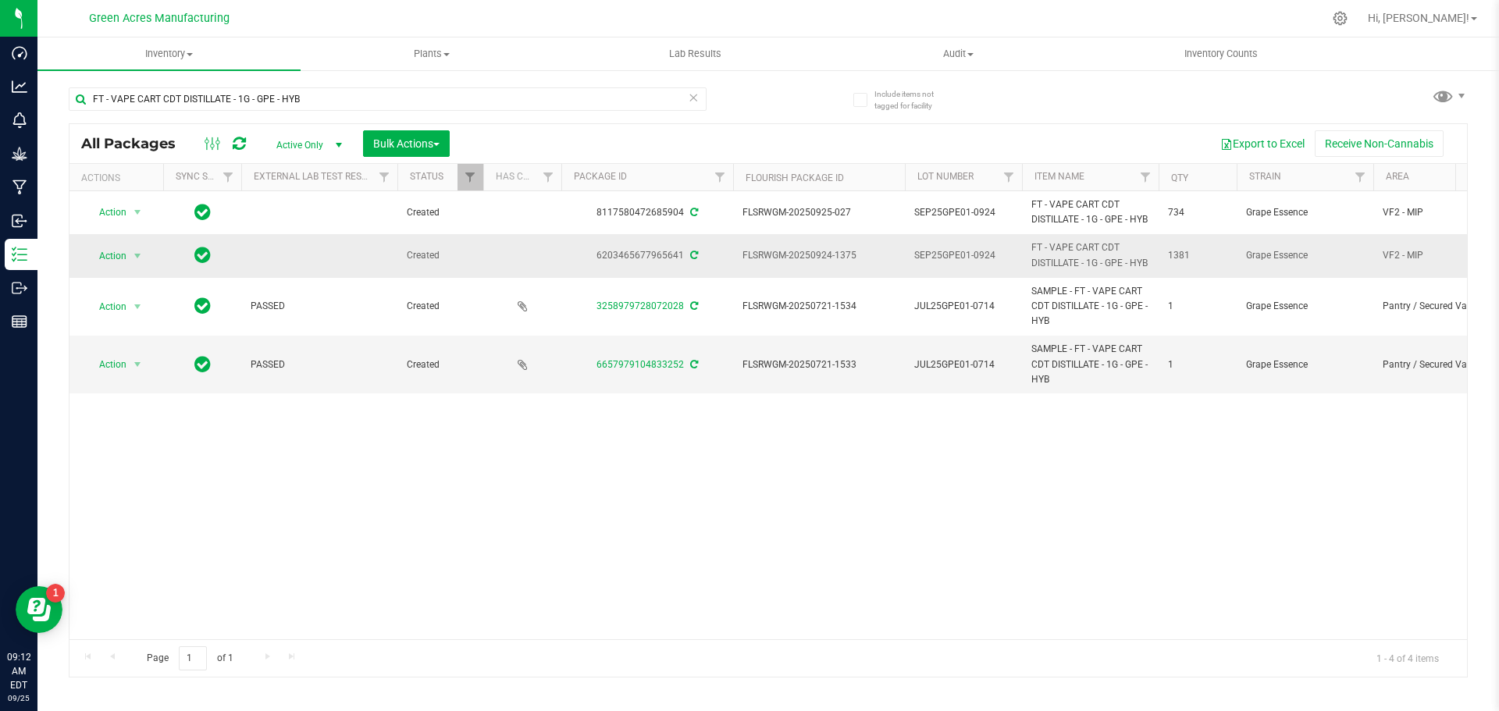
drag, startPoint x: 685, startPoint y: 277, endPoint x: 588, endPoint y: 259, distance: 98.5
click at [588, 259] on td "6203465677965641" at bounding box center [647, 255] width 172 height 43
copy div "6203465677965641"
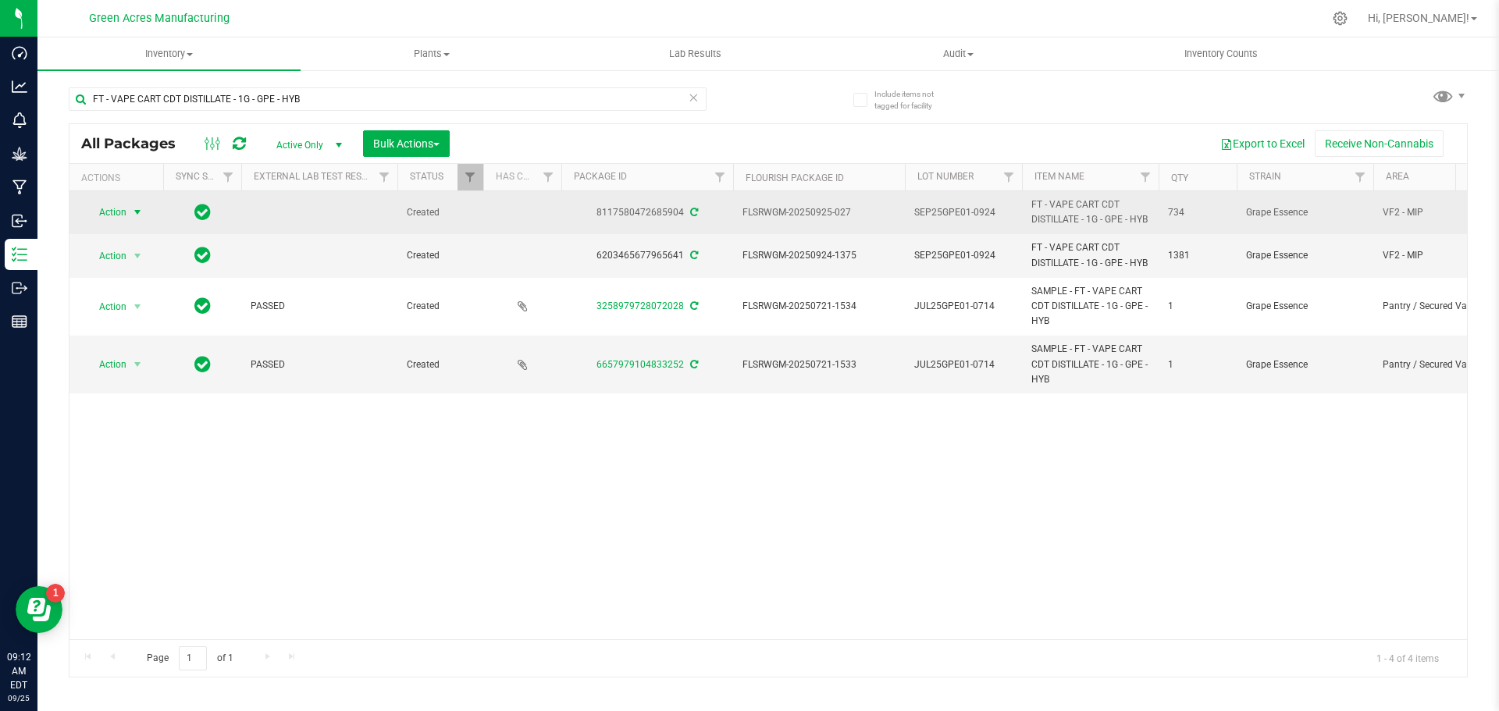
click at [133, 215] on span "select" at bounding box center [137, 212] width 12 height 12
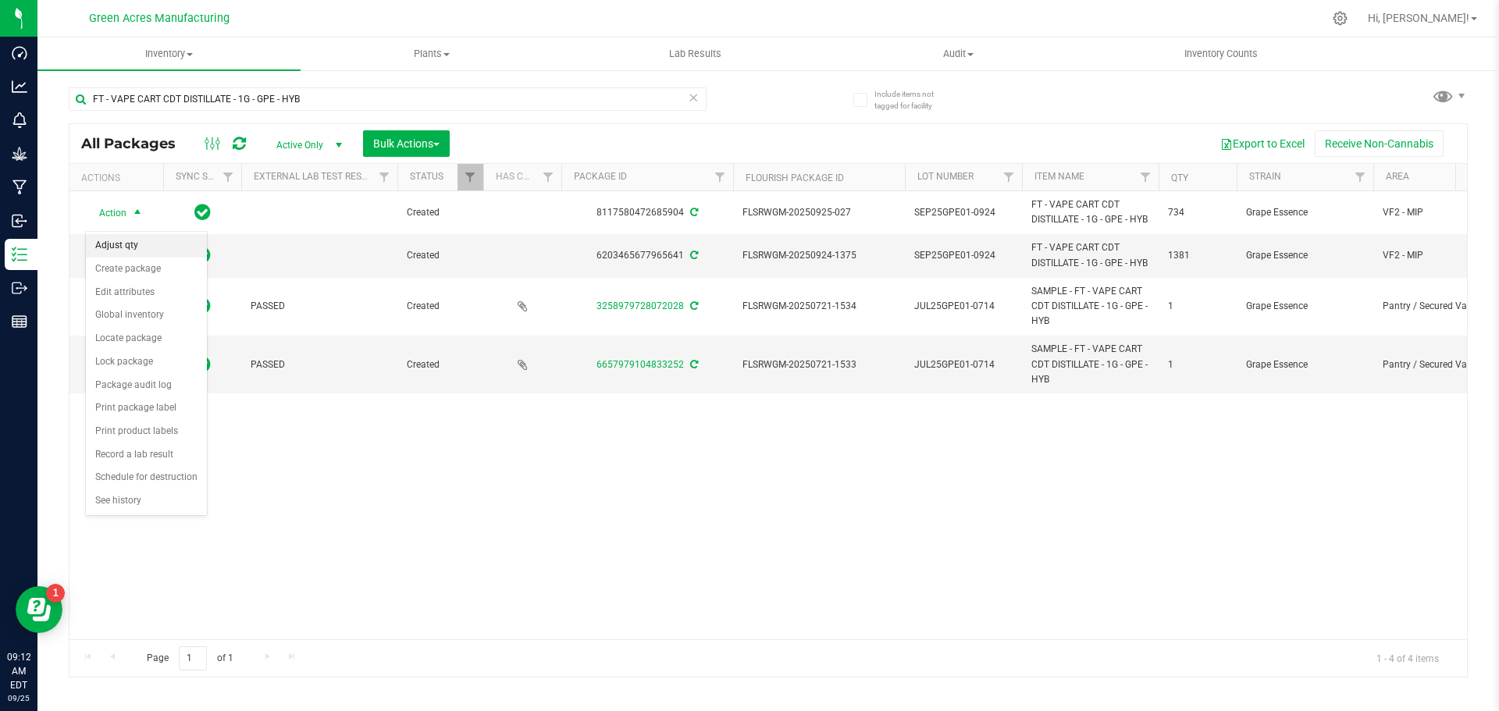
click at [139, 240] on li "Adjust qty" at bounding box center [146, 245] width 121 height 23
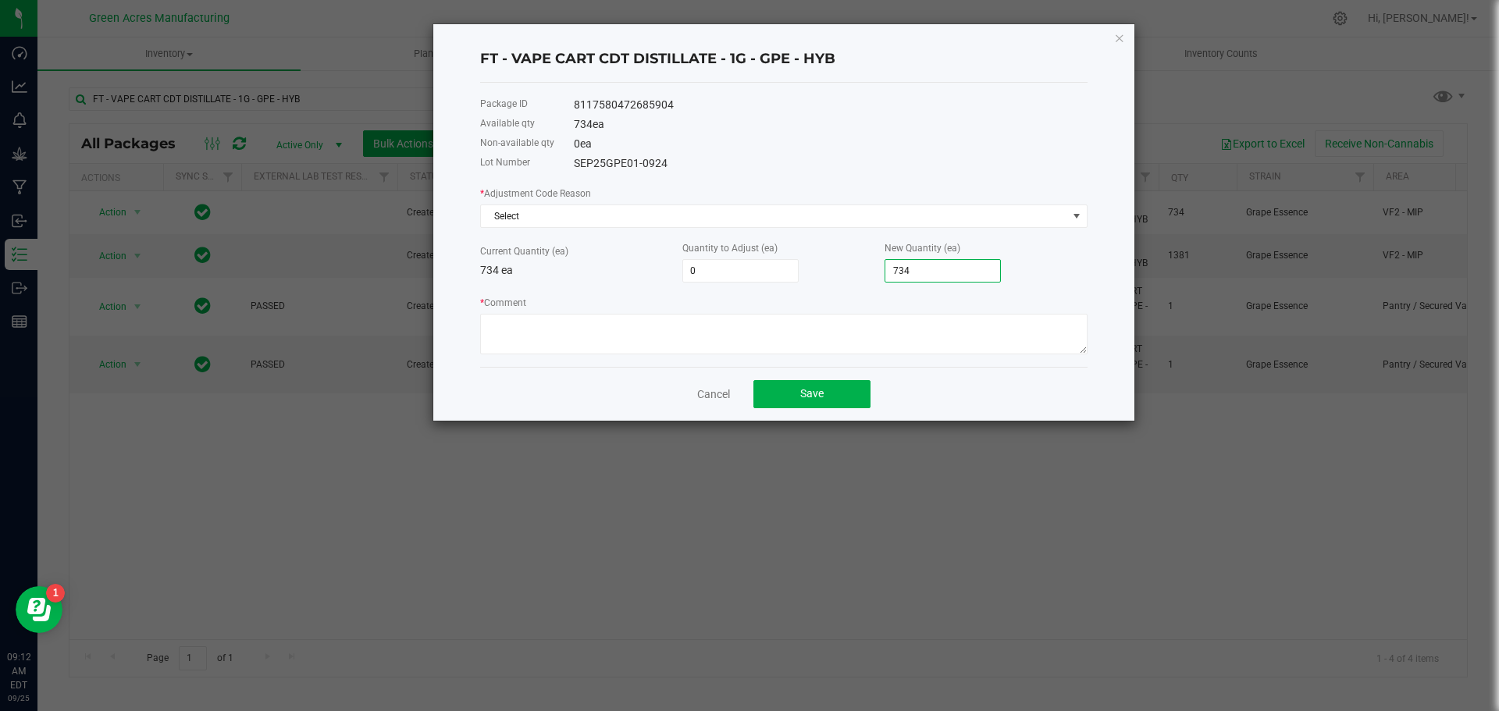
type input "-732"
type input "2"
type input "-713"
type input "21"
type input "-523"
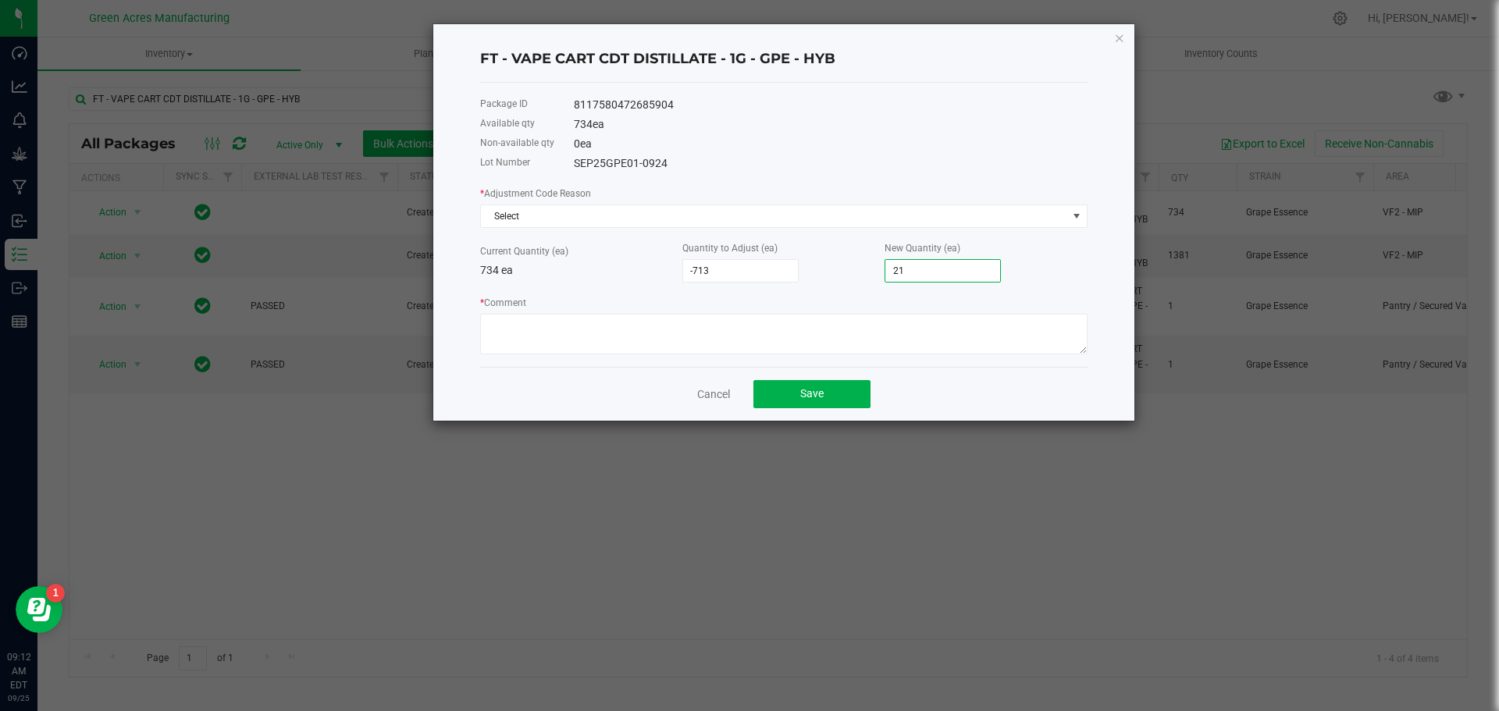
type input "211"
type input "1,381"
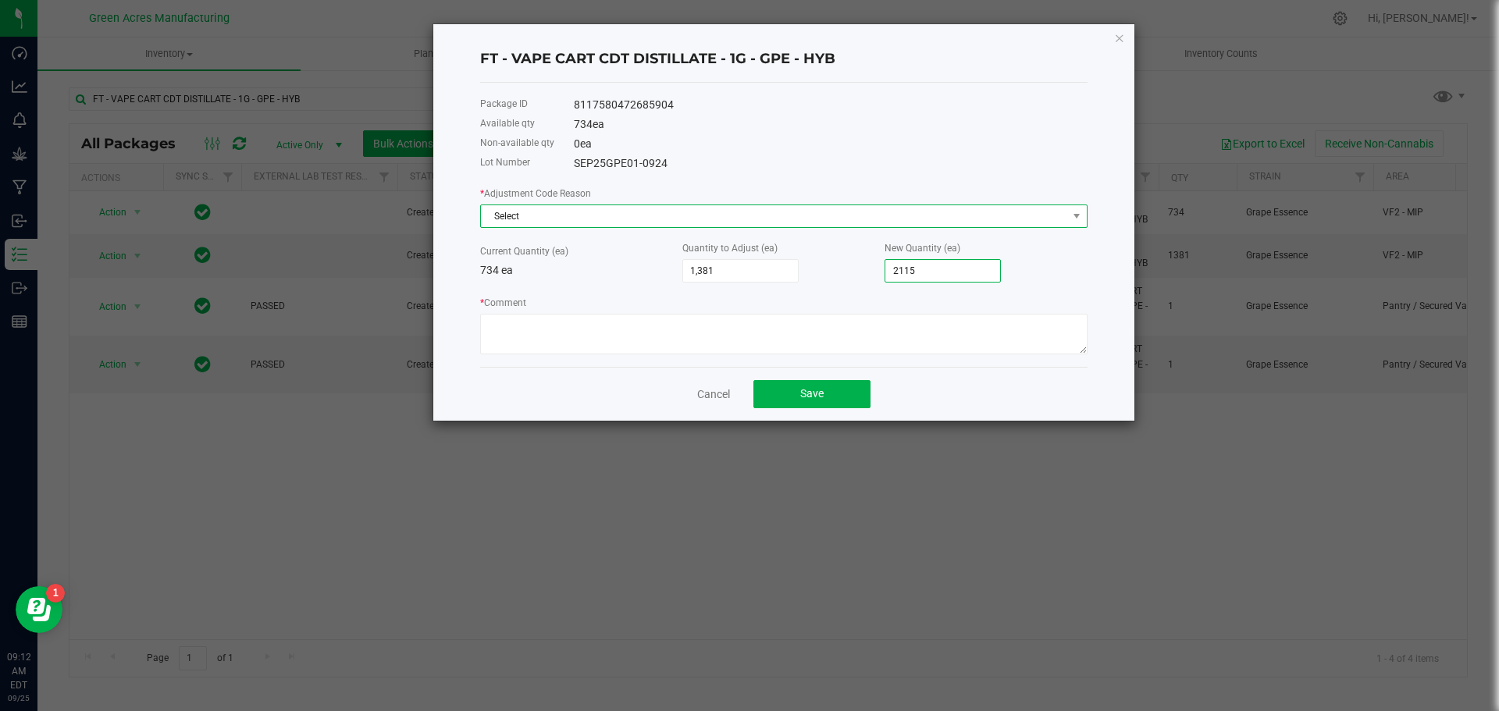
type input "2,115"
click at [752, 219] on span "Select" at bounding box center [774, 216] width 586 height 22
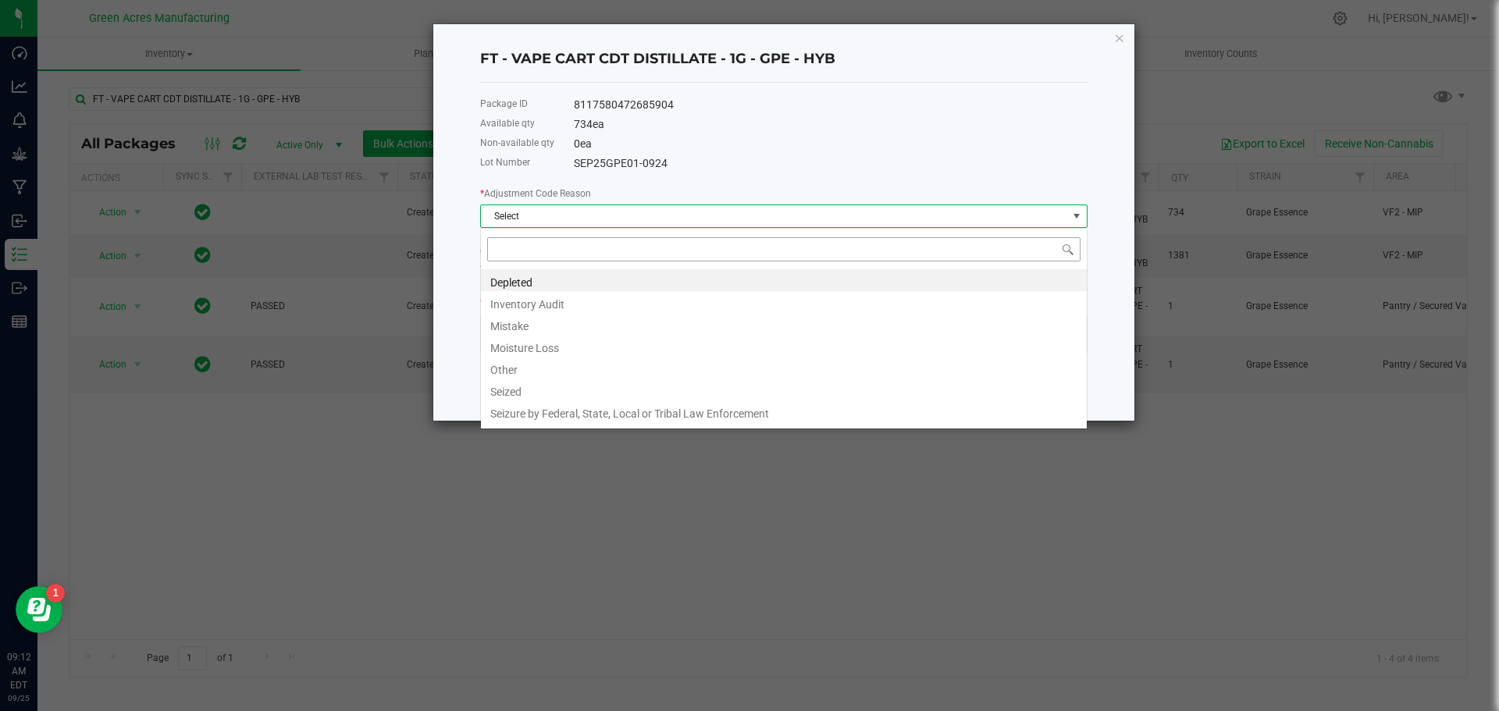
scroll to position [23, 607]
click at [635, 376] on li "Other" at bounding box center [784, 368] width 606 height 22
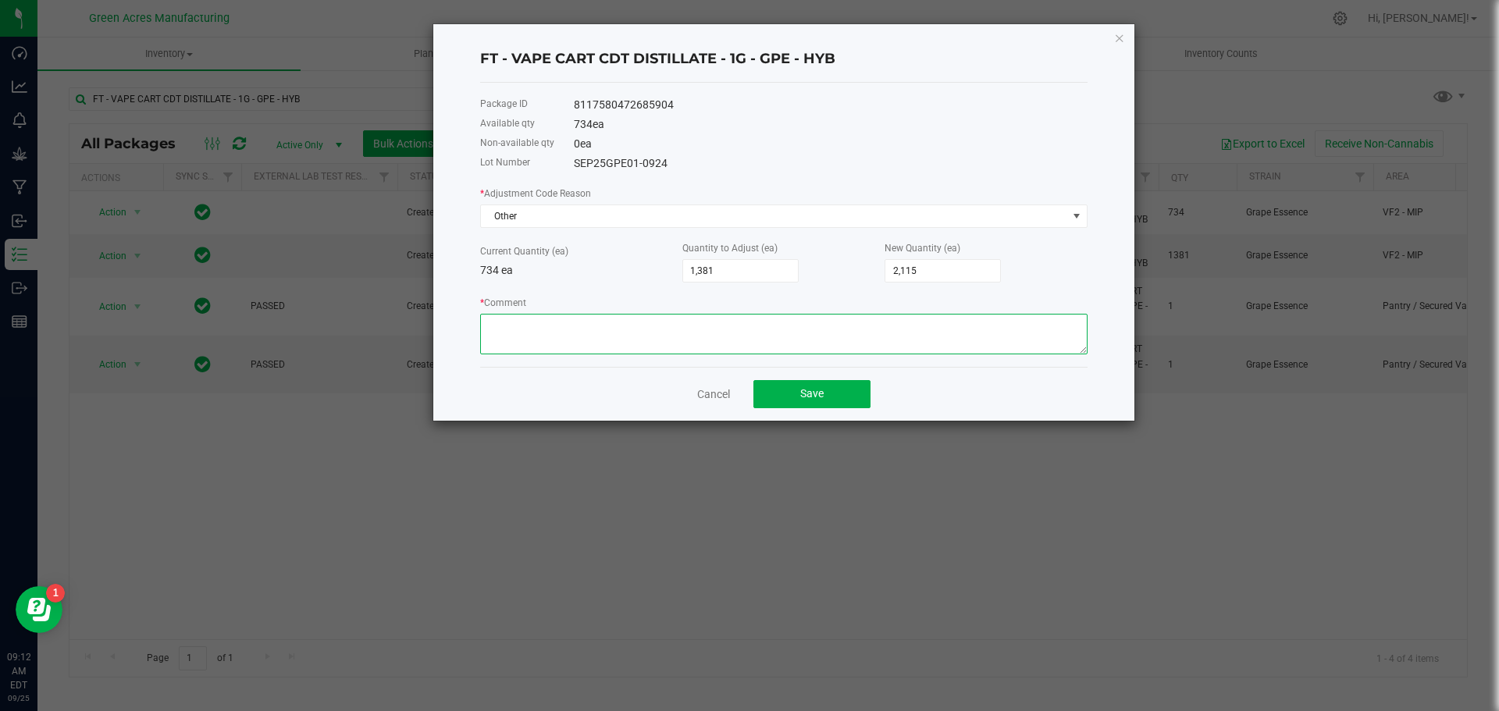
click at [625, 325] on textarea "* Comment" at bounding box center [783, 334] width 607 height 41
paste textarea "6203465677965641"
type textarea "6"
paste textarea "6203465677965641"
click at [752, 328] on textarea "* Comment" at bounding box center [783, 334] width 607 height 41
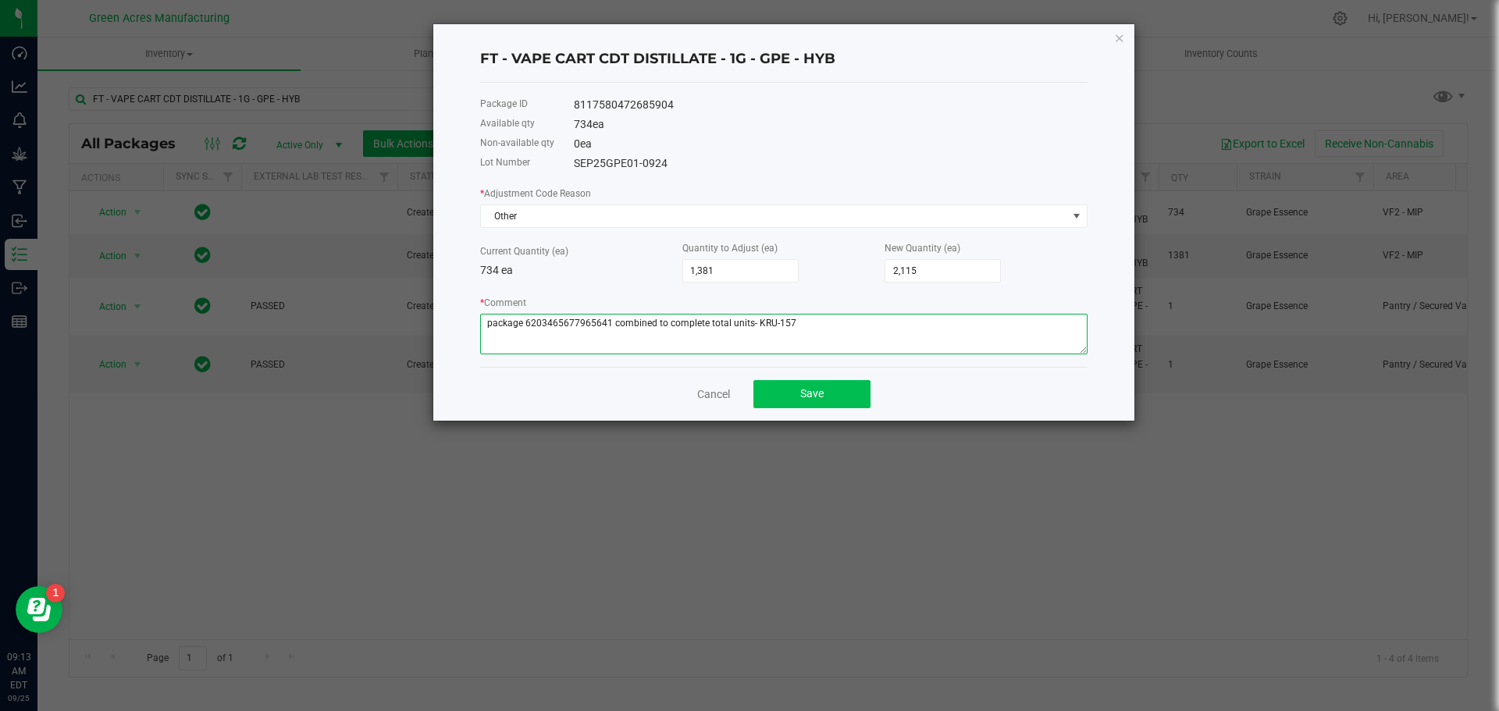
type textarea "package 6203465677965641 combined to complete total units- KRU-157"
click at [829, 396] on button "Save" at bounding box center [811, 394] width 117 height 28
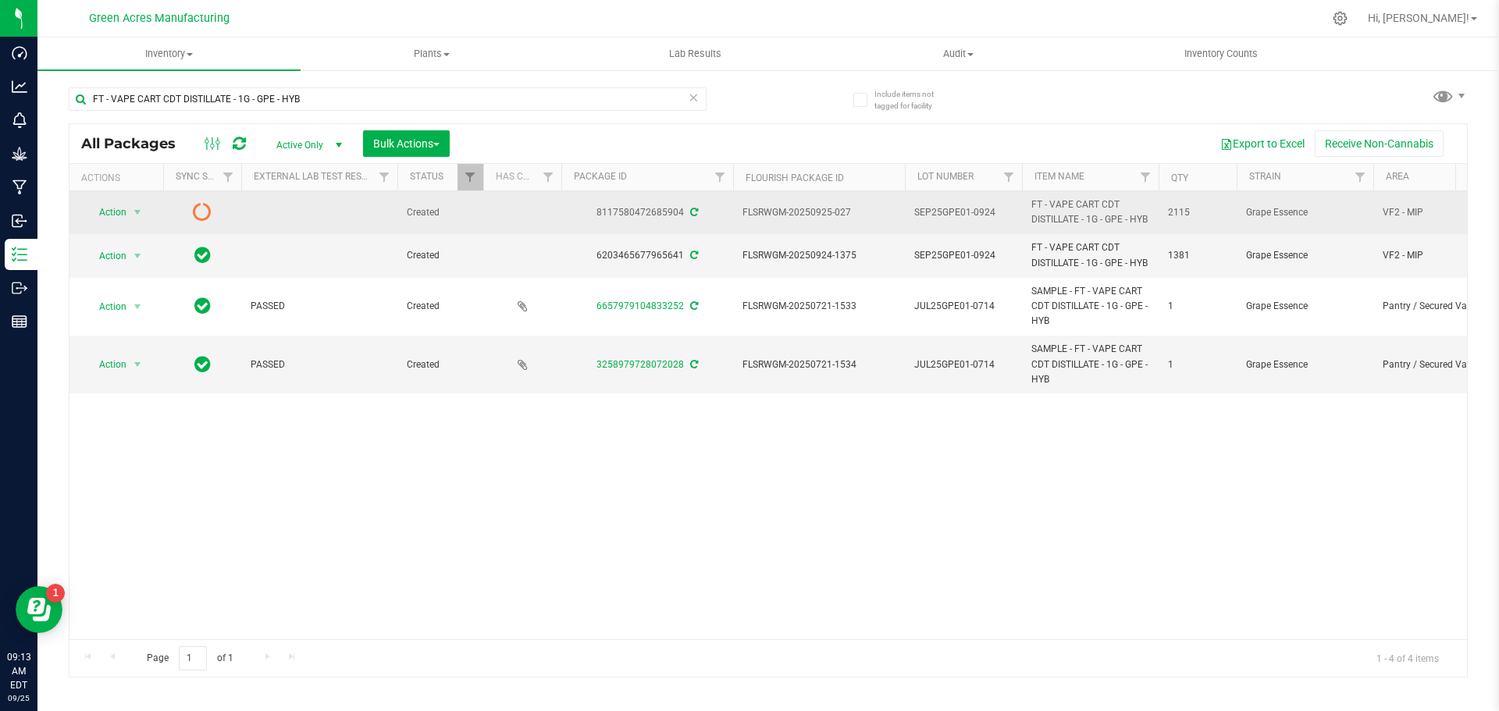
drag, startPoint x: 682, startPoint y: 219, endPoint x: 591, endPoint y: 215, distance: 91.4
click at [591, 215] on div "8117580472685904" at bounding box center [647, 212] width 176 height 15
copy div "8117580472685904"
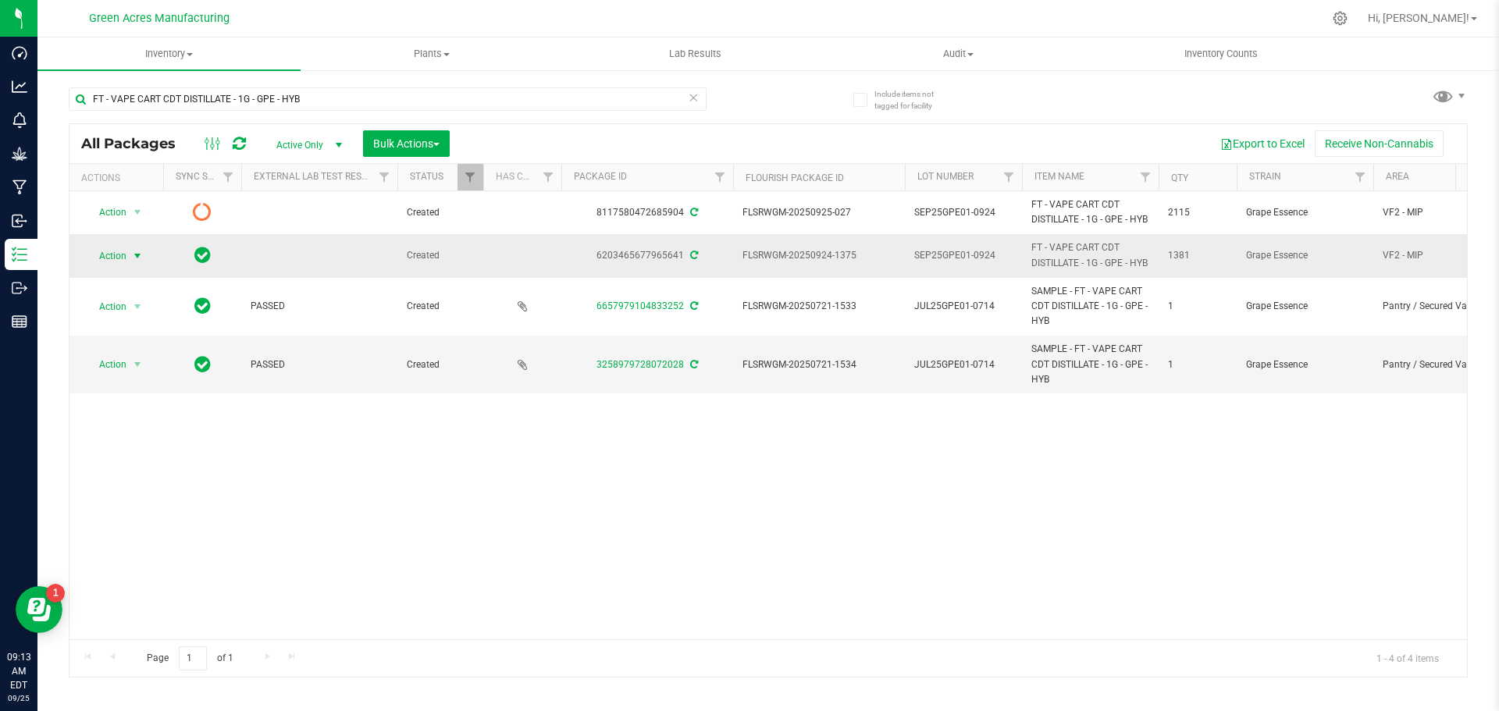
click at [113, 267] on span "Action" at bounding box center [106, 256] width 42 height 22
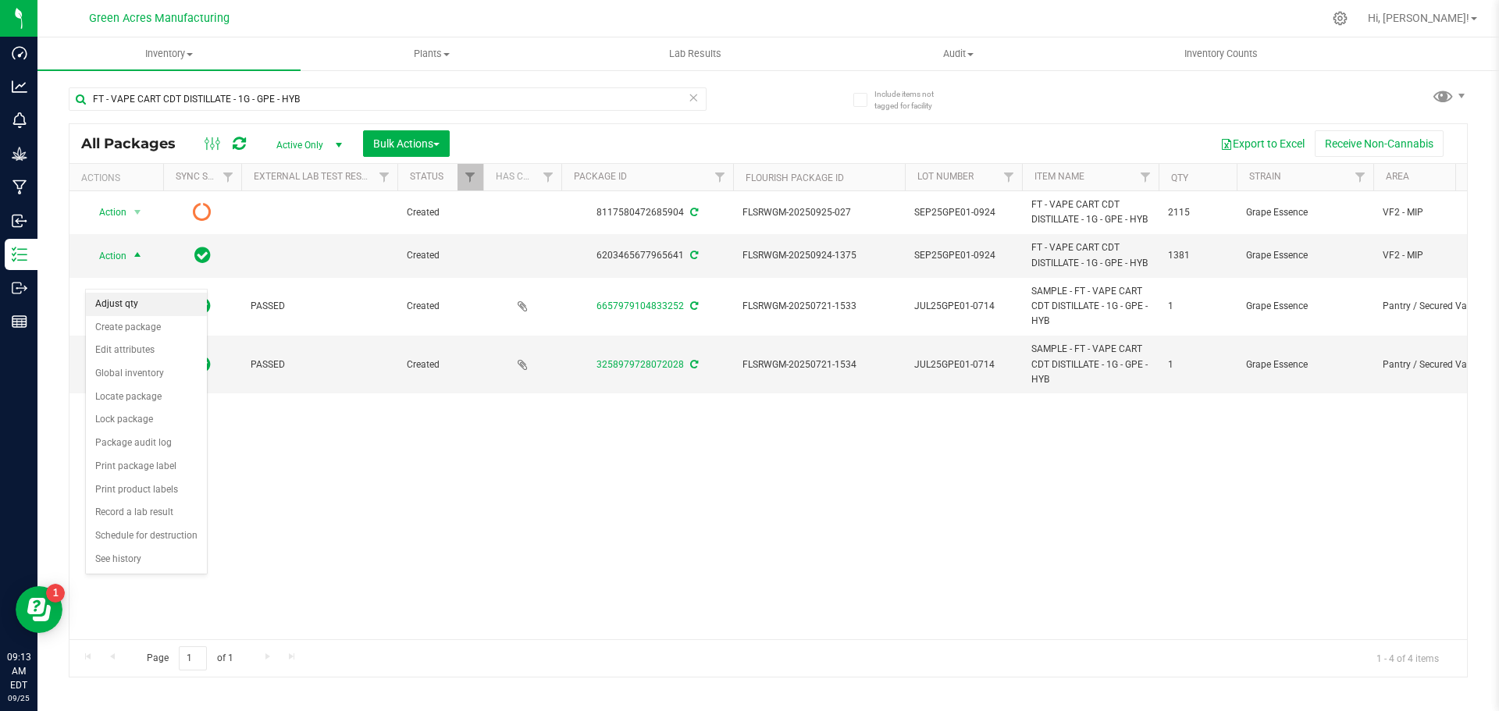
click at [124, 302] on li "Adjust qty" at bounding box center [146, 304] width 121 height 23
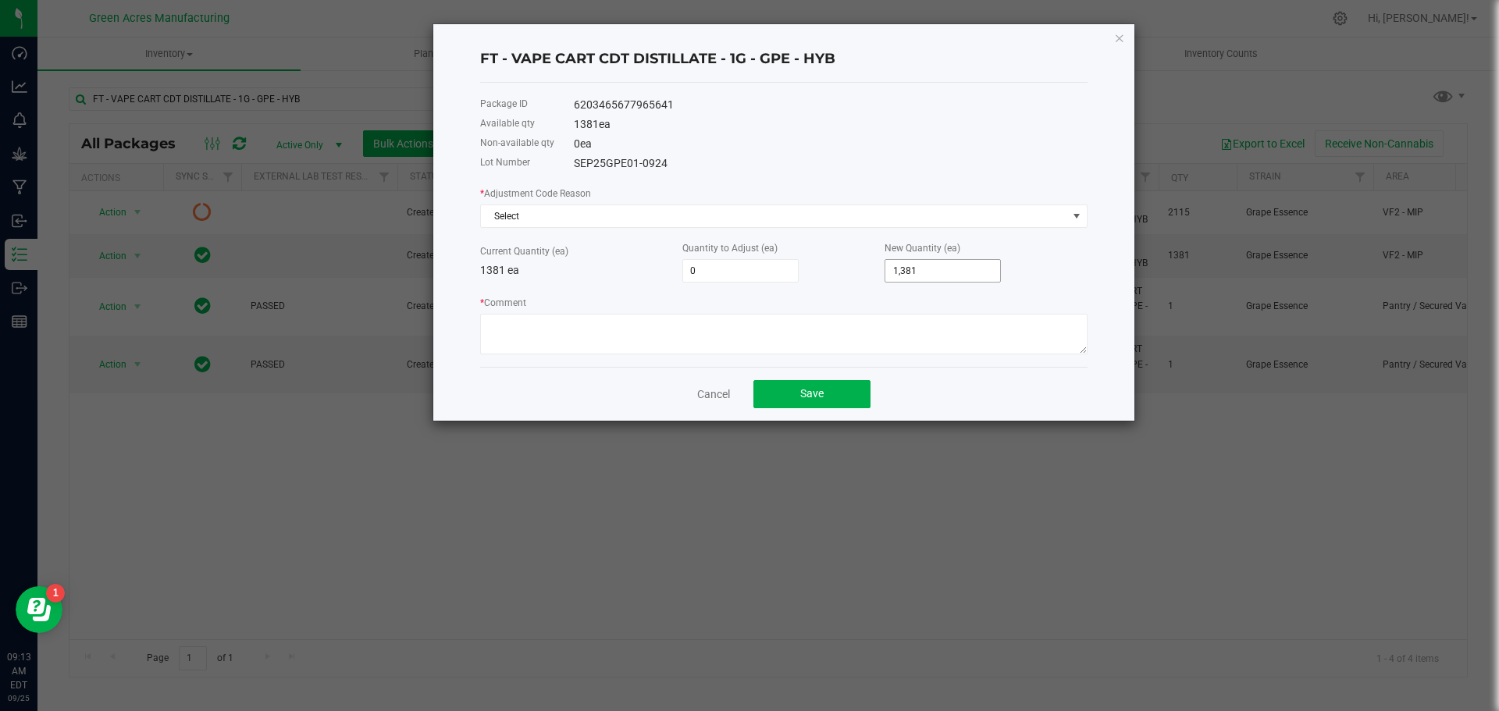
type input "1381"
type input "-13811381"
type input "-13,810,000"
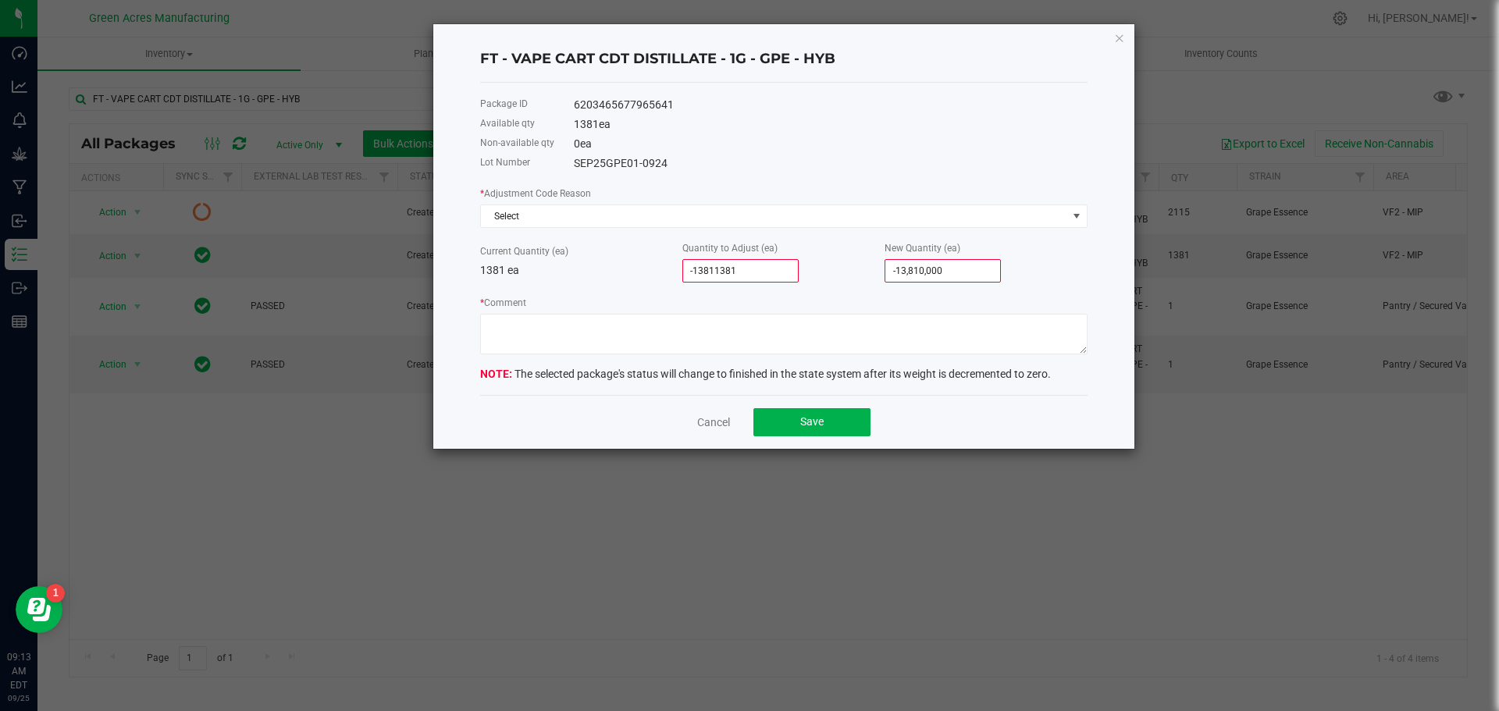
type input "0"
type input "1,381"
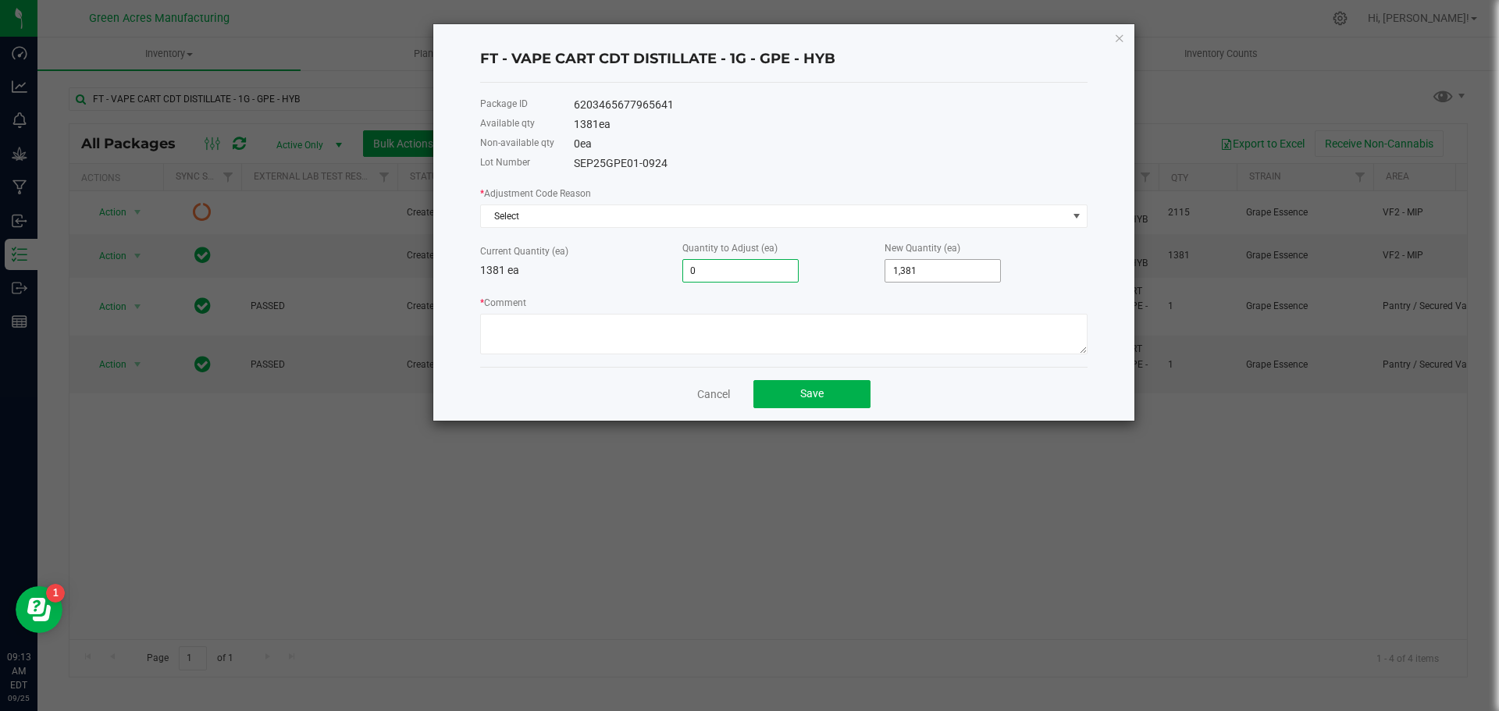
type input "0"
type input "1381"
type input "-1,381"
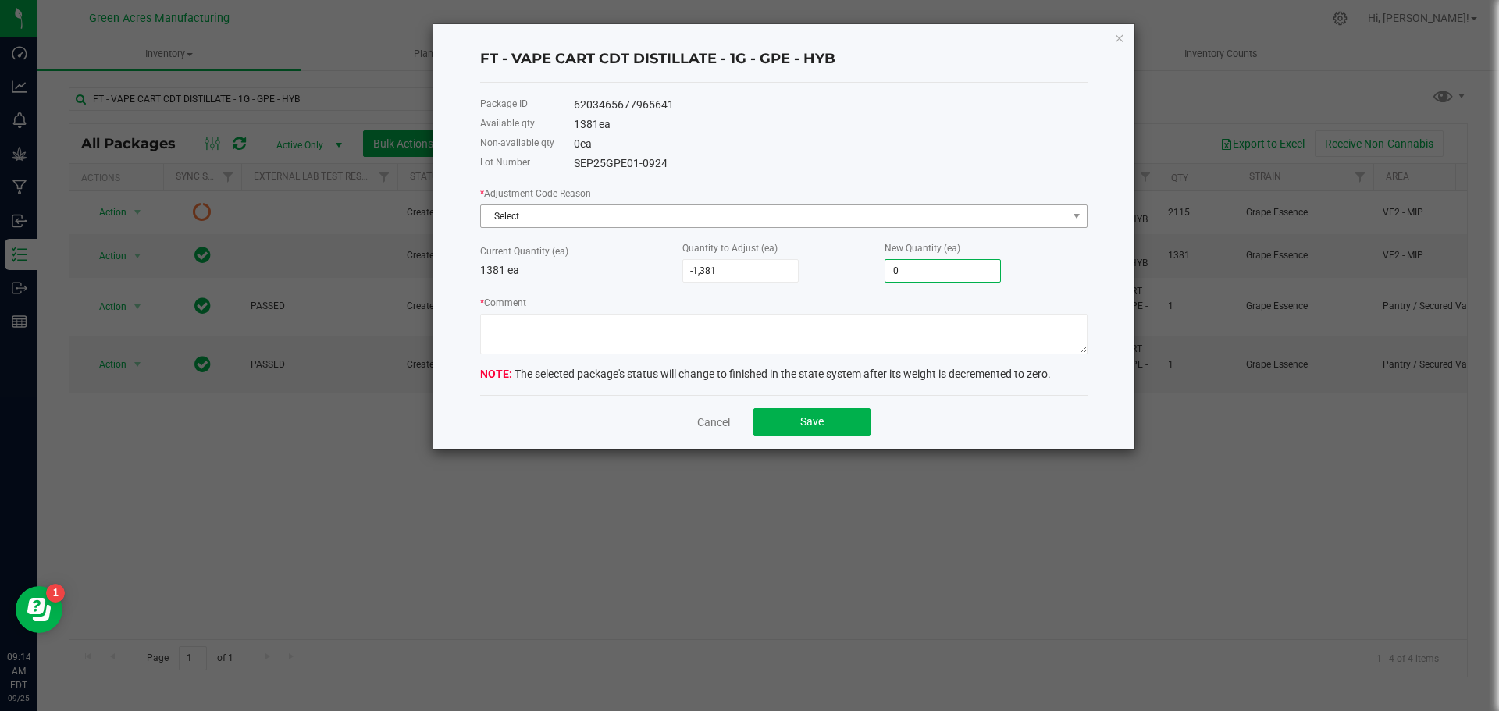
type input "0"
click at [771, 219] on span "Select" at bounding box center [774, 216] width 586 height 22
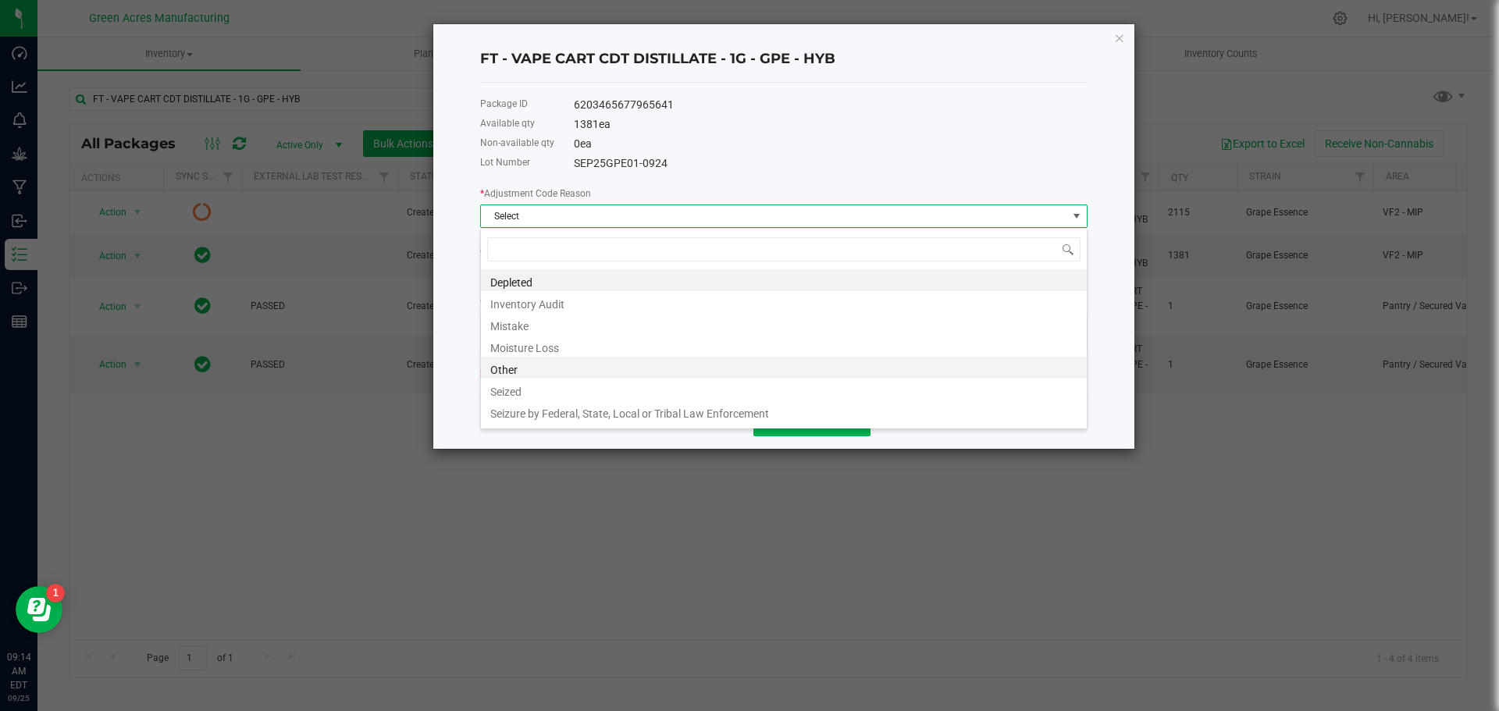
click at [729, 359] on li "Other" at bounding box center [784, 368] width 606 height 22
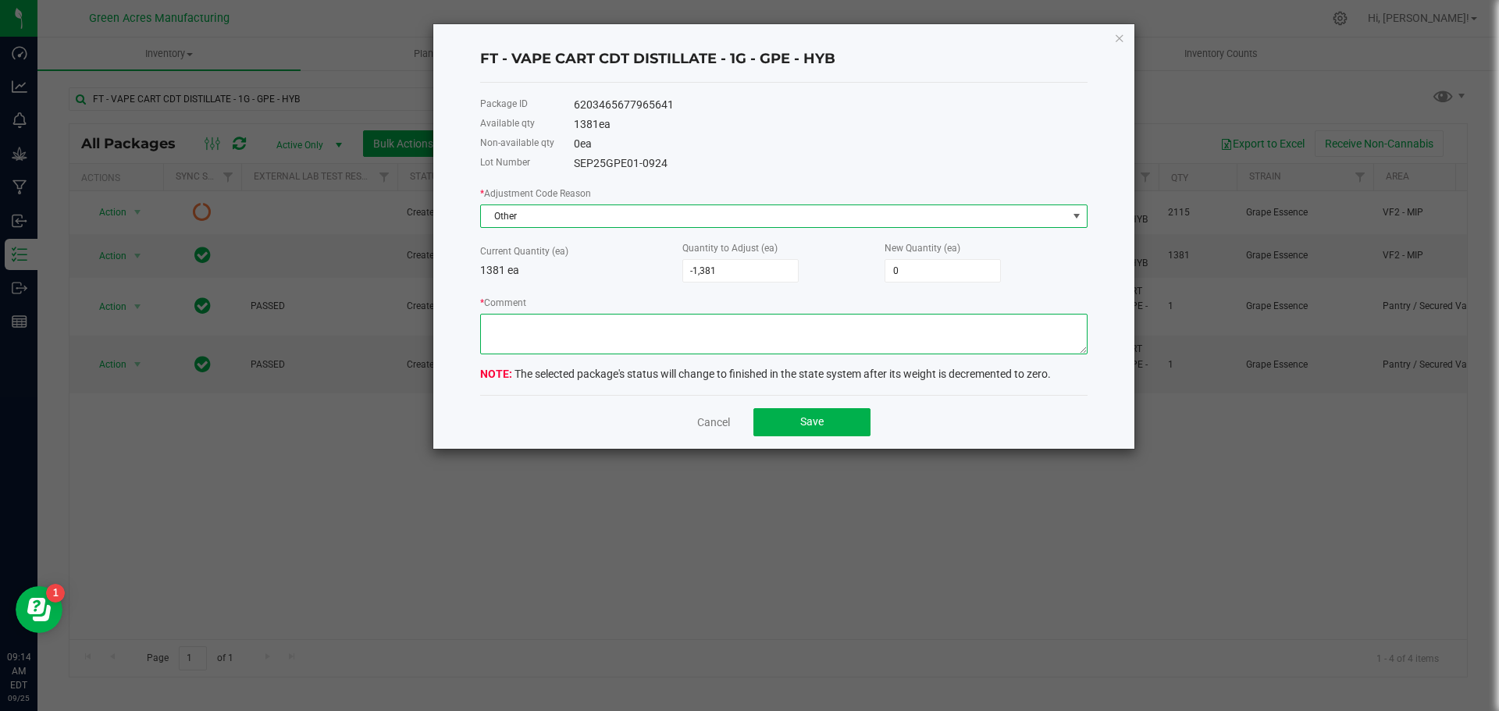
click at [730, 341] on textarea "* Comment" at bounding box center [783, 334] width 607 height 41
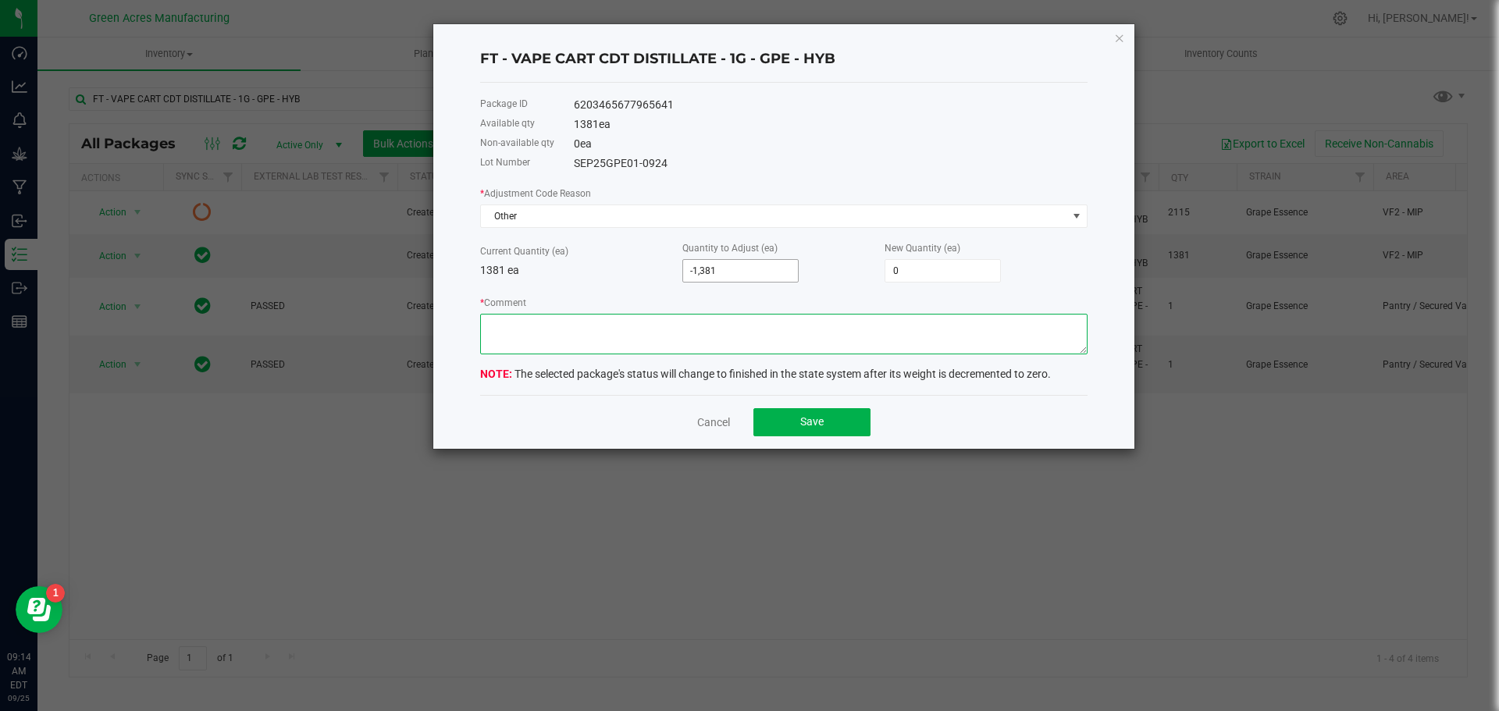
paste textarea "8117580472685904"
drag, startPoint x: 575, startPoint y: 322, endPoint x: 398, endPoint y: 337, distance: 177.8
click at [398, 337] on div "FT - VAPE CART CDT DISTILLATE - 1G - GPE - HYB Package ID 6203465677965641 Avai…" at bounding box center [755, 236] width 759 height 426
click at [531, 320] on textarea "* Comment" at bounding box center [783, 334] width 607 height 41
paste textarea "8117580472685904"
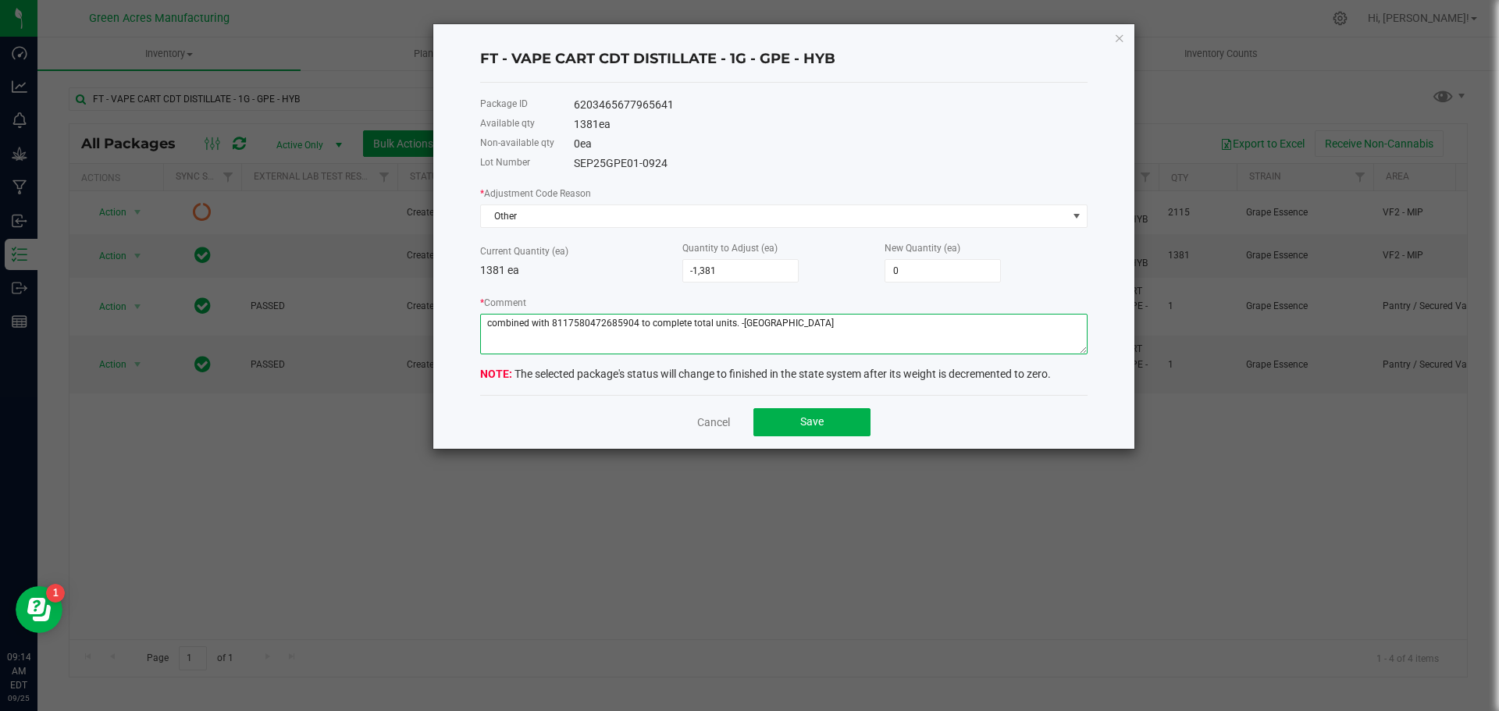
click at [781, 327] on textarea "* Comment" at bounding box center [783, 334] width 607 height 41
type textarea "combined with 8117580472685904 to complete total units. -[GEOGRAPHIC_DATA]"
click at [860, 429] on button "Save" at bounding box center [811, 422] width 117 height 28
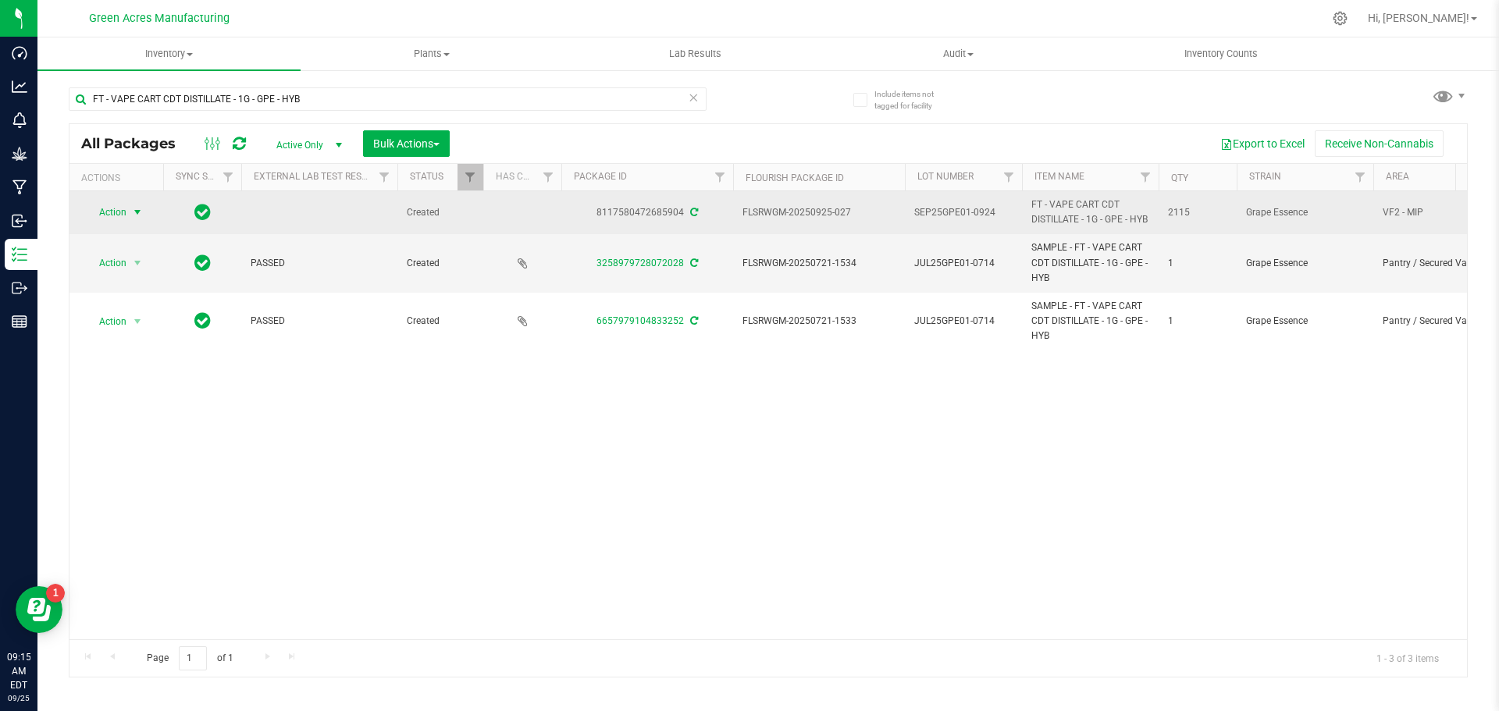
click at [132, 212] on span "select" at bounding box center [138, 212] width 20 height 22
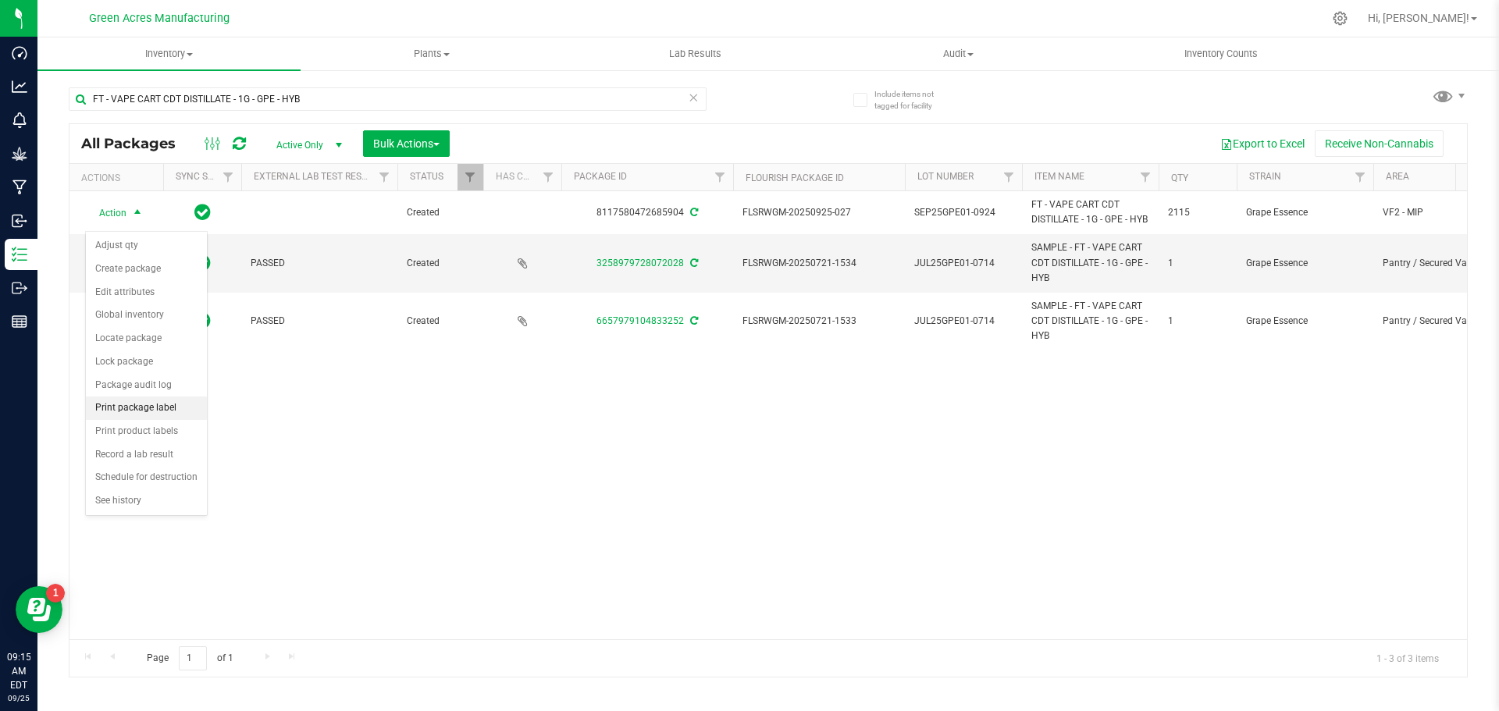
click at [166, 408] on li "Print package label" at bounding box center [146, 408] width 121 height 23
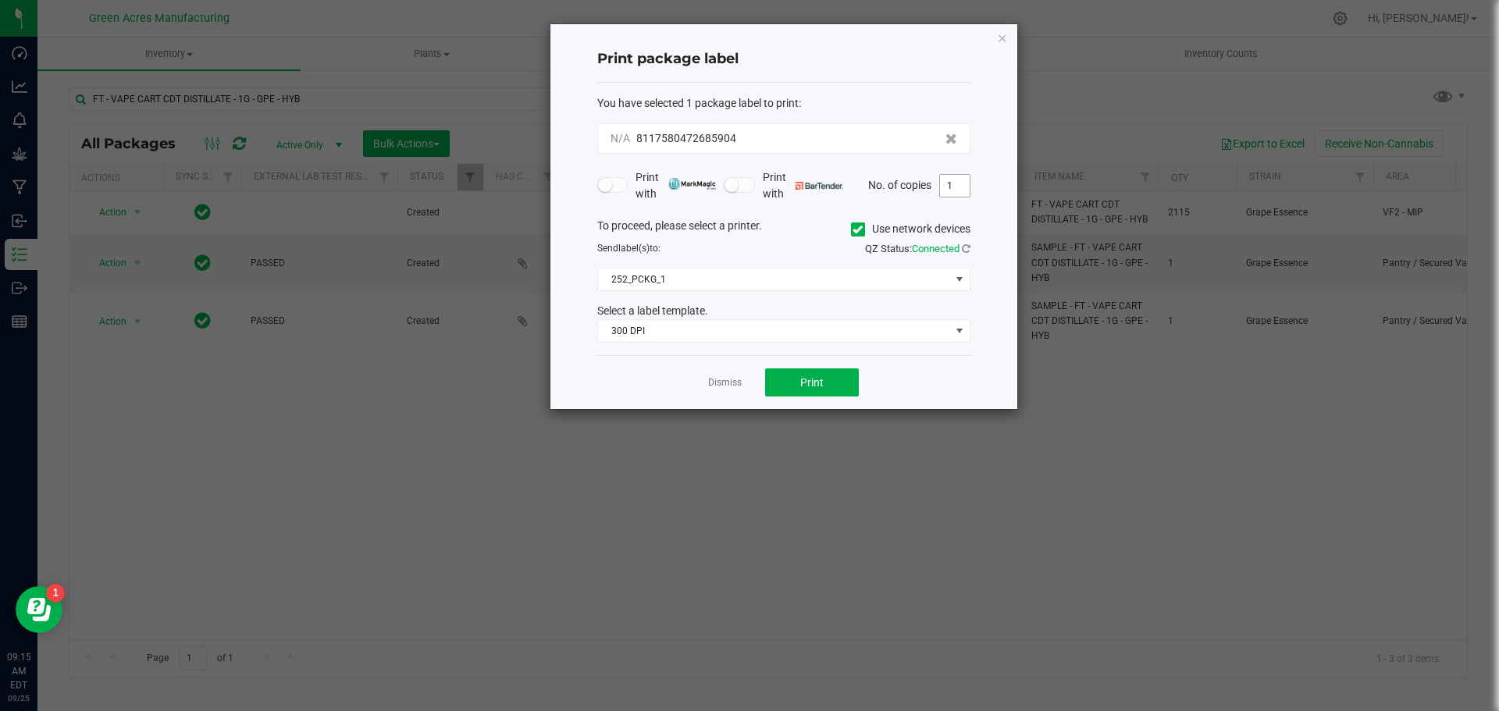
click at [966, 180] on input "1" at bounding box center [955, 186] width 30 height 22
type input "2"
click at [803, 386] on span "Print" at bounding box center [811, 382] width 23 height 12
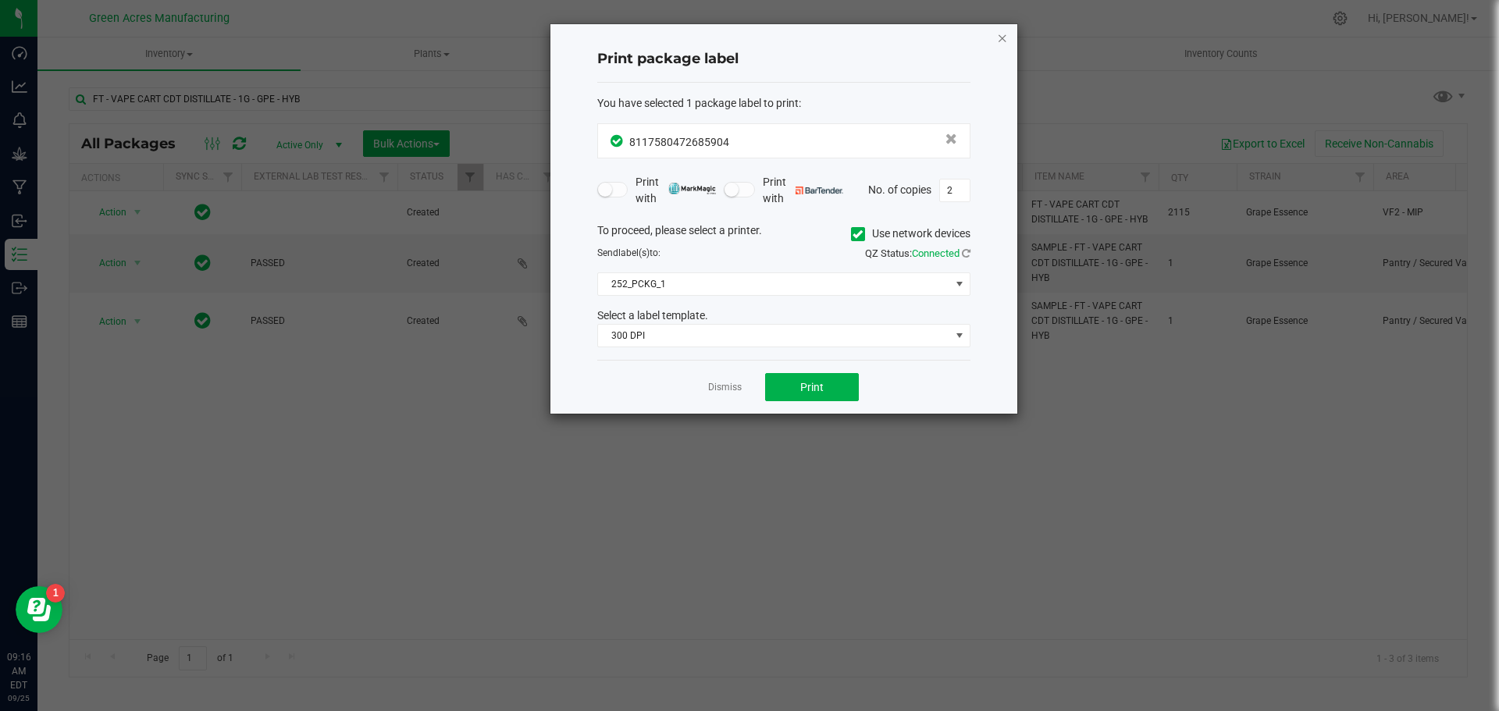
click at [1003, 36] on icon "button" at bounding box center [1002, 37] width 11 height 19
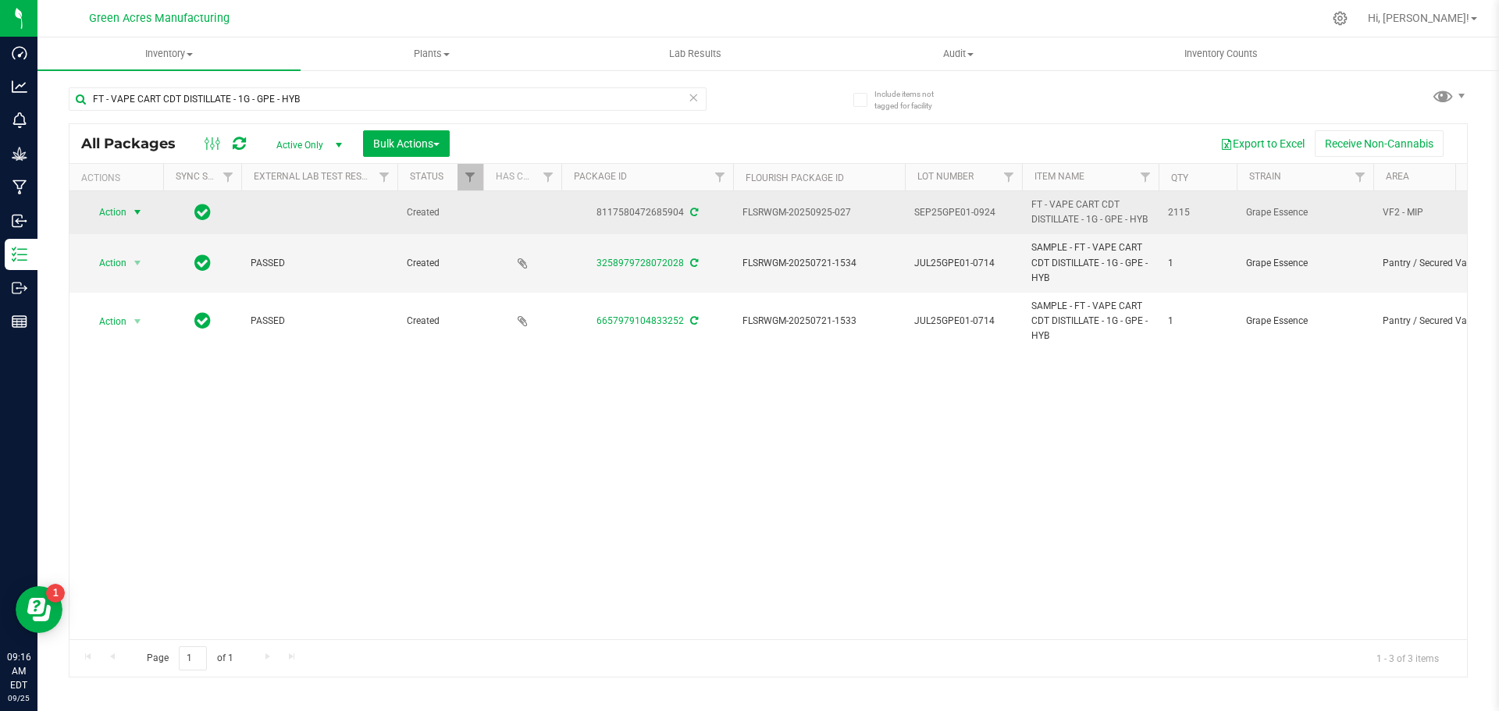
click at [949, 215] on span "SEP25GPE01-0924" at bounding box center [963, 212] width 98 height 15
click at [949, 215] on input "SEP25GPE01-0924" at bounding box center [960, 213] width 112 height 24
click at [949, 214] on input "SEP25GPE01-0924" at bounding box center [960, 213] width 112 height 24
